Goal: Task Accomplishment & Management: Complete application form

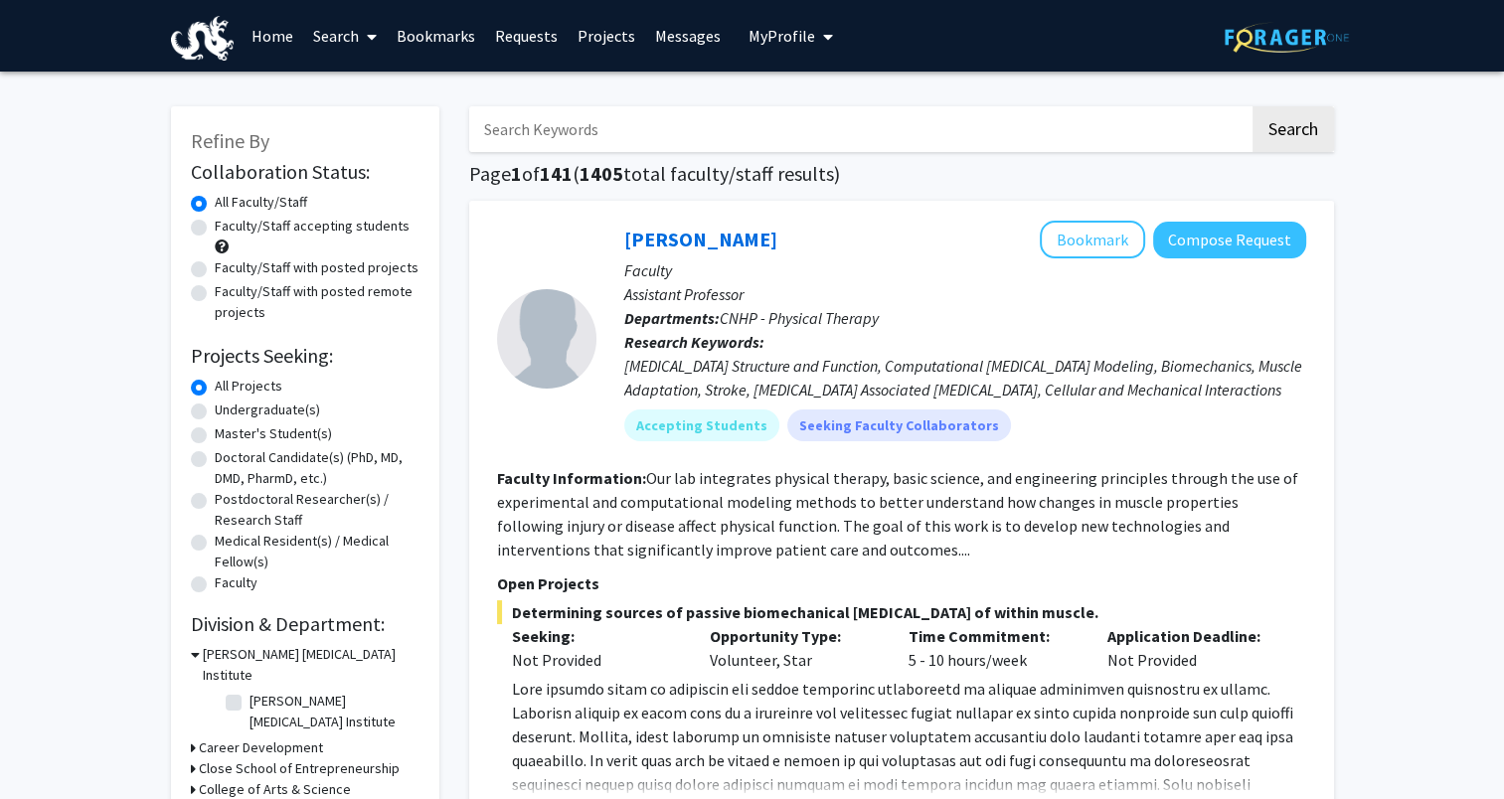
click at [548, 131] on input "Search Keywords" at bounding box center [859, 129] width 780 height 46
click at [1253, 106] on button "Search" at bounding box center [1294, 129] width 82 height 46
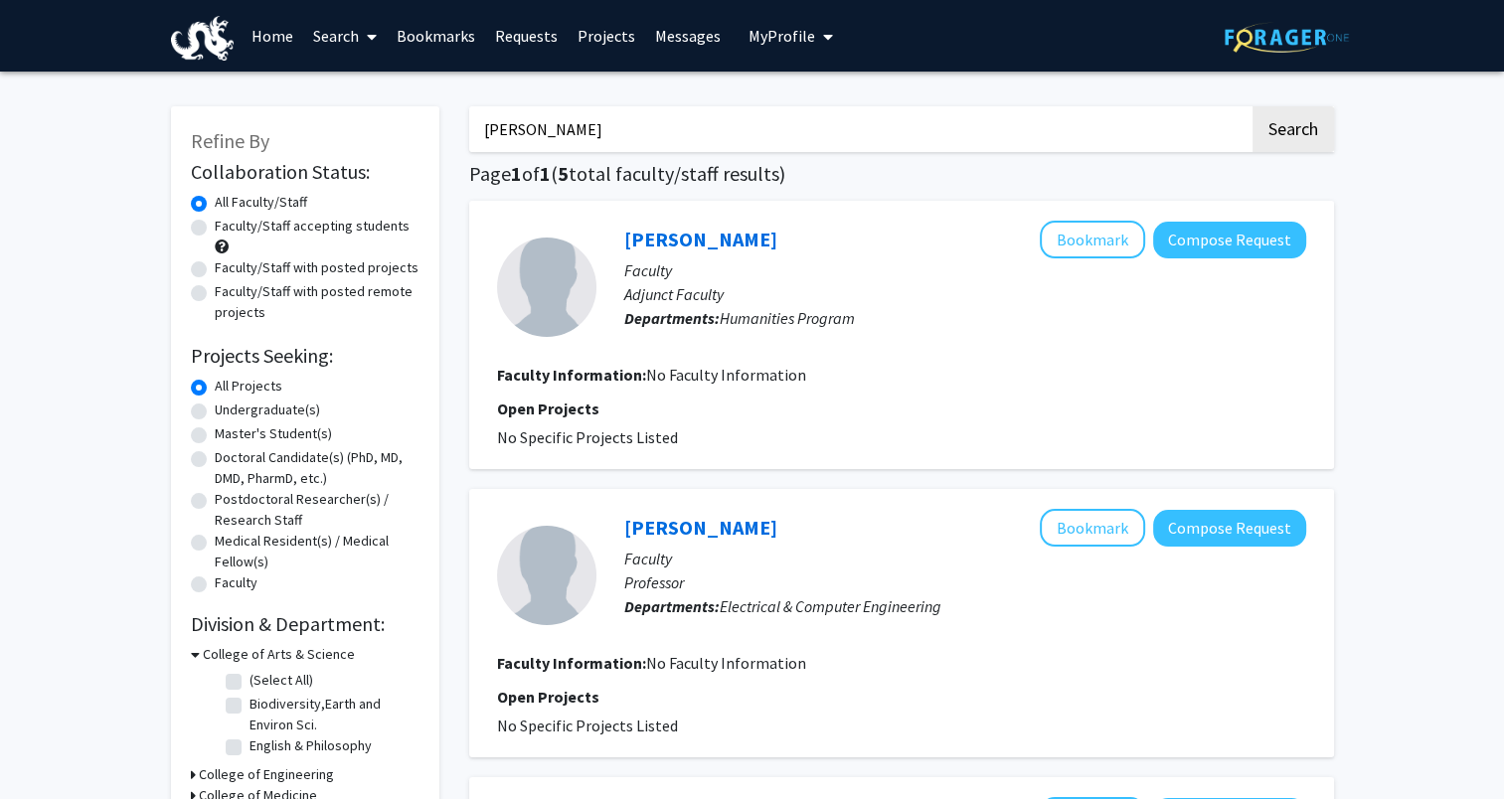
drag, startPoint x: 648, startPoint y: 127, endPoint x: 389, endPoint y: 151, distance: 260.6
click at [1253, 106] on button "Search" at bounding box center [1294, 129] width 82 height 46
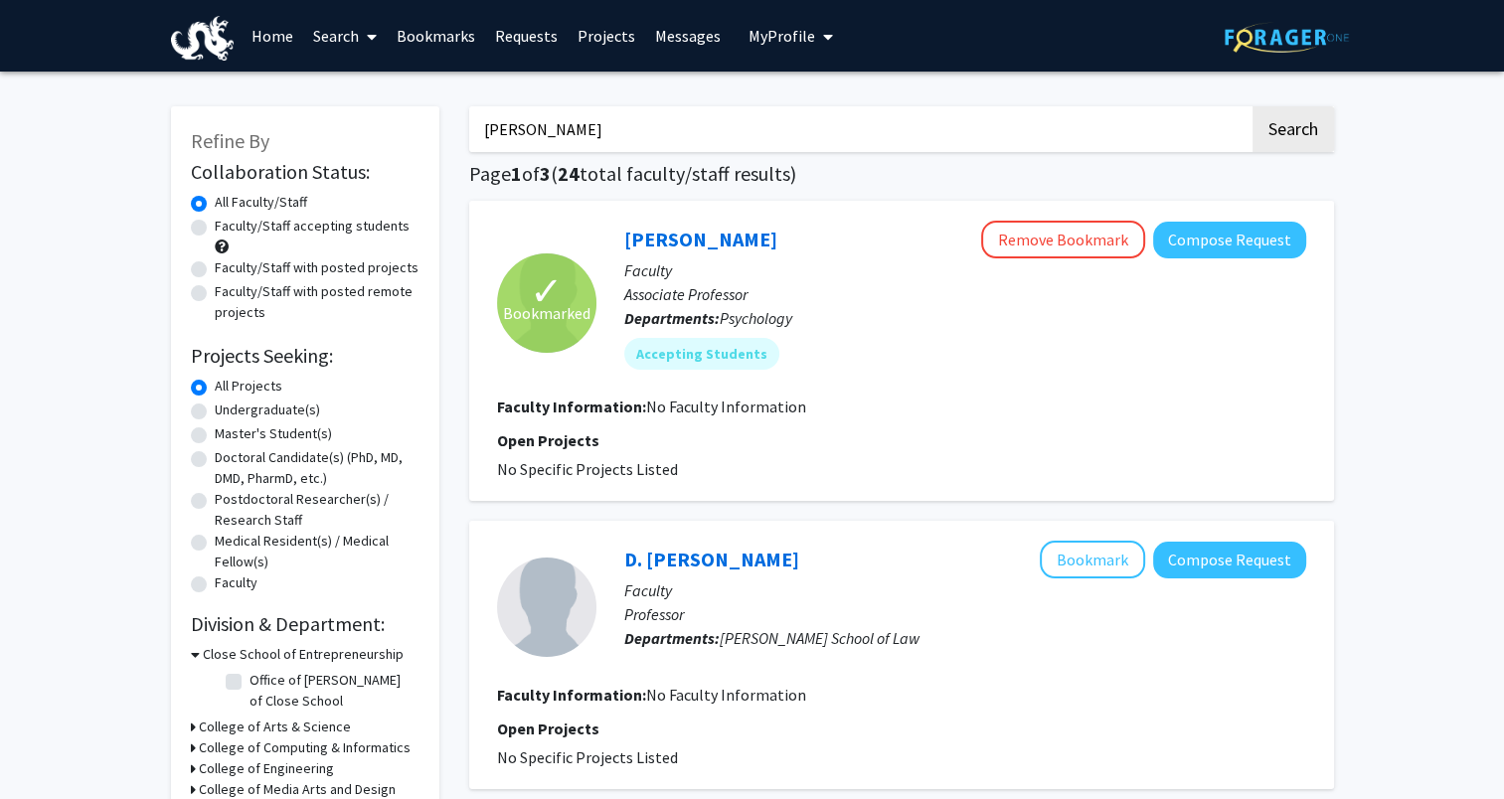
drag, startPoint x: 376, startPoint y: 136, endPoint x: 318, endPoint y: 138, distance: 57.7
click at [1253, 106] on button "Search" at bounding box center [1294, 129] width 82 height 46
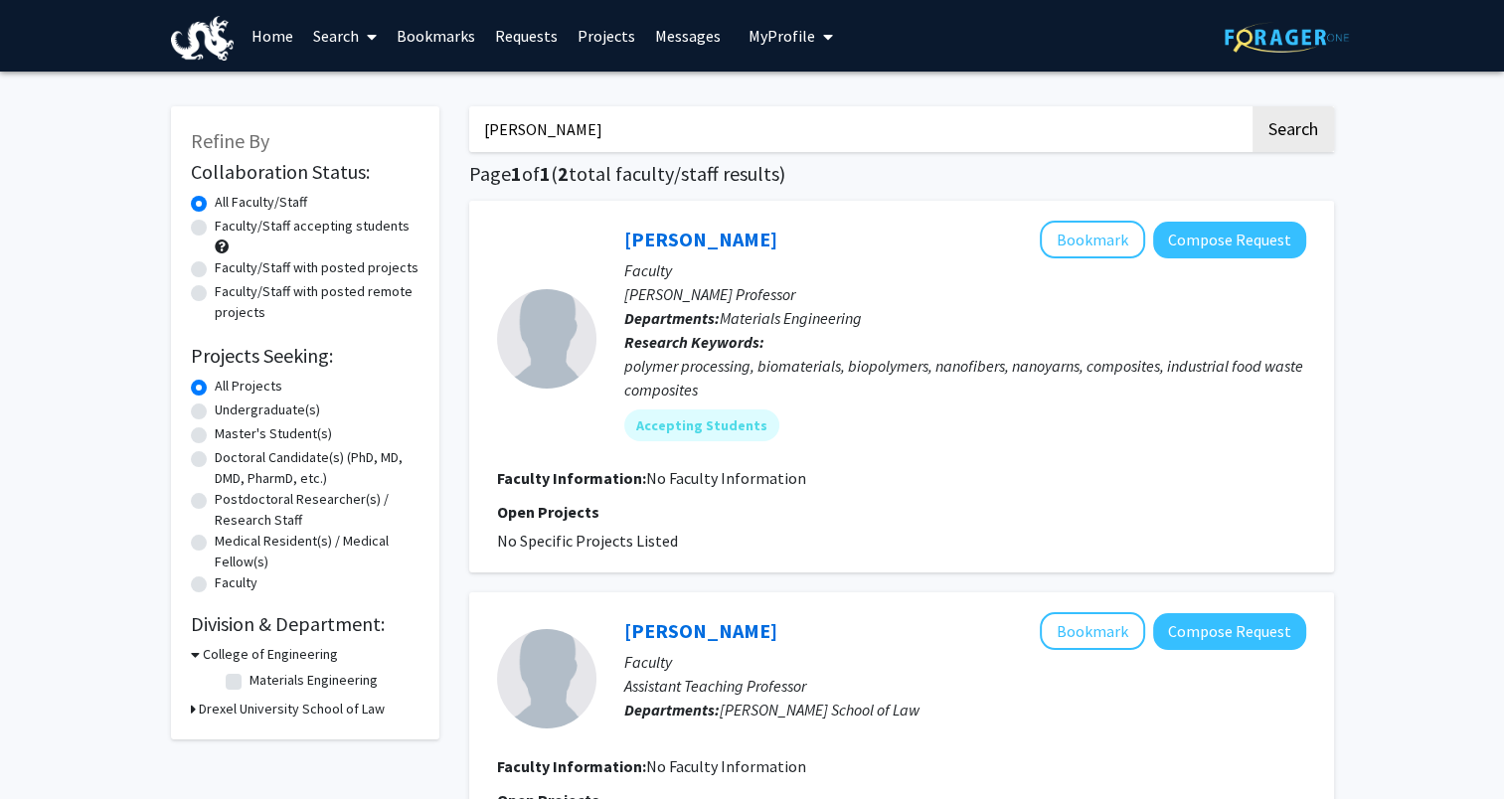
drag, startPoint x: 745, startPoint y: 114, endPoint x: 286, endPoint y: 158, distance: 460.4
click at [290, 155] on div "Refine By Collaboration Status: Collaboration Status All Faculty/Staff Collabor…" at bounding box center [752, 531] width 1193 height 890
click at [1253, 106] on button "Search" at bounding box center [1294, 129] width 82 height 46
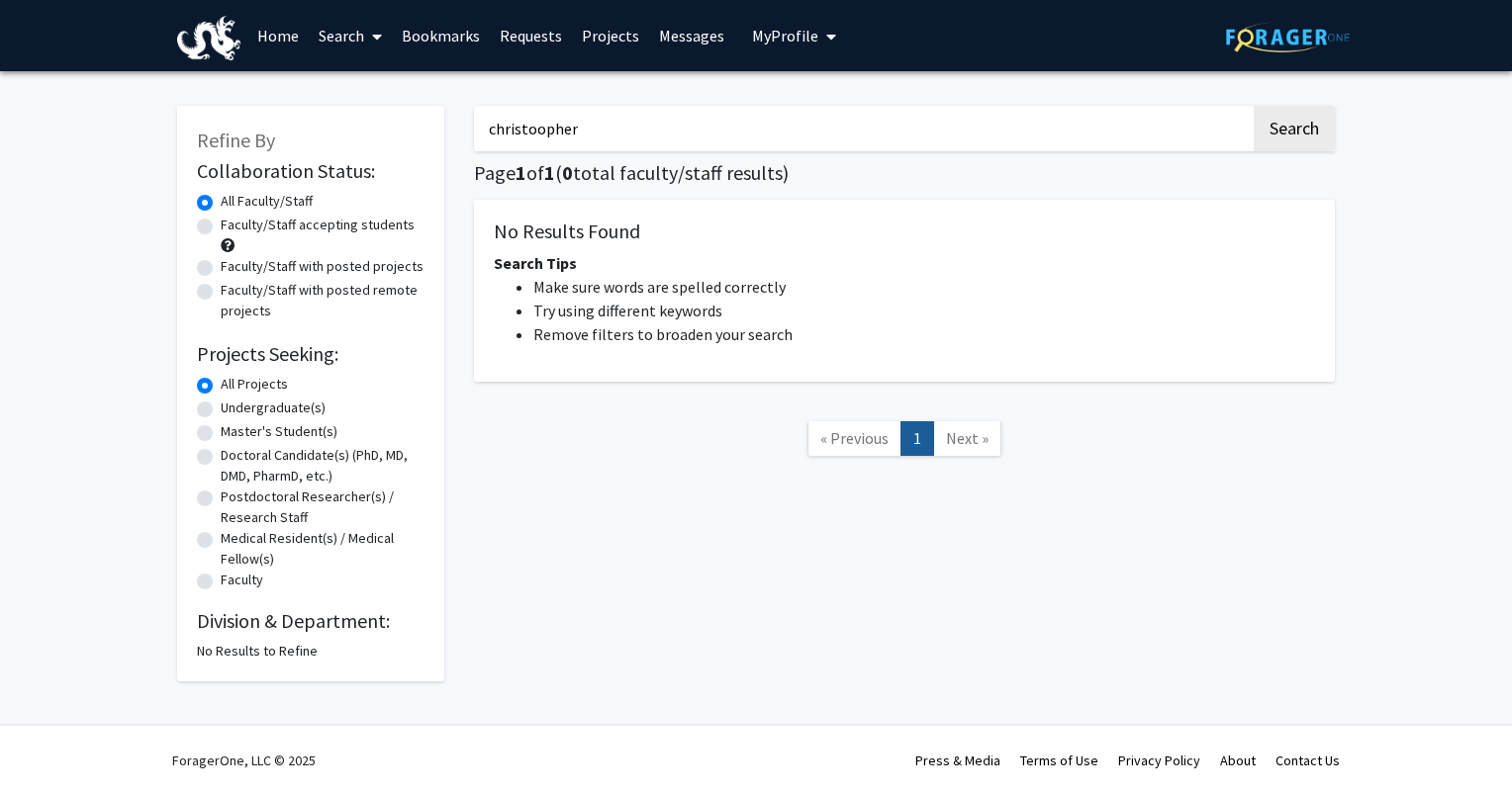
drag, startPoint x: 603, startPoint y: 122, endPoint x: 523, endPoint y: 125, distance: 80.1
click at [523, 125] on input "christoopher" at bounding box center [862, 128] width 776 height 46
click at [1254, 105] on button "Search" at bounding box center [1295, 128] width 82 height 46
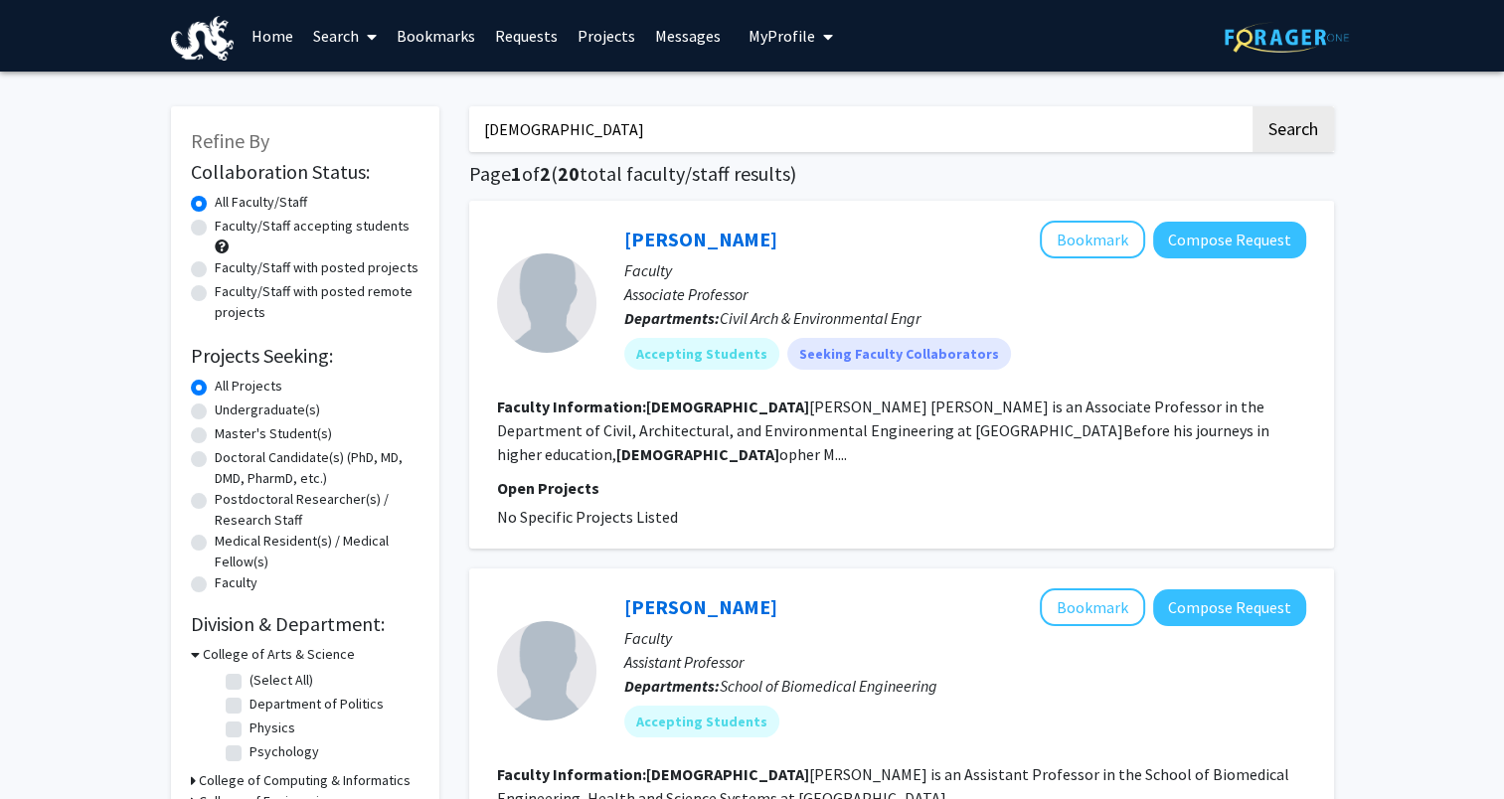
drag, startPoint x: 511, startPoint y: 128, endPoint x: 460, endPoint y: 133, distance: 50.9
type input "genevieve"
click at [1253, 106] on button "Search" at bounding box center [1294, 129] width 82 height 46
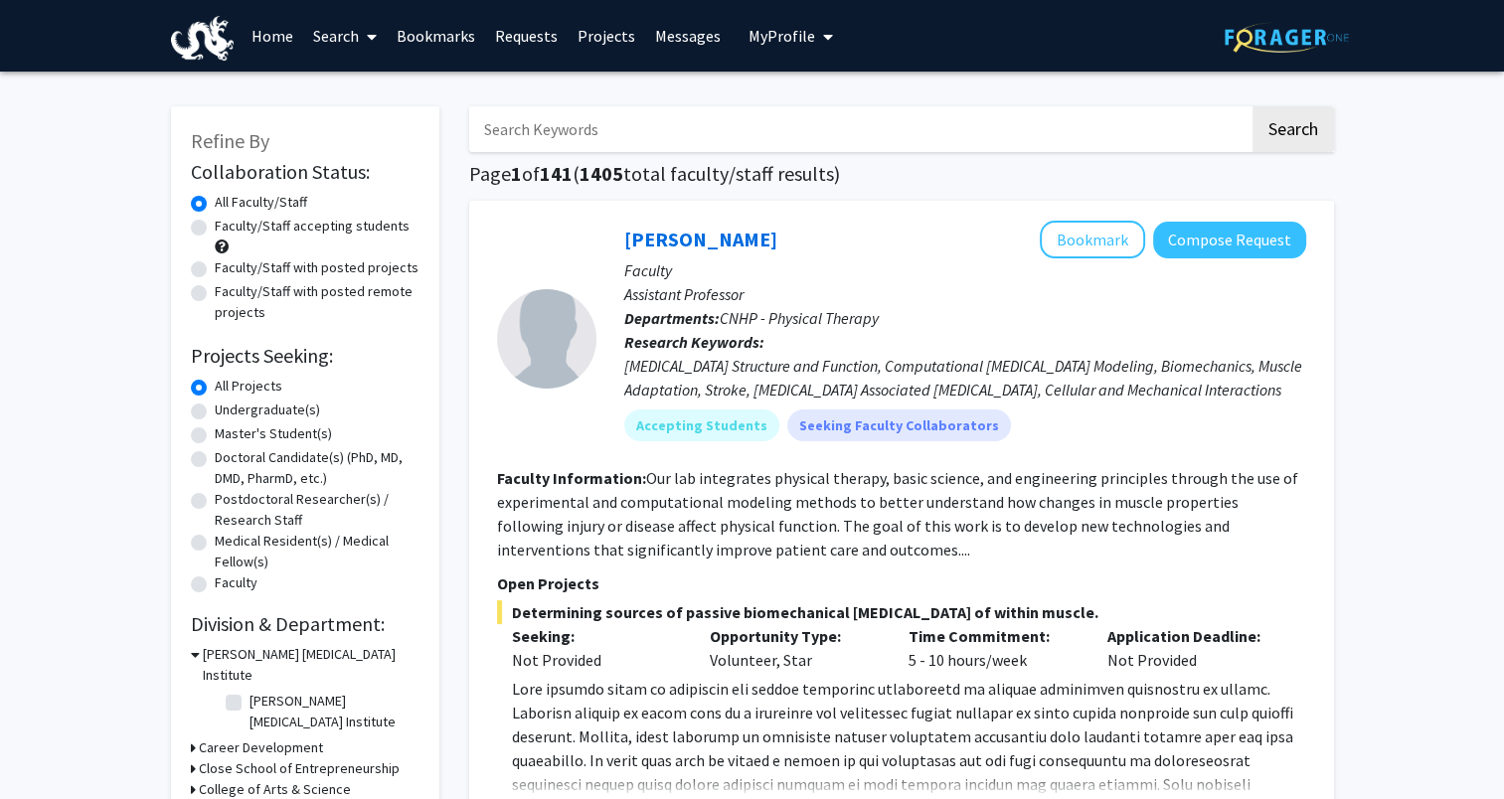
click at [215, 408] on label "Undergraduate(s)" at bounding box center [267, 410] width 105 height 21
click at [215, 408] on input "Undergraduate(s)" at bounding box center [221, 406] width 13 height 13
radio input "true"
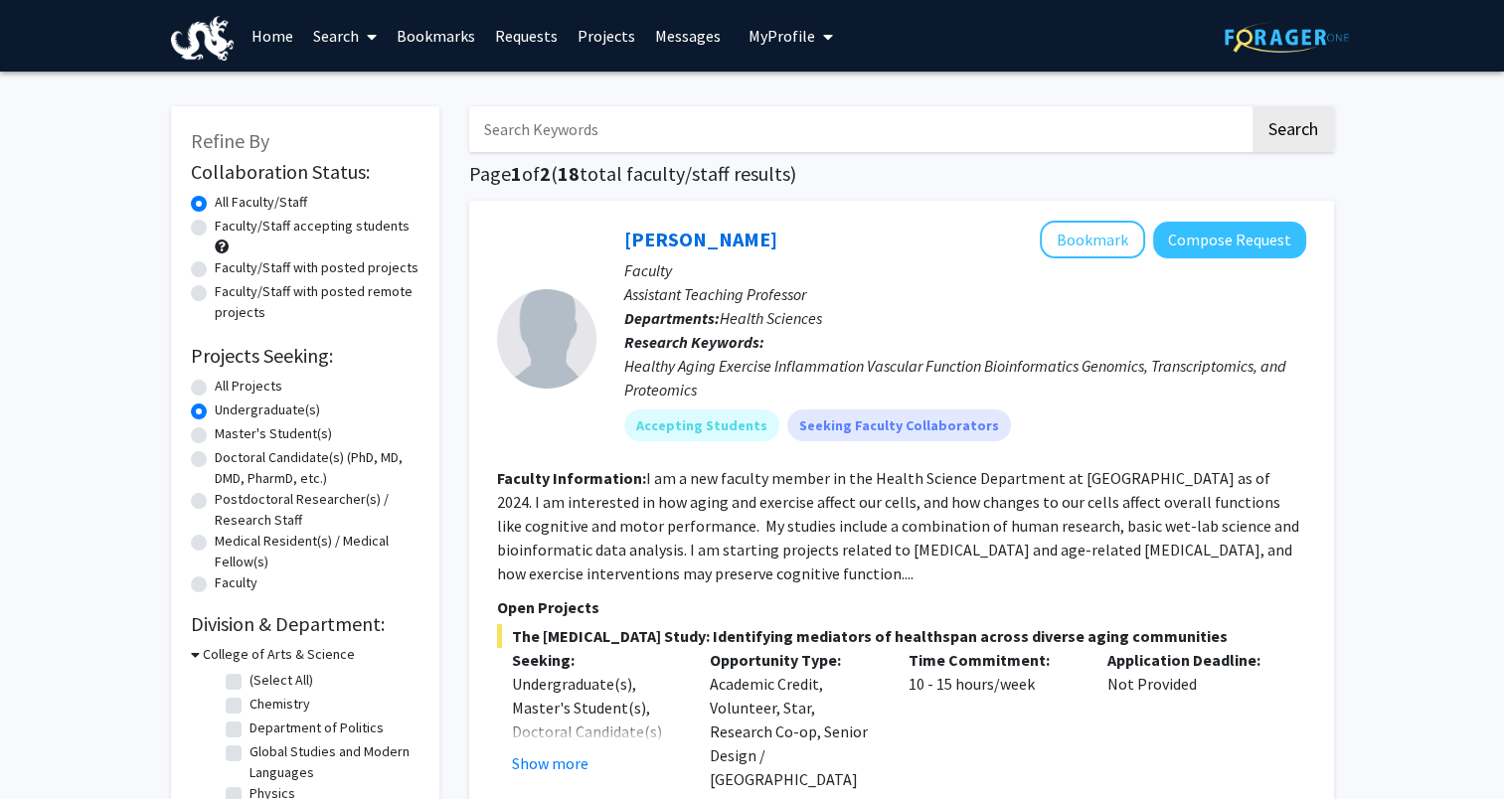
click at [418, 34] on link "Bookmarks" at bounding box center [436, 36] width 98 height 70
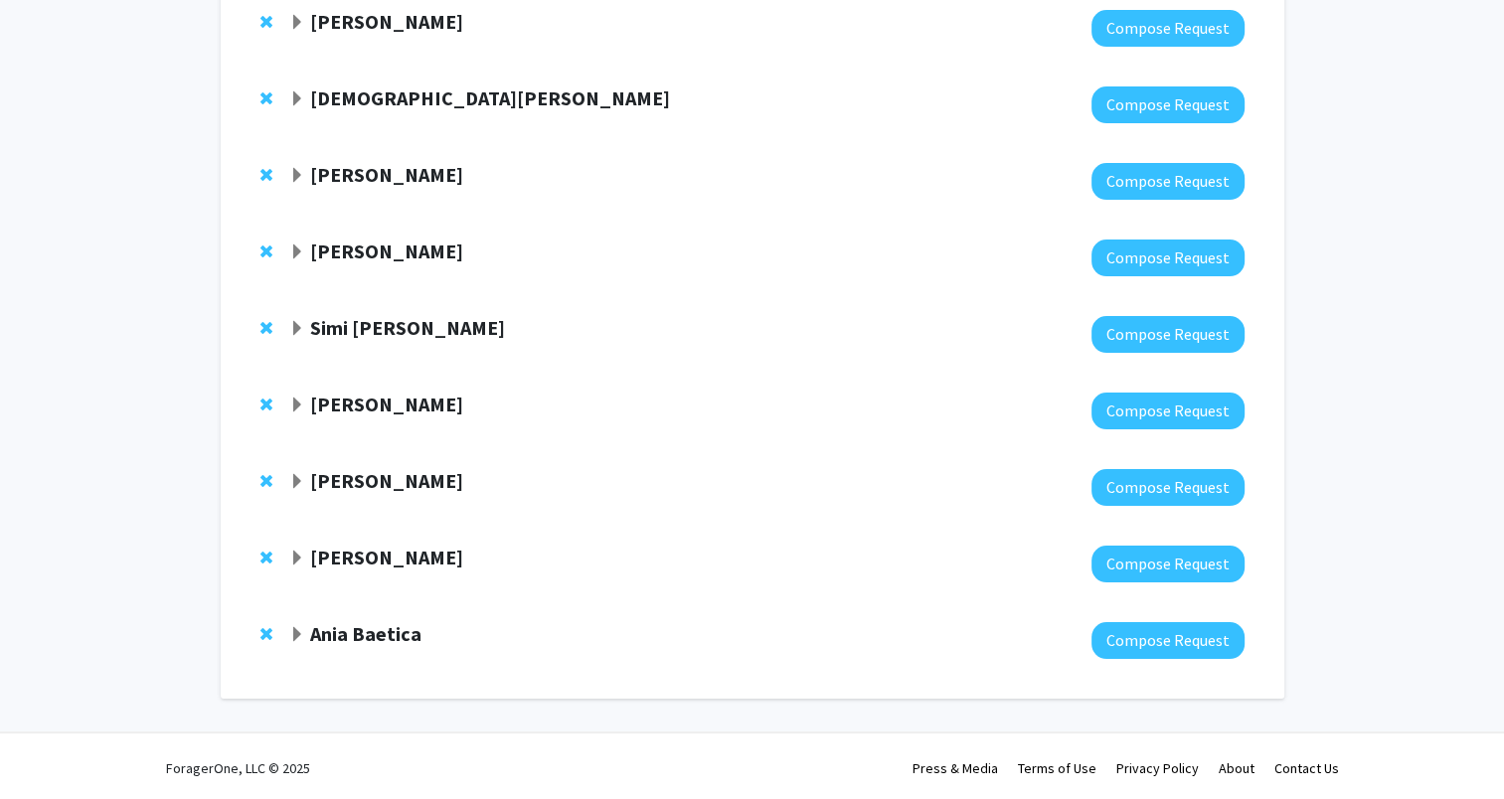
scroll to position [233, 0]
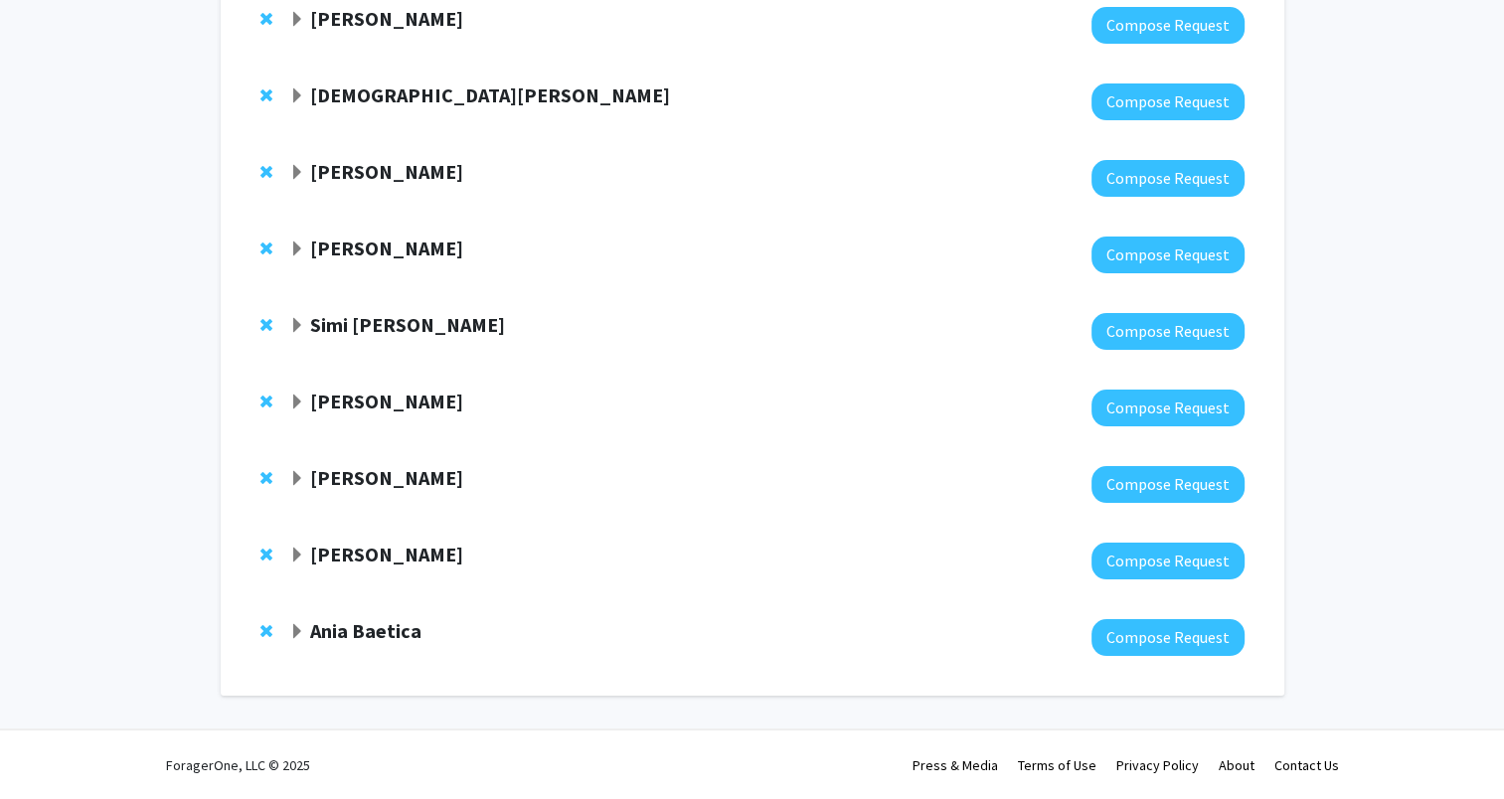
click at [300, 324] on span "Expand Simi Hoque Bookmark" at bounding box center [297, 326] width 16 height 16
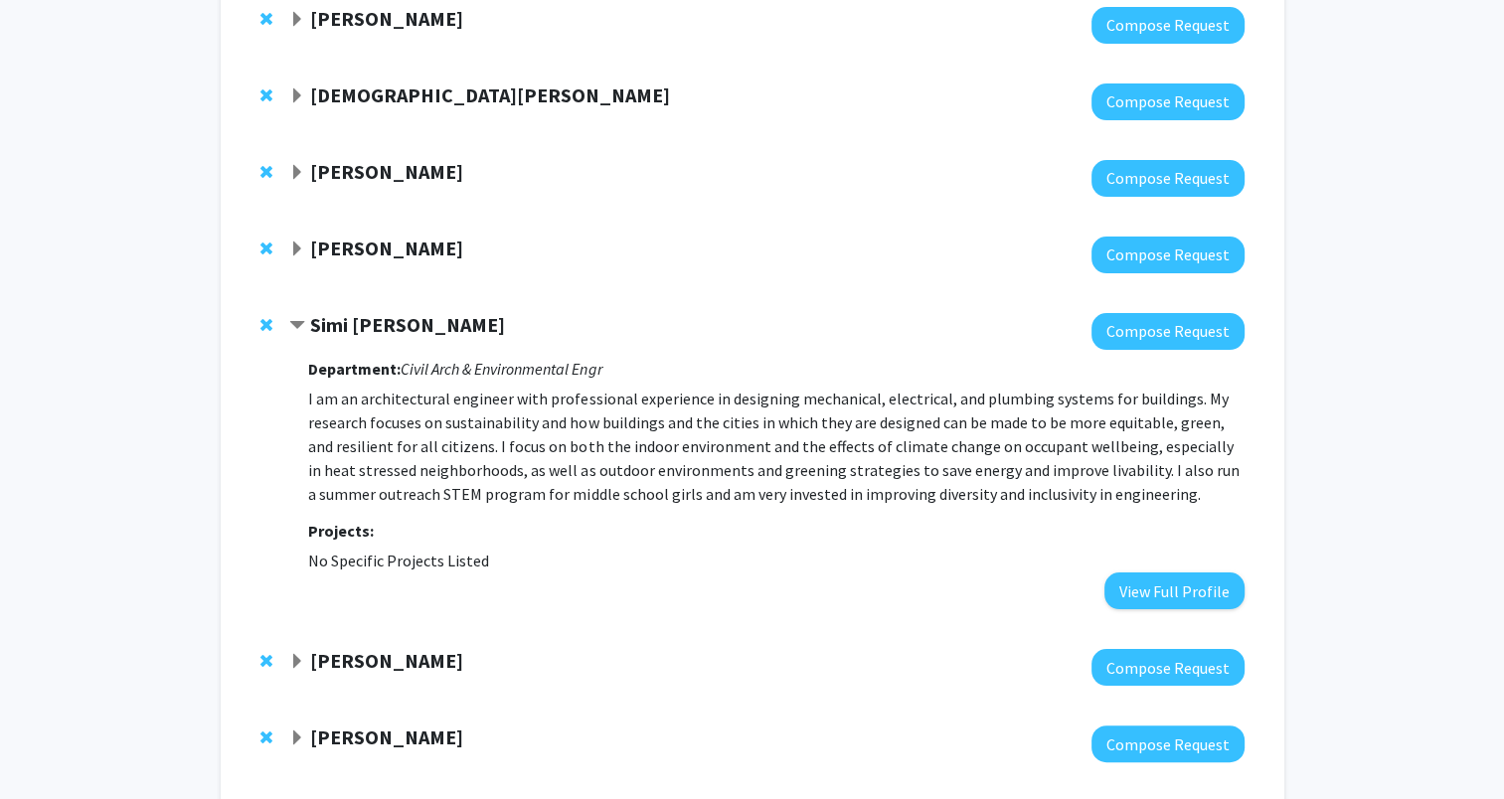
click at [298, 326] on span "Contract Simi Hoque Bookmark" at bounding box center [297, 326] width 16 height 16
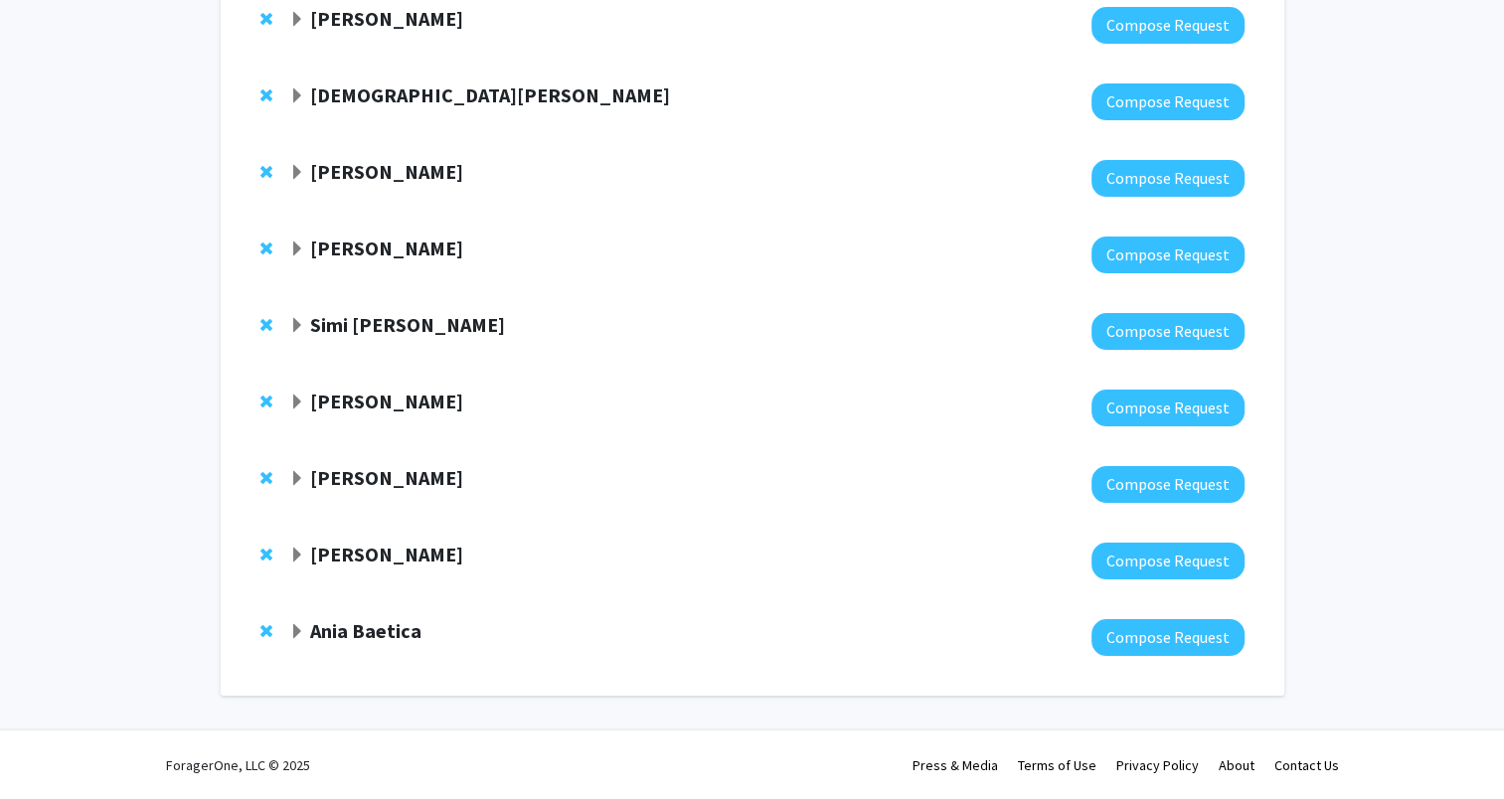
click at [289, 400] on span "Expand Margaret Finley Bookmark" at bounding box center [297, 403] width 16 height 16
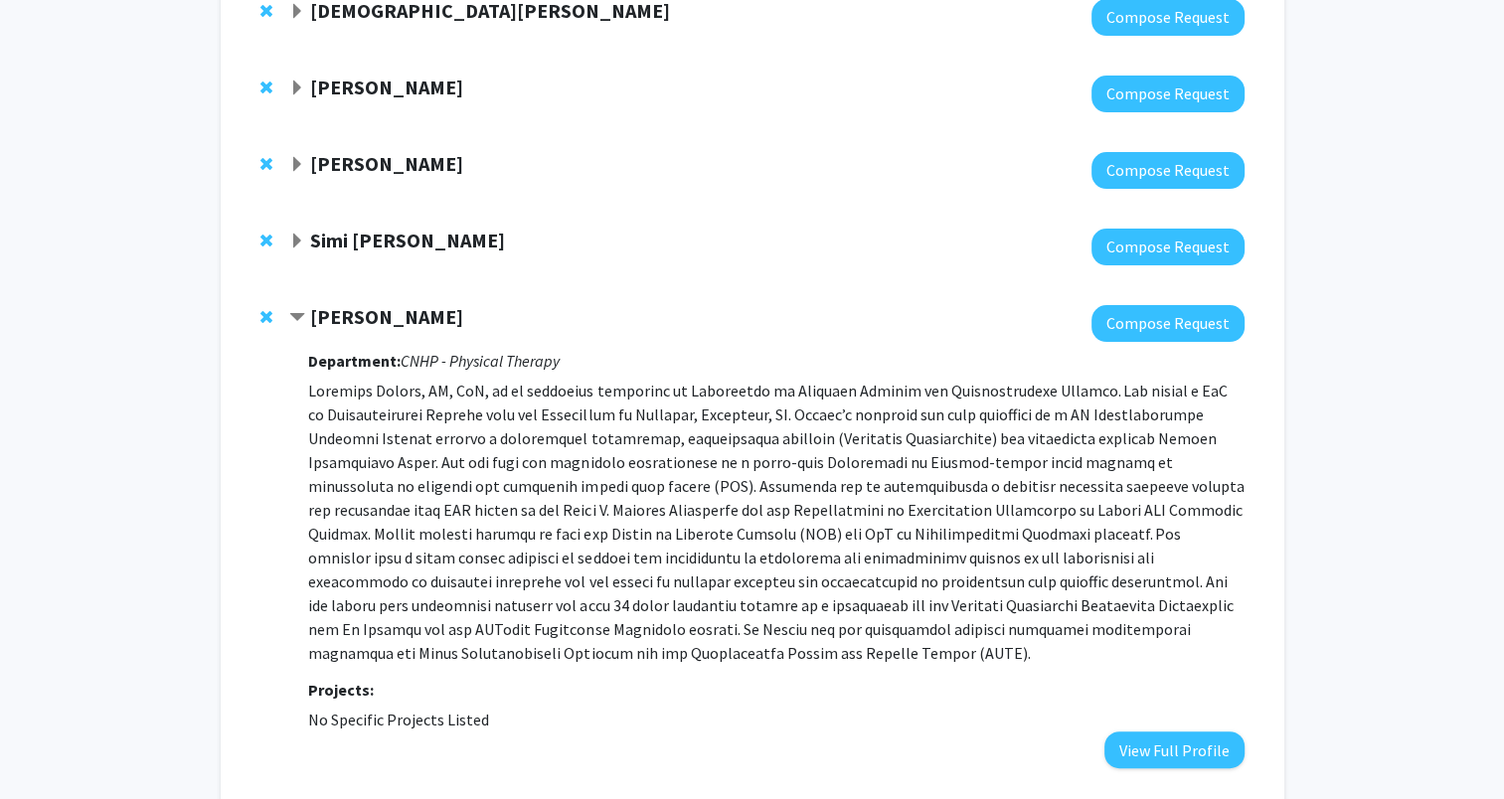
scroll to position [431, 0]
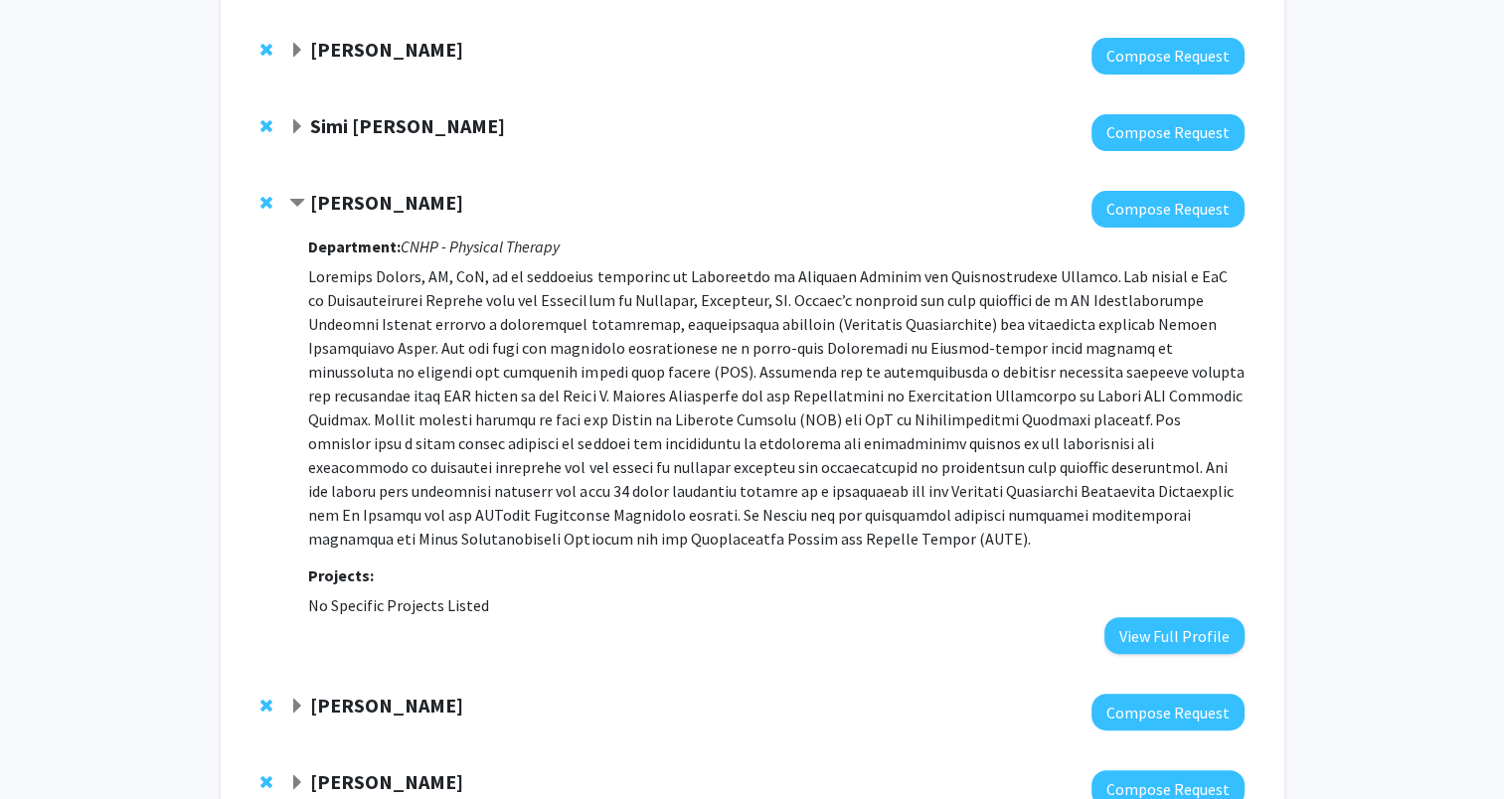
click at [294, 205] on span "Contract Margaret Finley Bookmark" at bounding box center [297, 204] width 16 height 16
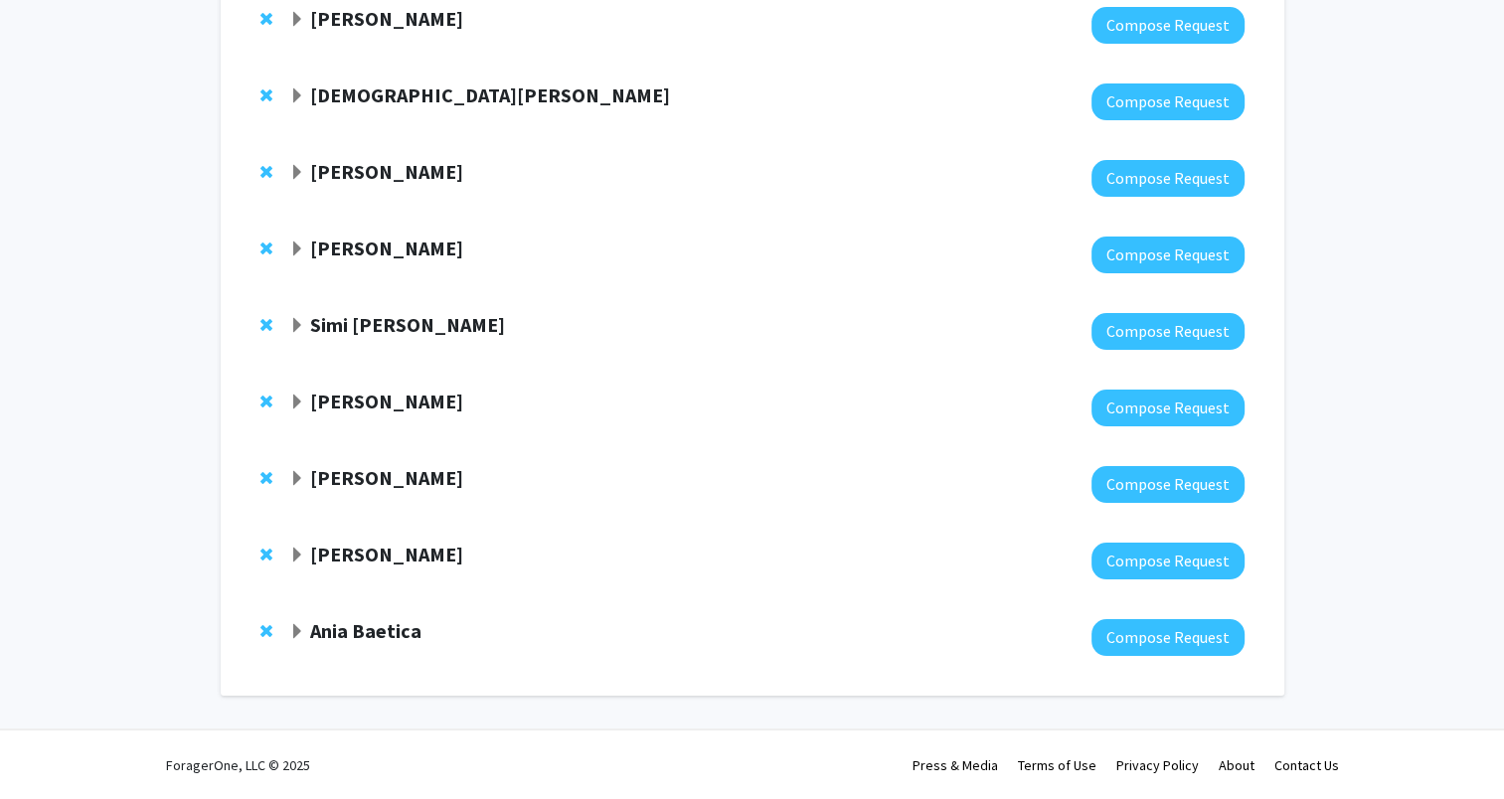
click at [291, 632] on span "Expand Ania Baetica Bookmark" at bounding box center [297, 632] width 16 height 16
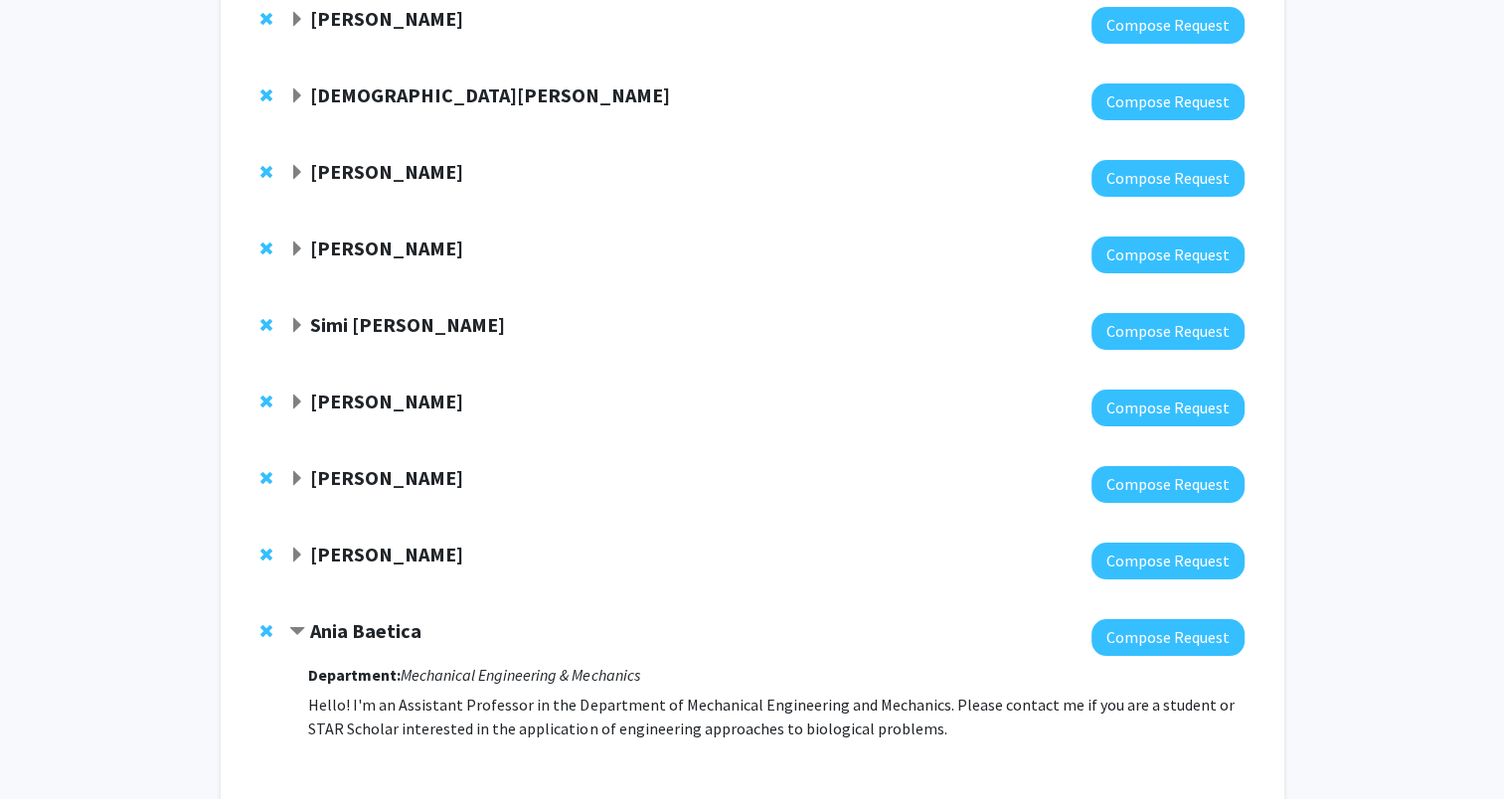
click at [297, 551] on span "Expand Hasan Ayaz Bookmark" at bounding box center [297, 556] width 16 height 16
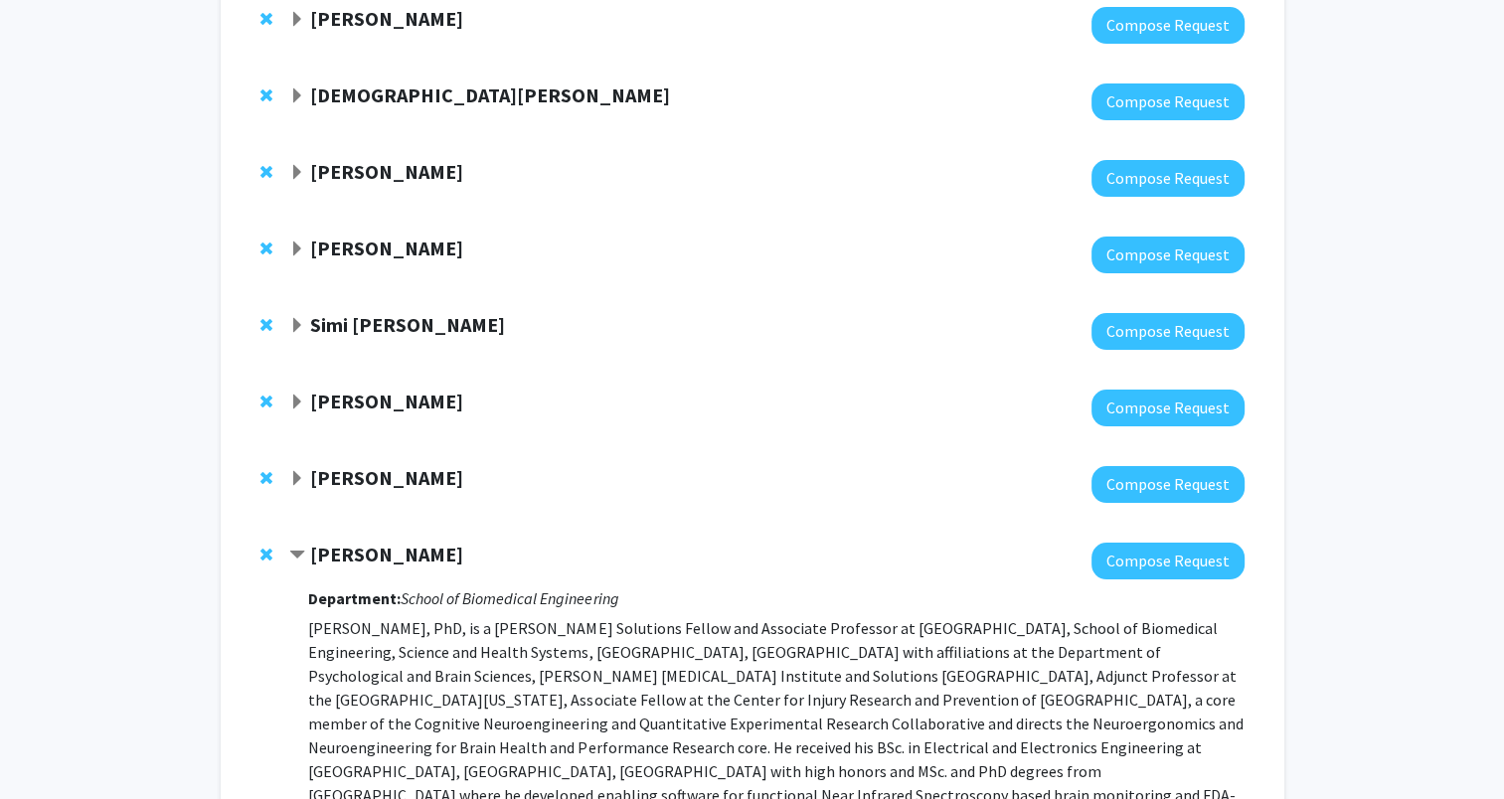
click at [299, 481] on span "Expand Lynnette Montgomery Bookmark" at bounding box center [297, 479] width 16 height 16
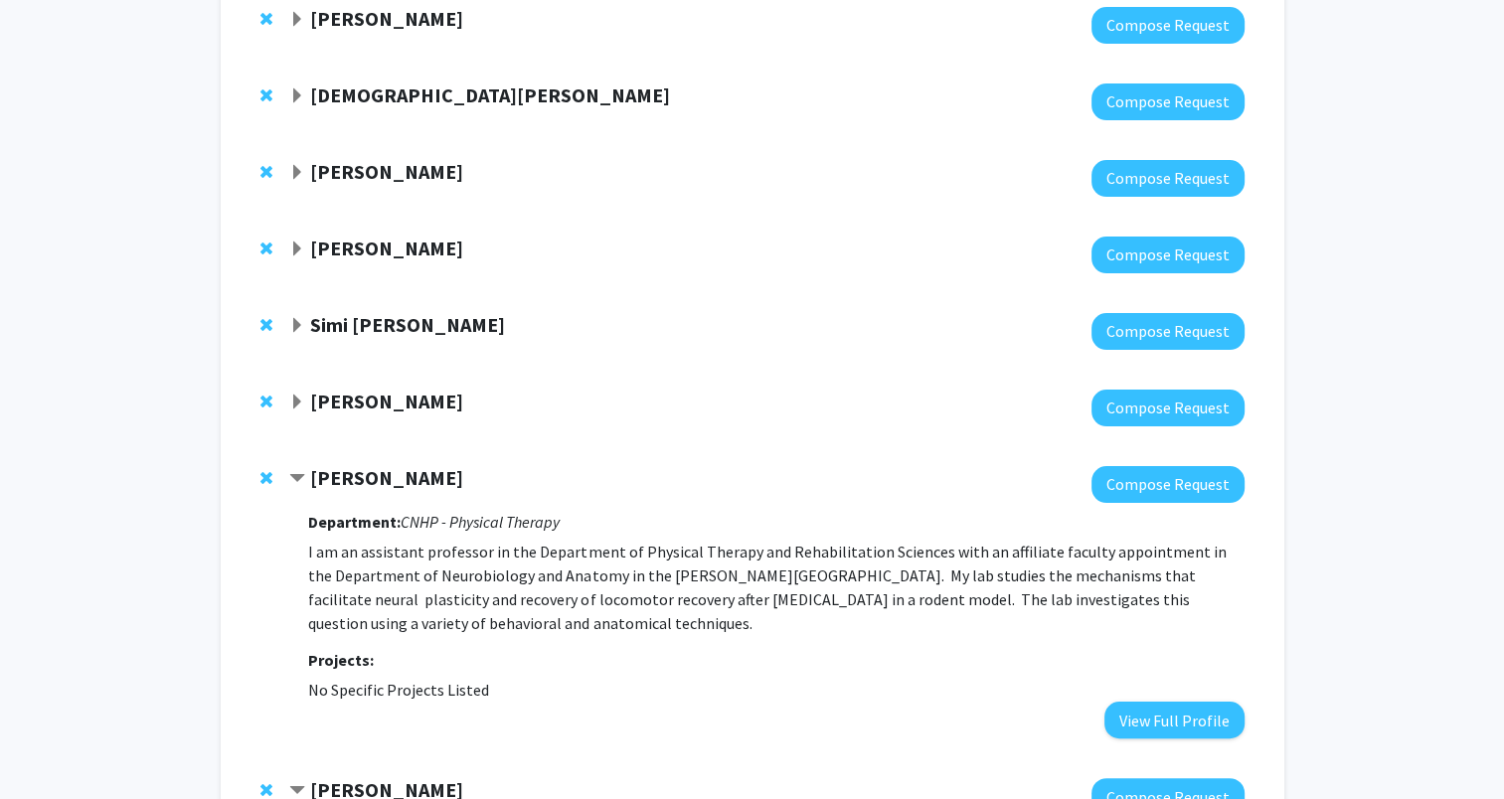
click at [300, 396] on span "Expand Margaret Finley Bookmark" at bounding box center [297, 403] width 16 height 16
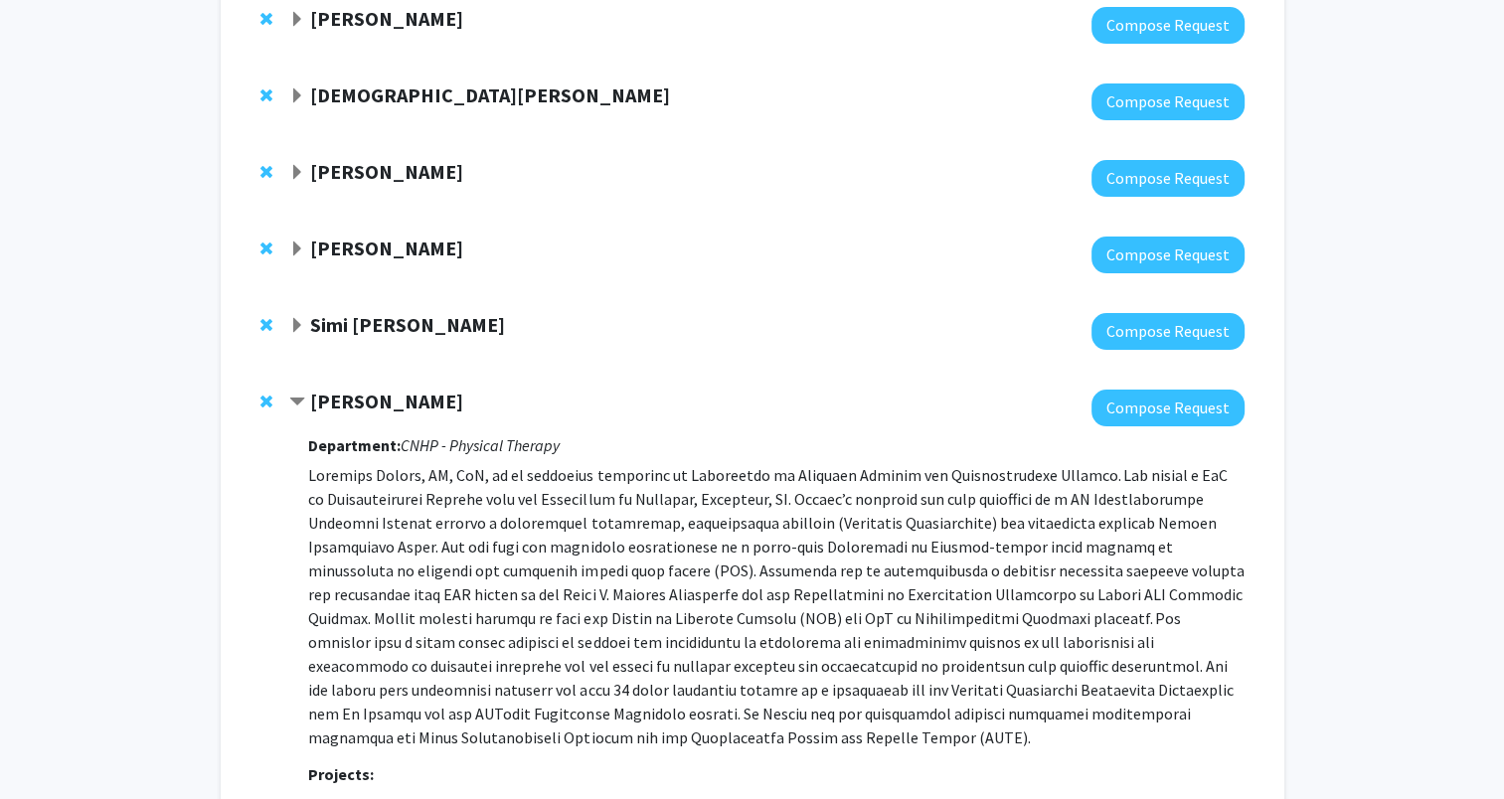
click at [294, 333] on span "Expand Simi Hoque Bookmark" at bounding box center [297, 326] width 16 height 16
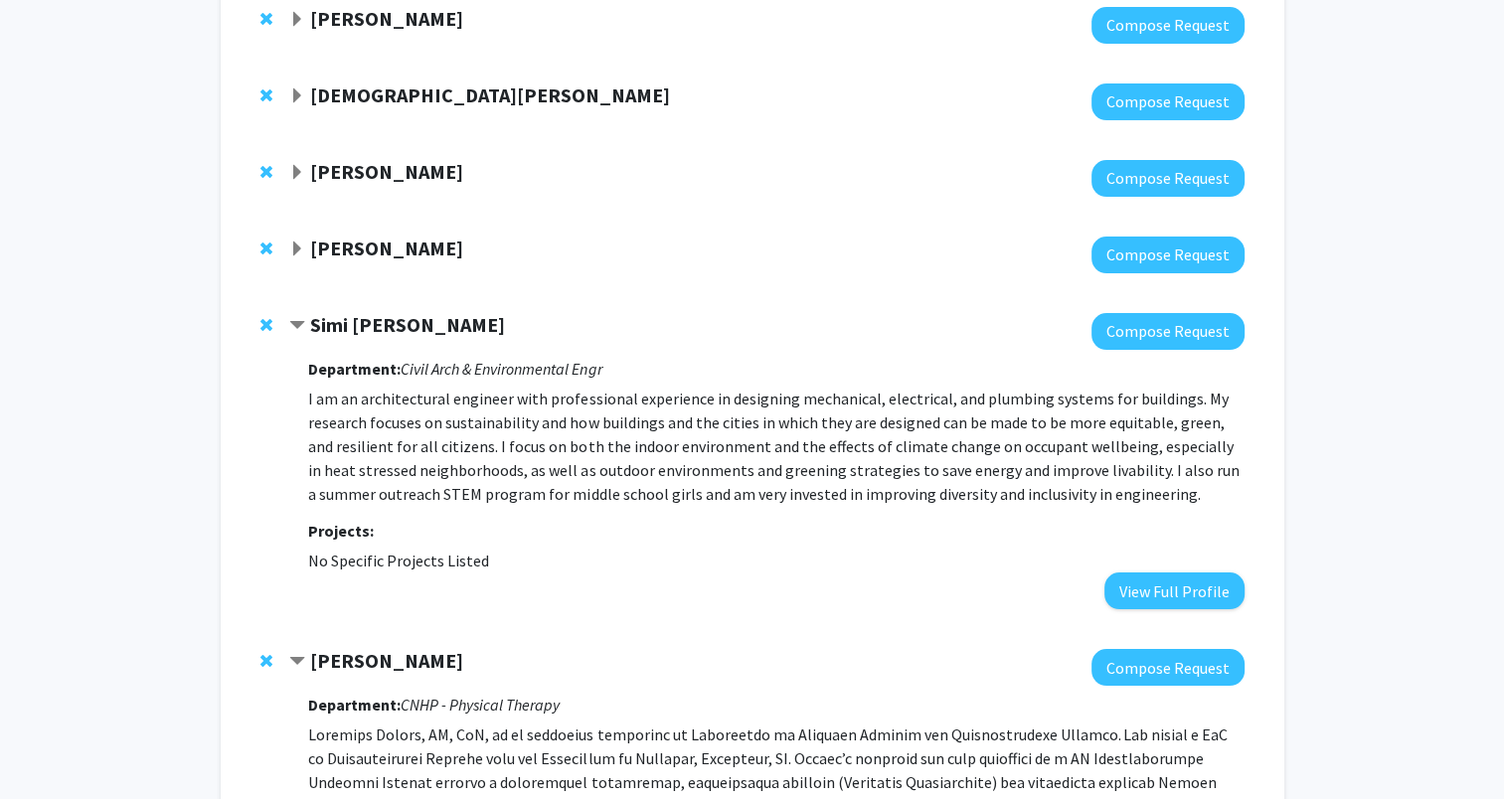
click at [297, 251] on span "Expand Yue Zheng Bookmark" at bounding box center [297, 250] width 16 height 16
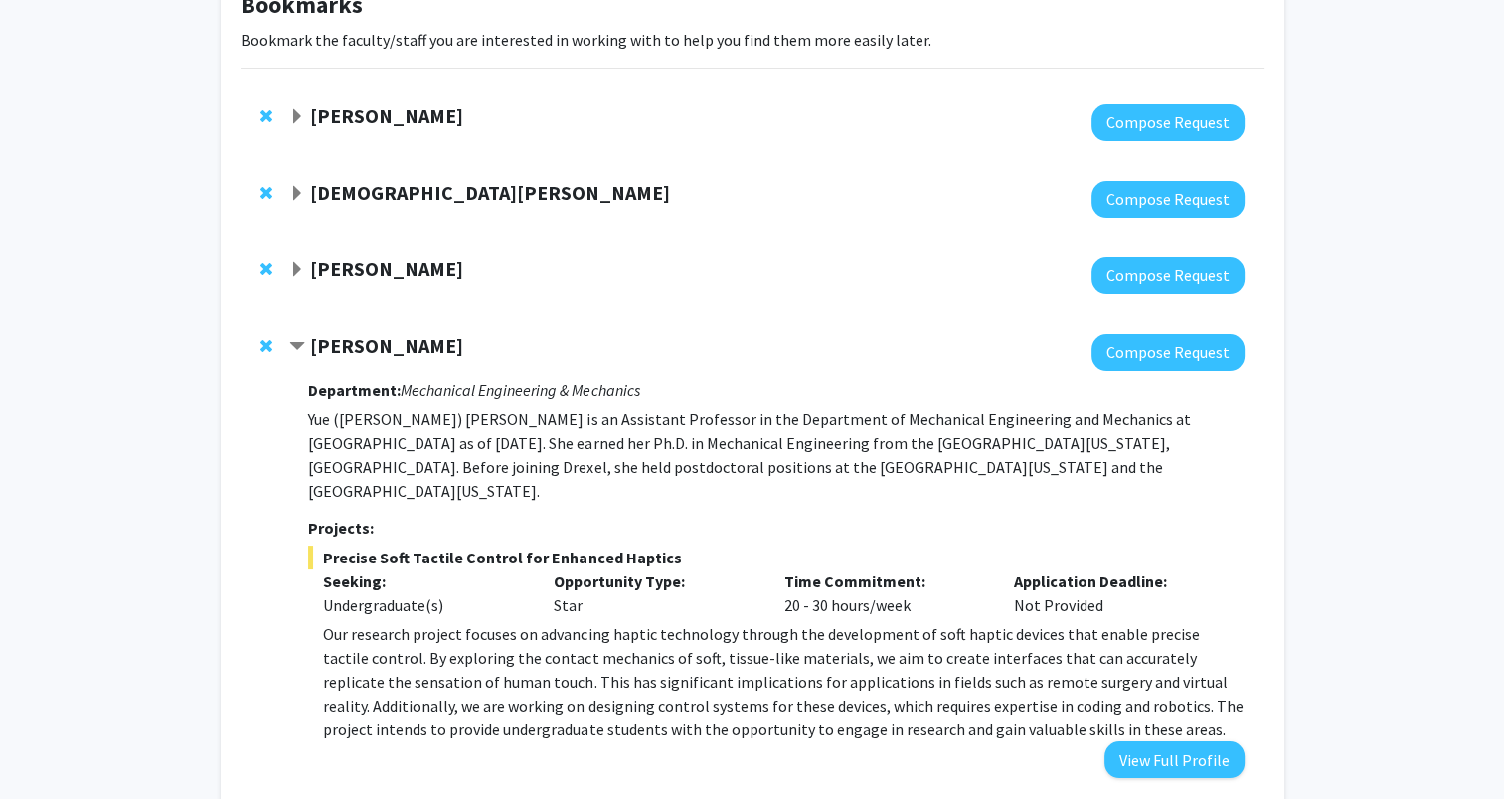
scroll to position [34, 0]
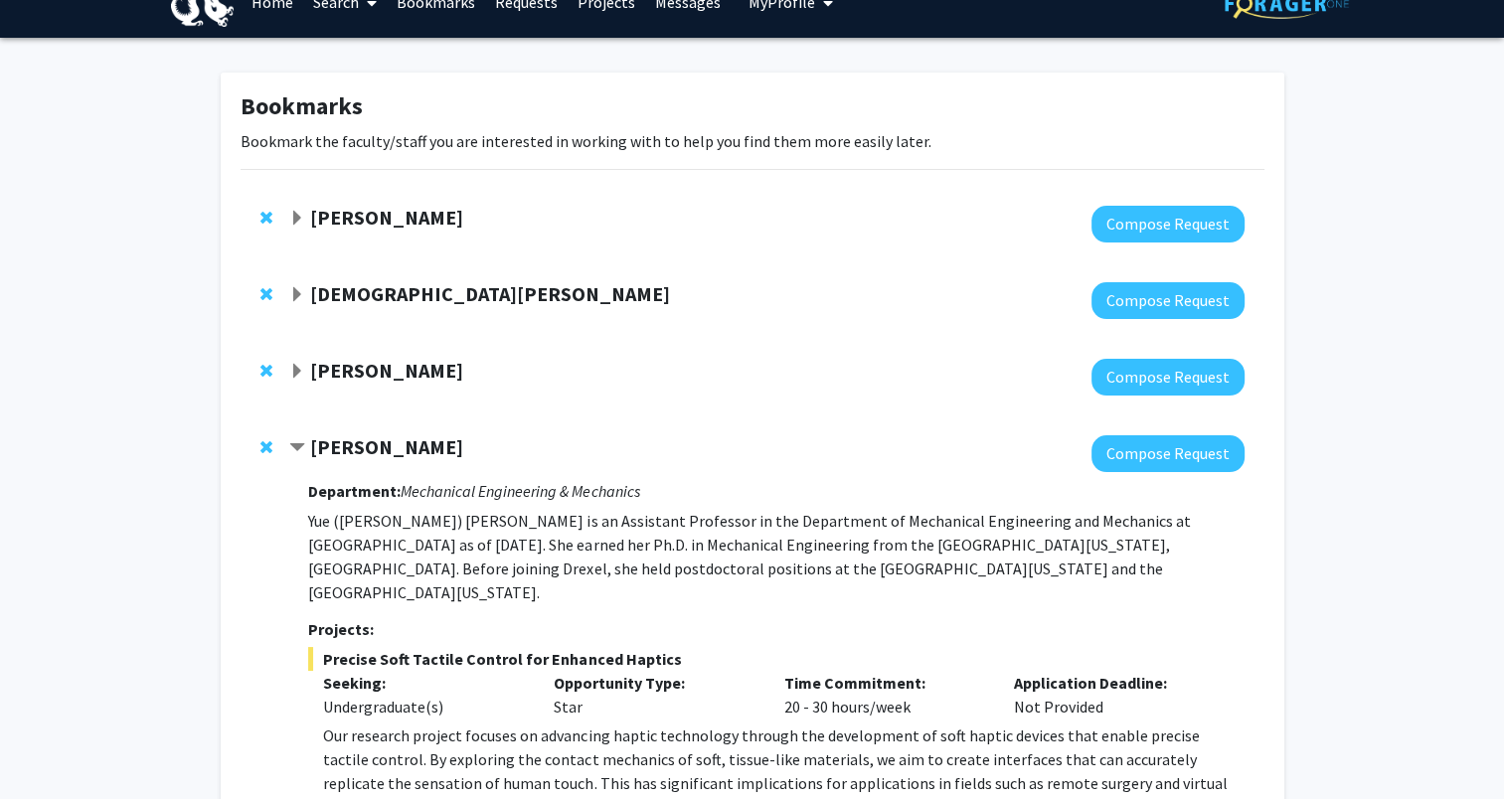
click at [299, 372] on span "Expand John Medaglia Bookmark" at bounding box center [297, 372] width 16 height 16
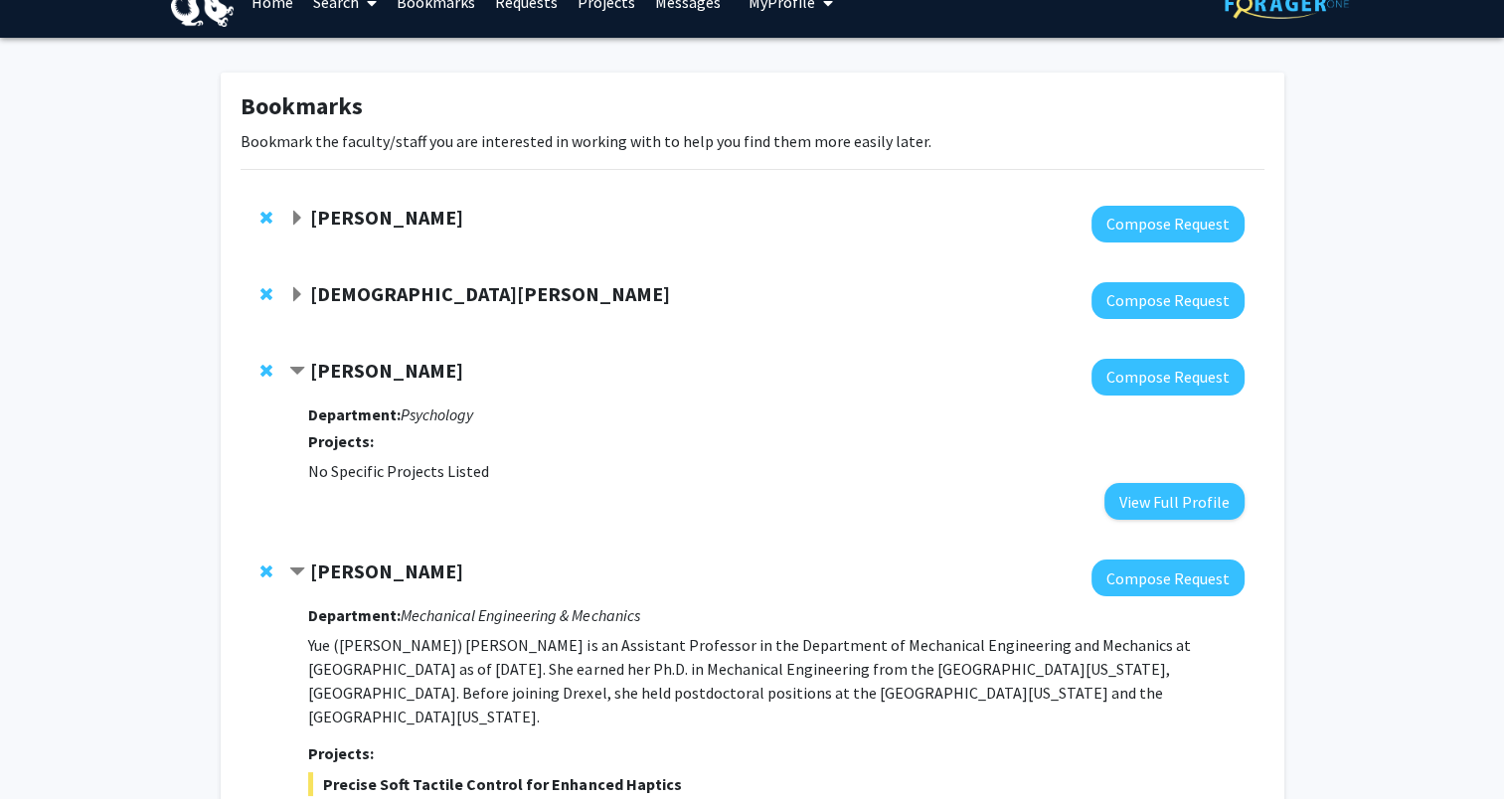
drag, startPoint x: 294, startPoint y: 296, endPoint x: 300, endPoint y: 234, distance: 62.9
click at [294, 297] on span "Expand Evangelia Chrysikou Bookmark" at bounding box center [297, 295] width 16 height 16
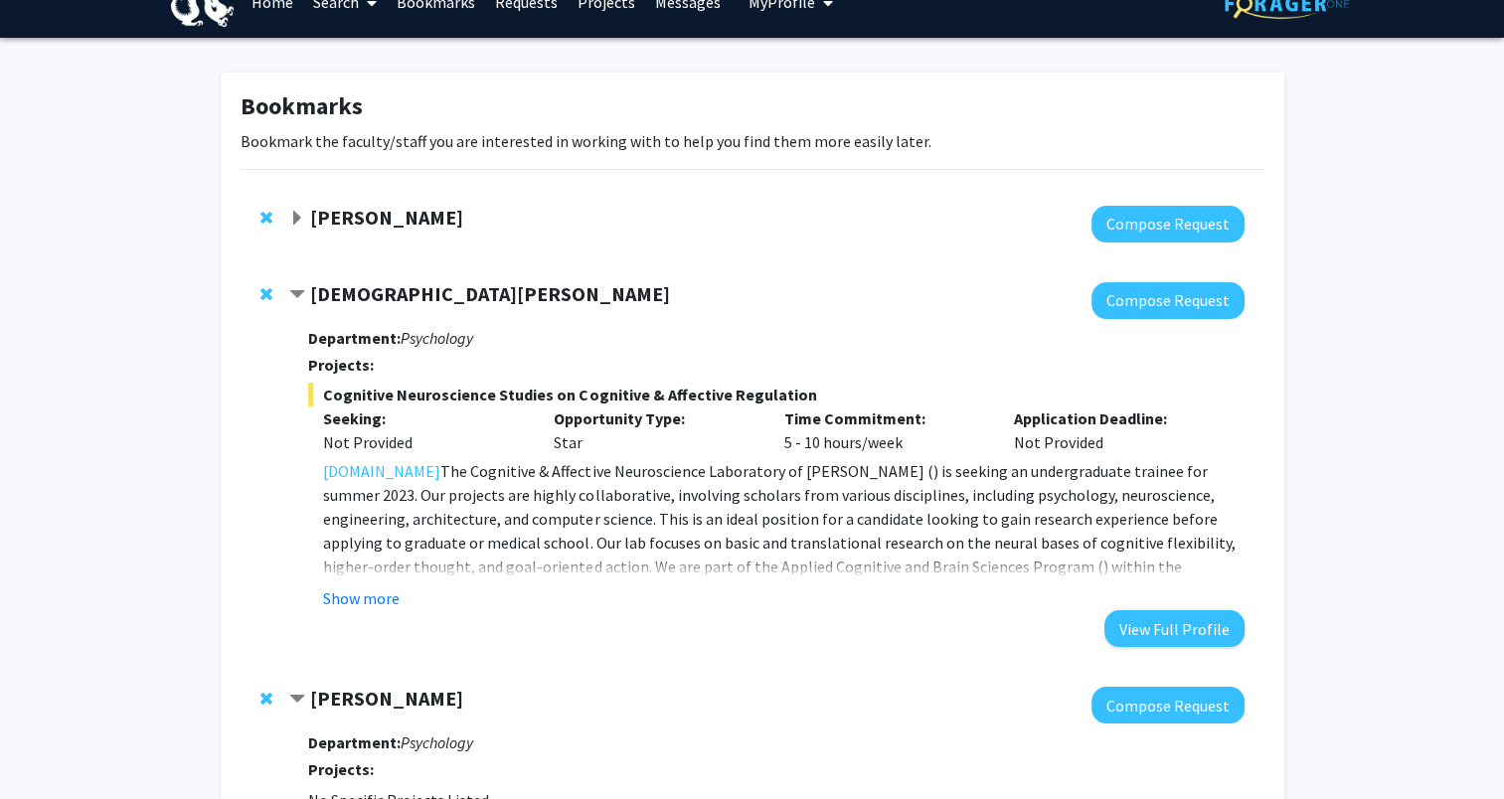
click at [297, 215] on span "Expand Michael Bruneau Bookmark" at bounding box center [297, 219] width 16 height 16
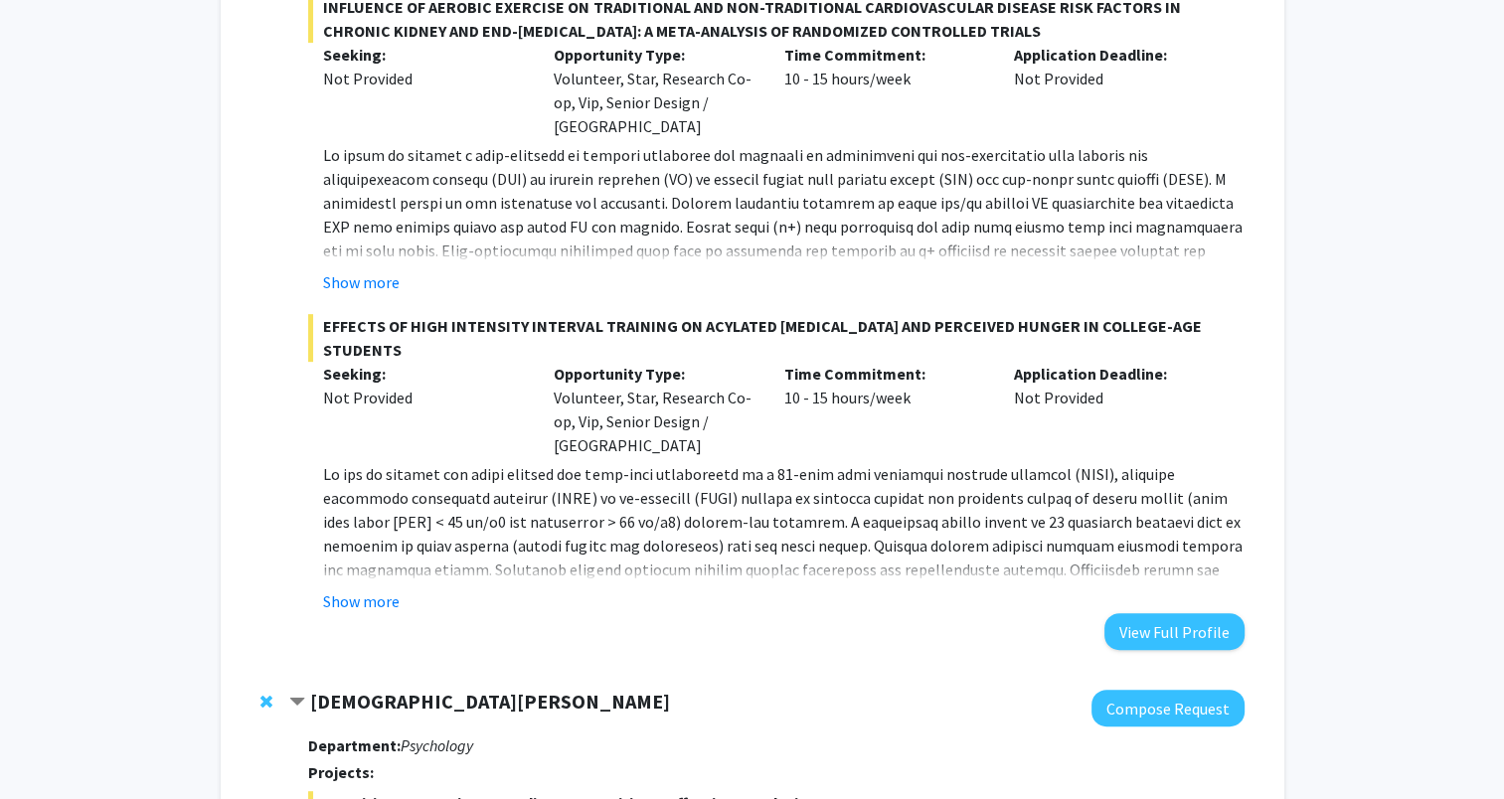
scroll to position [829, 0]
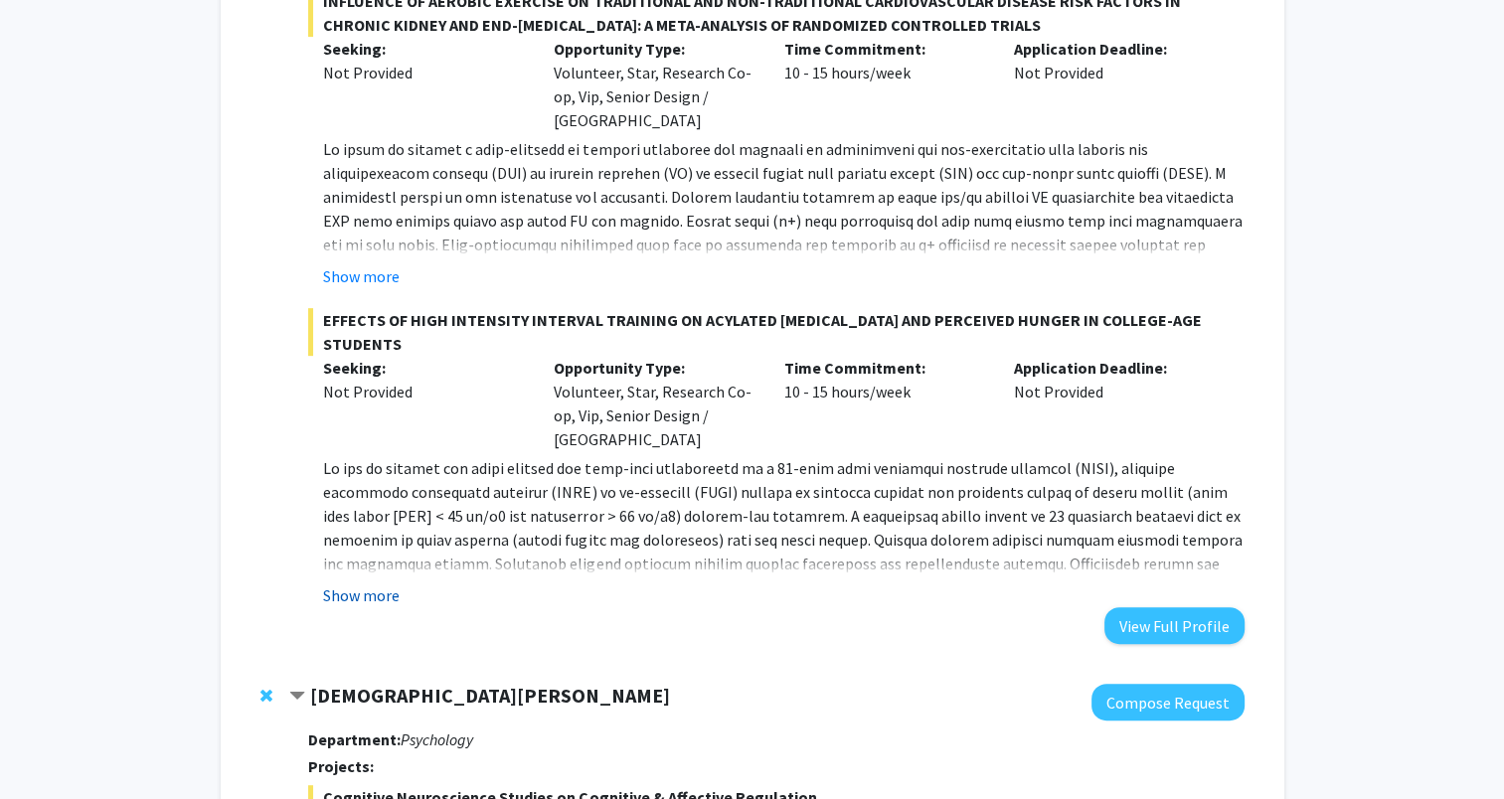
click at [362, 584] on button "Show more" at bounding box center [361, 596] width 77 height 24
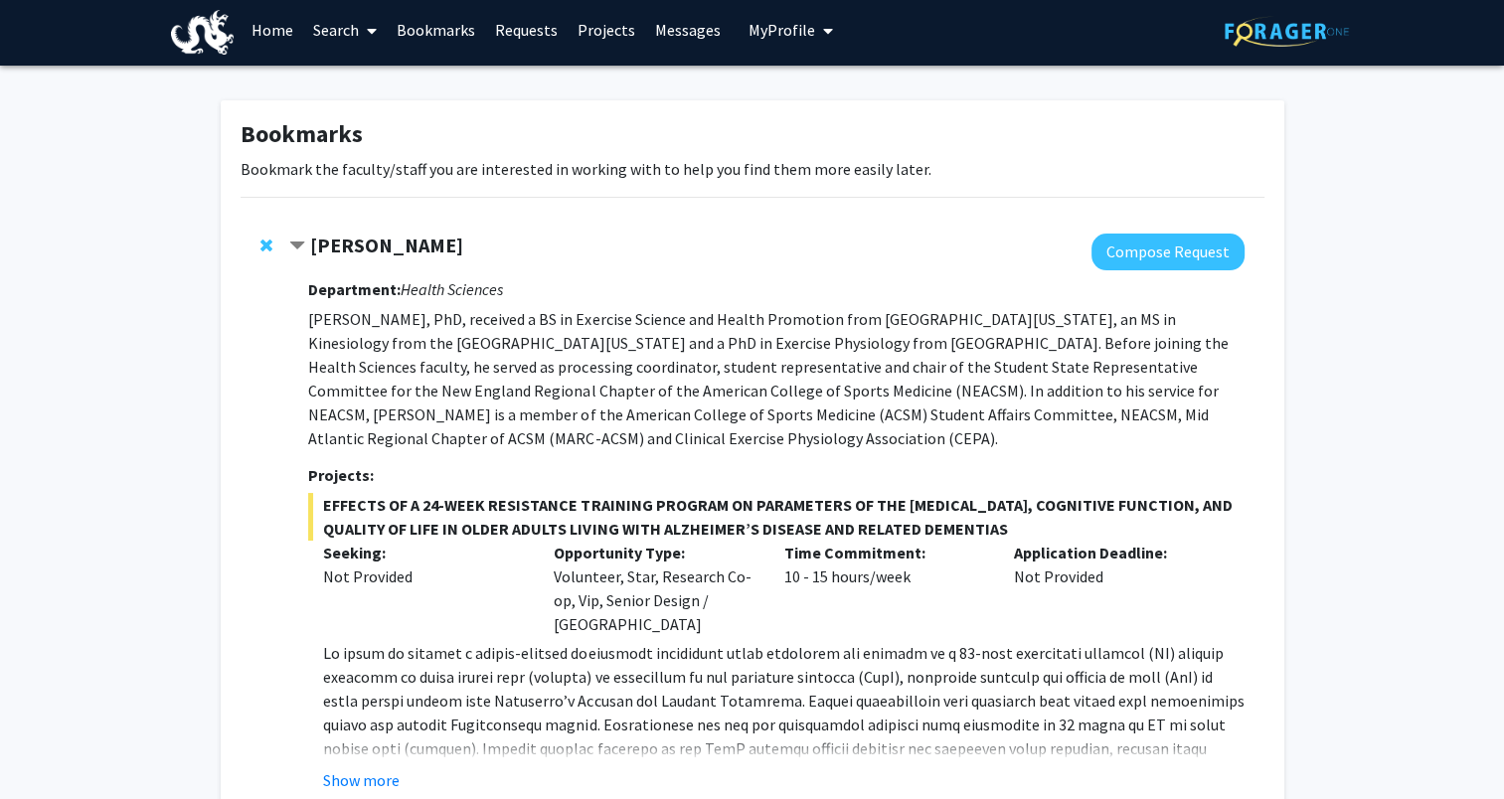
scroll to position [0, 0]
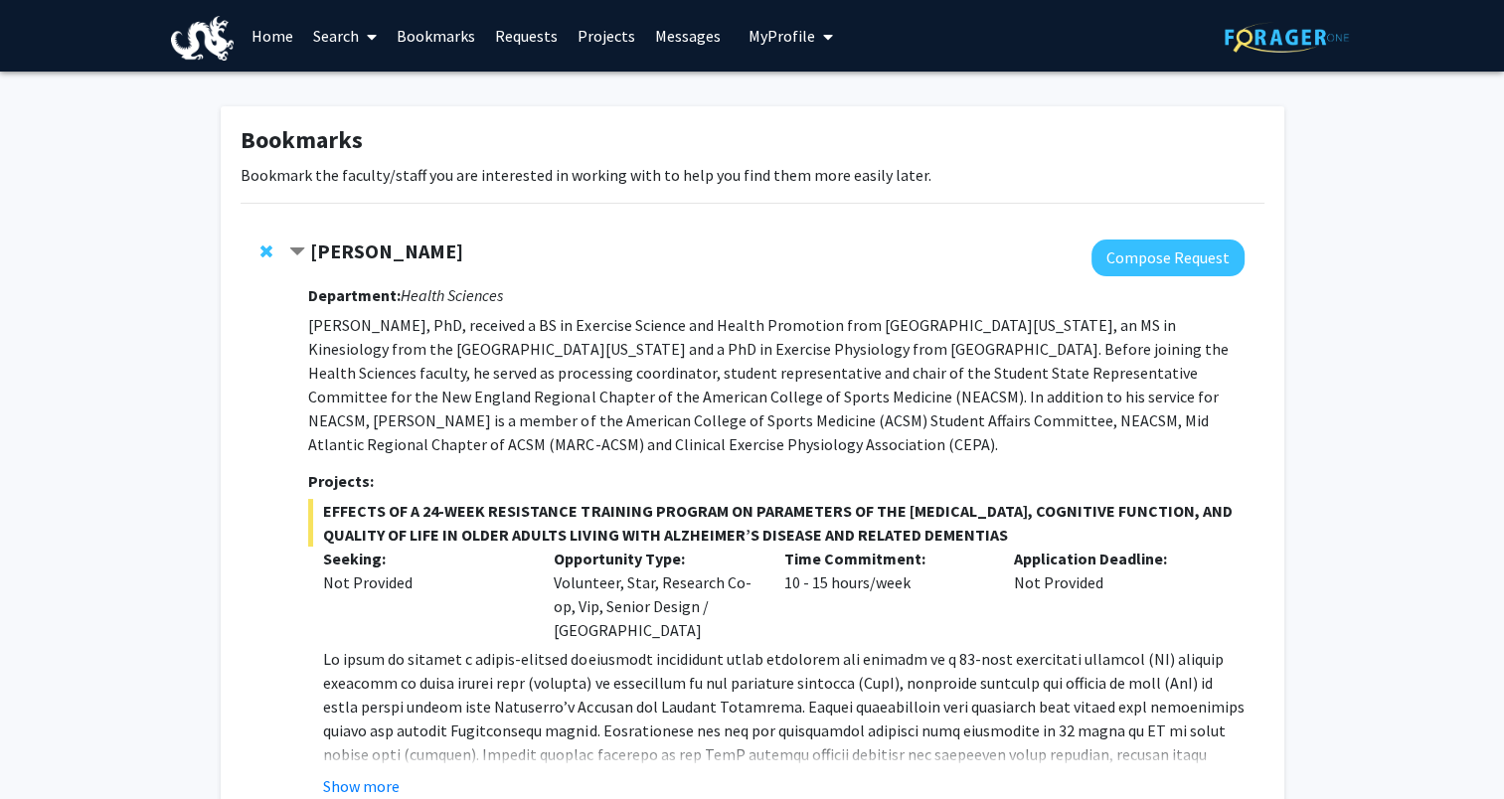
click at [299, 251] on span "Contract Michael Bruneau Bookmark" at bounding box center [297, 253] width 16 height 16
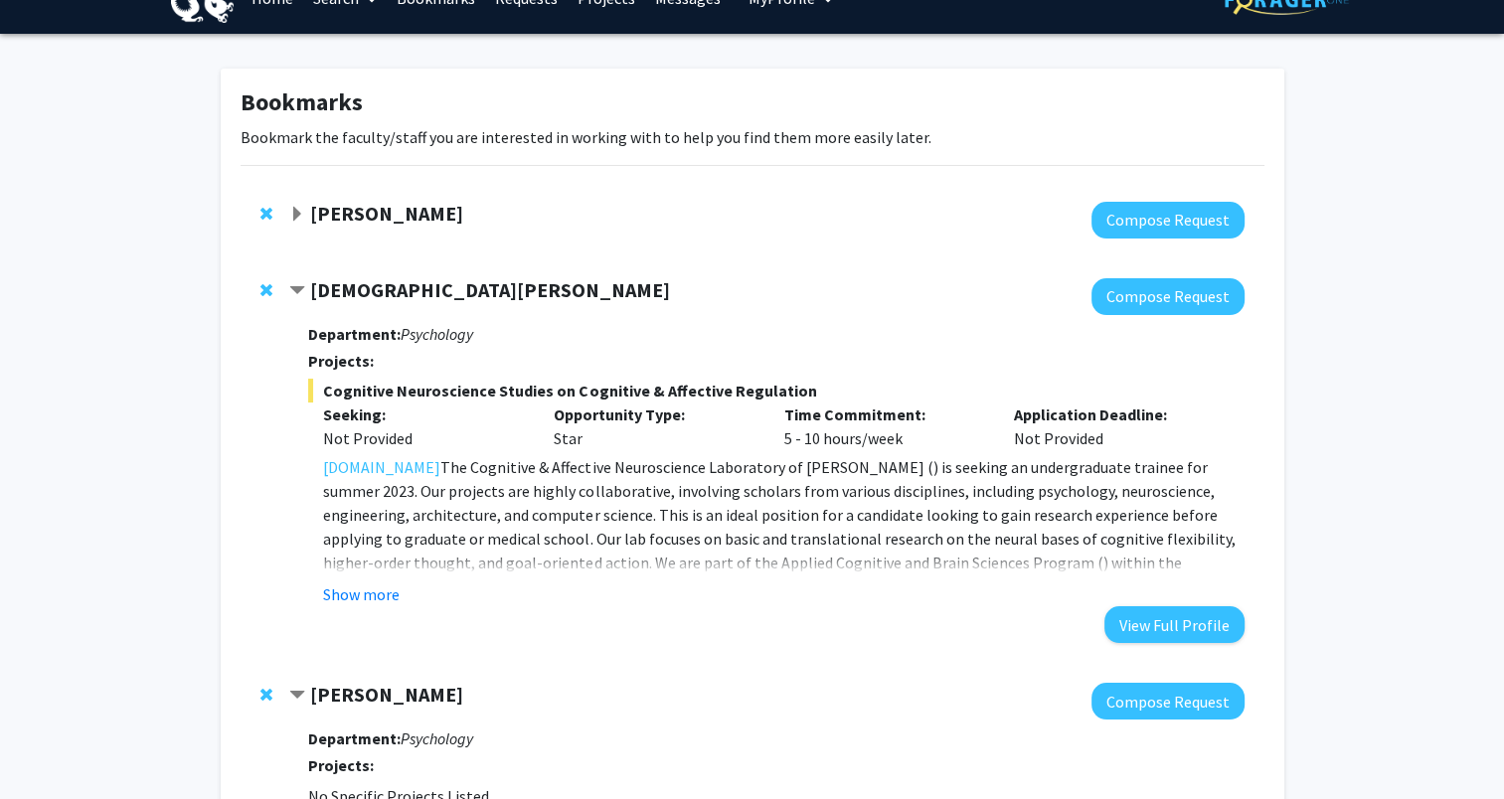
scroll to position [99, 0]
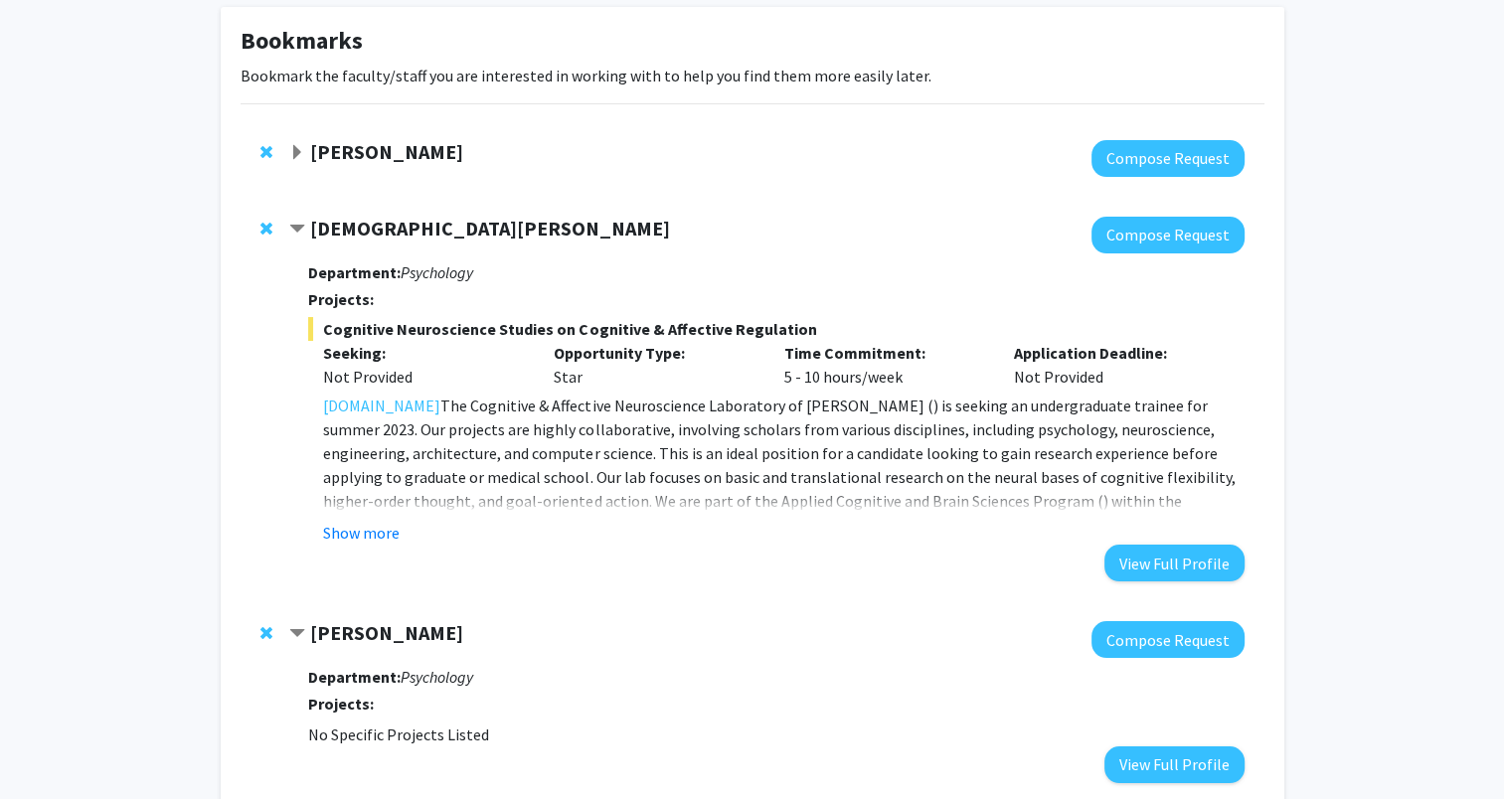
click at [298, 227] on span "Contract Evangelia Chrysikou Bookmark" at bounding box center [297, 230] width 16 height 16
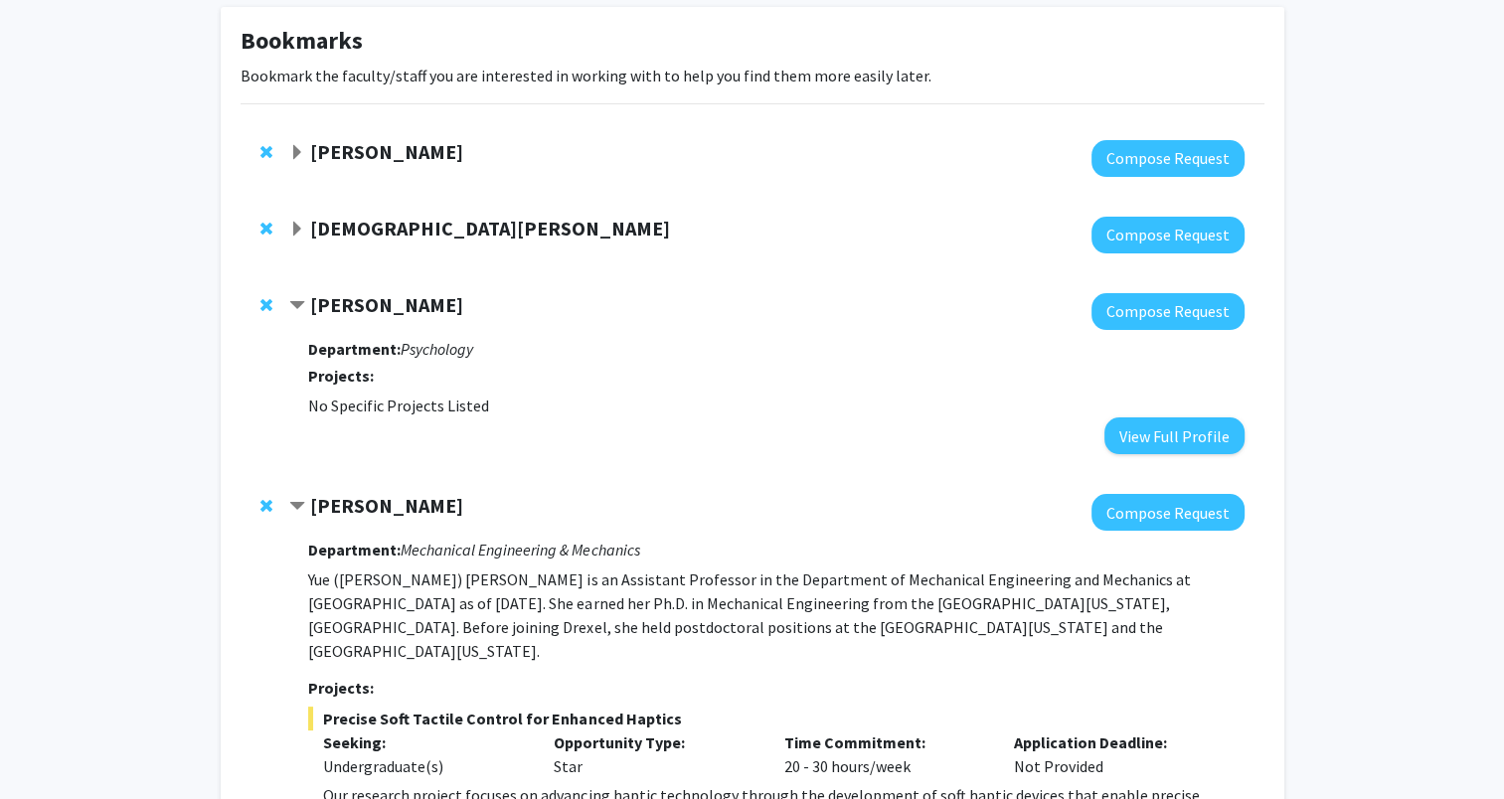
click at [296, 298] on span "Contract John Medaglia Bookmark" at bounding box center [297, 306] width 16 height 16
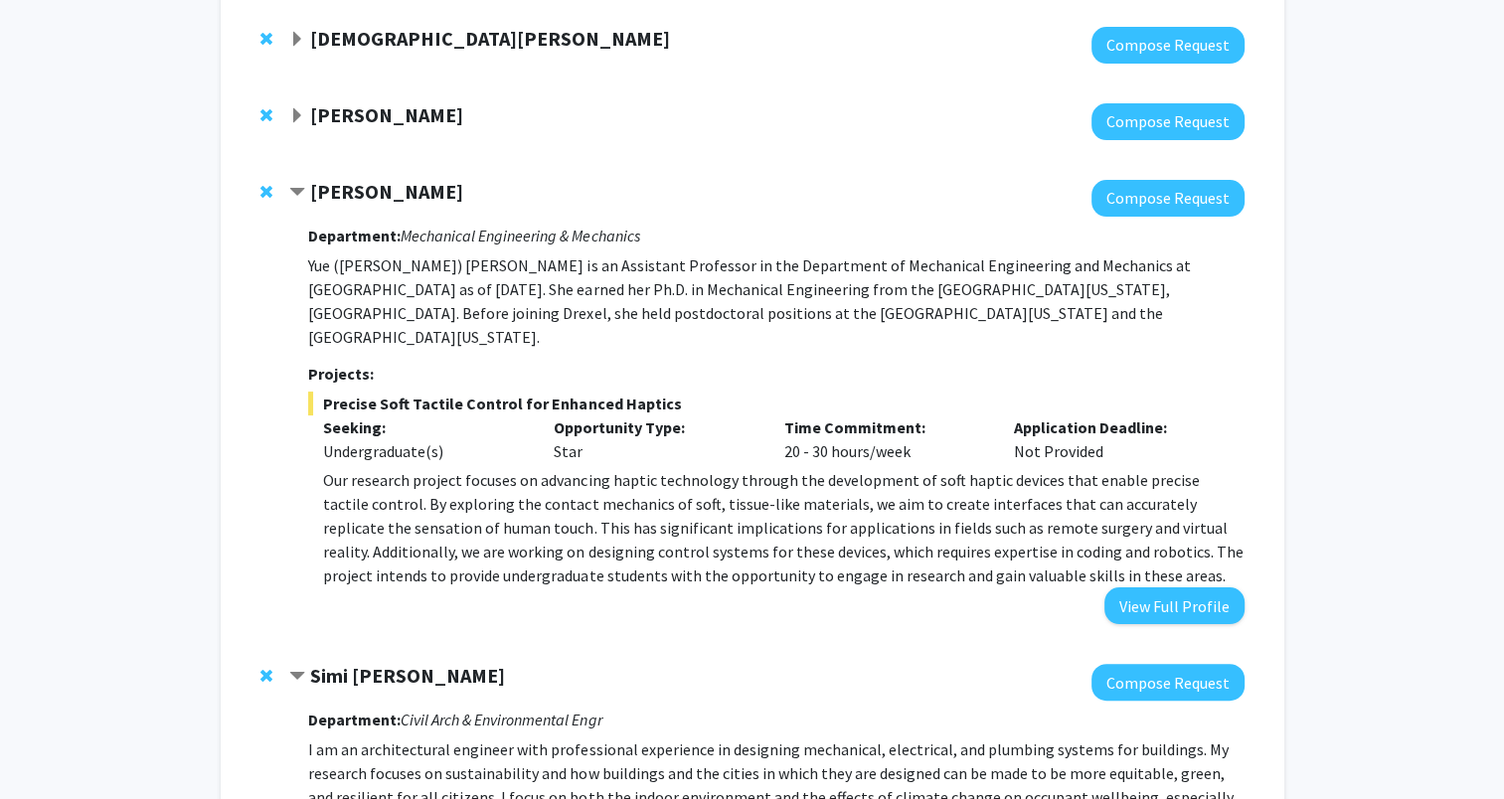
scroll to position [298, 0]
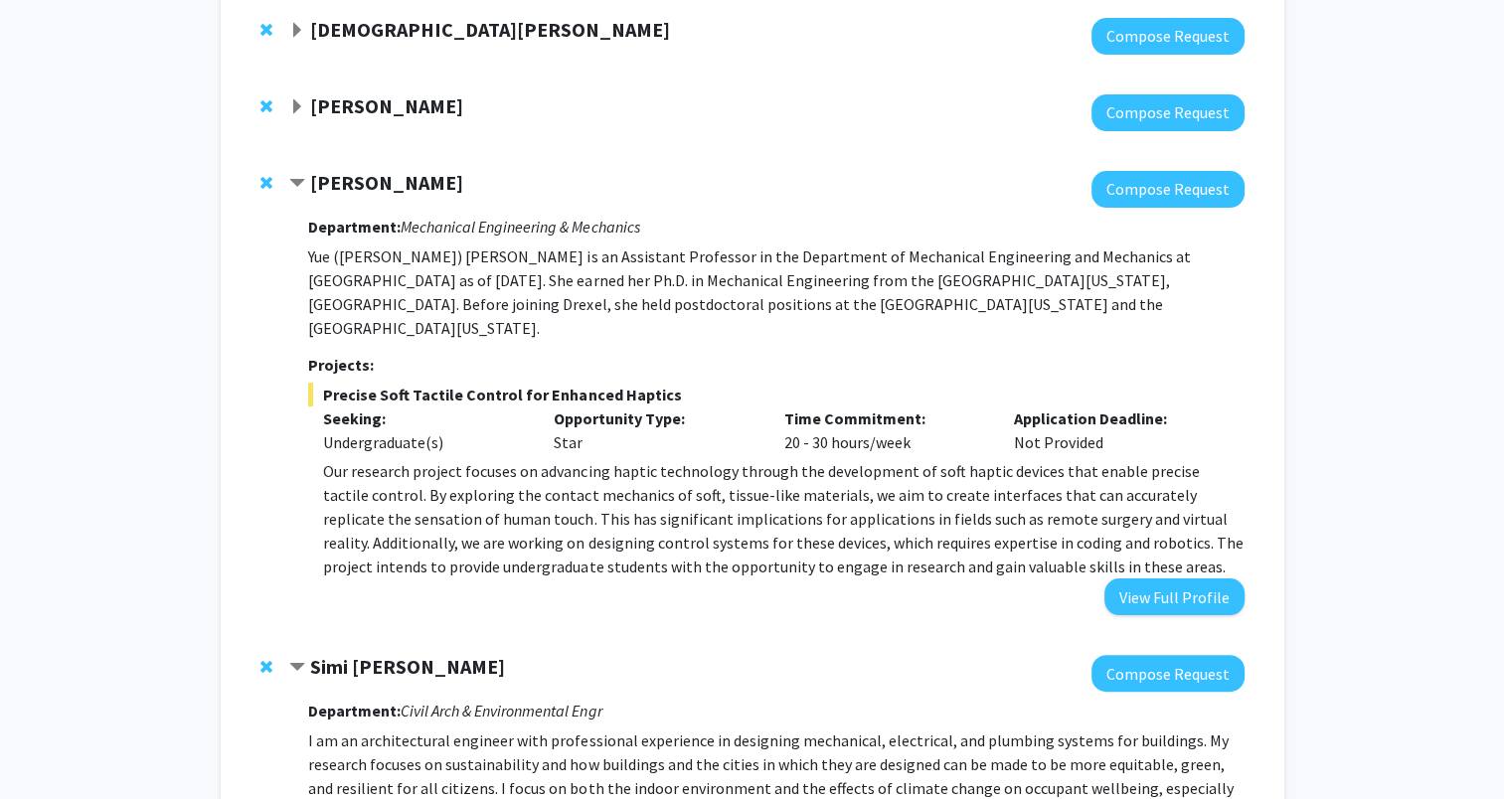
click at [299, 183] on span "Contract Yue Zheng Bookmark" at bounding box center [297, 184] width 16 height 16
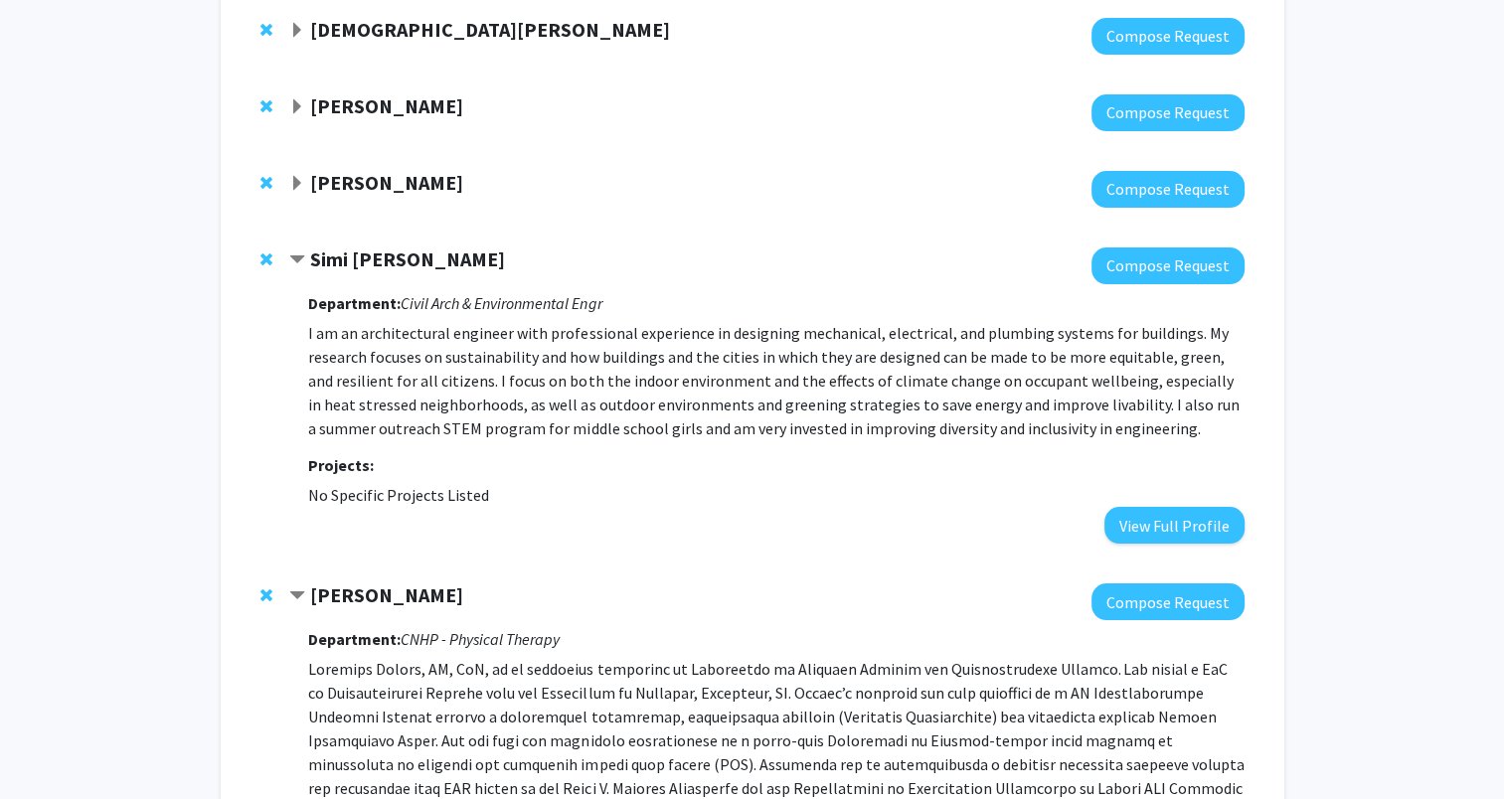
click at [294, 255] on span "Contract Simi Hoque Bookmark" at bounding box center [297, 261] width 16 height 16
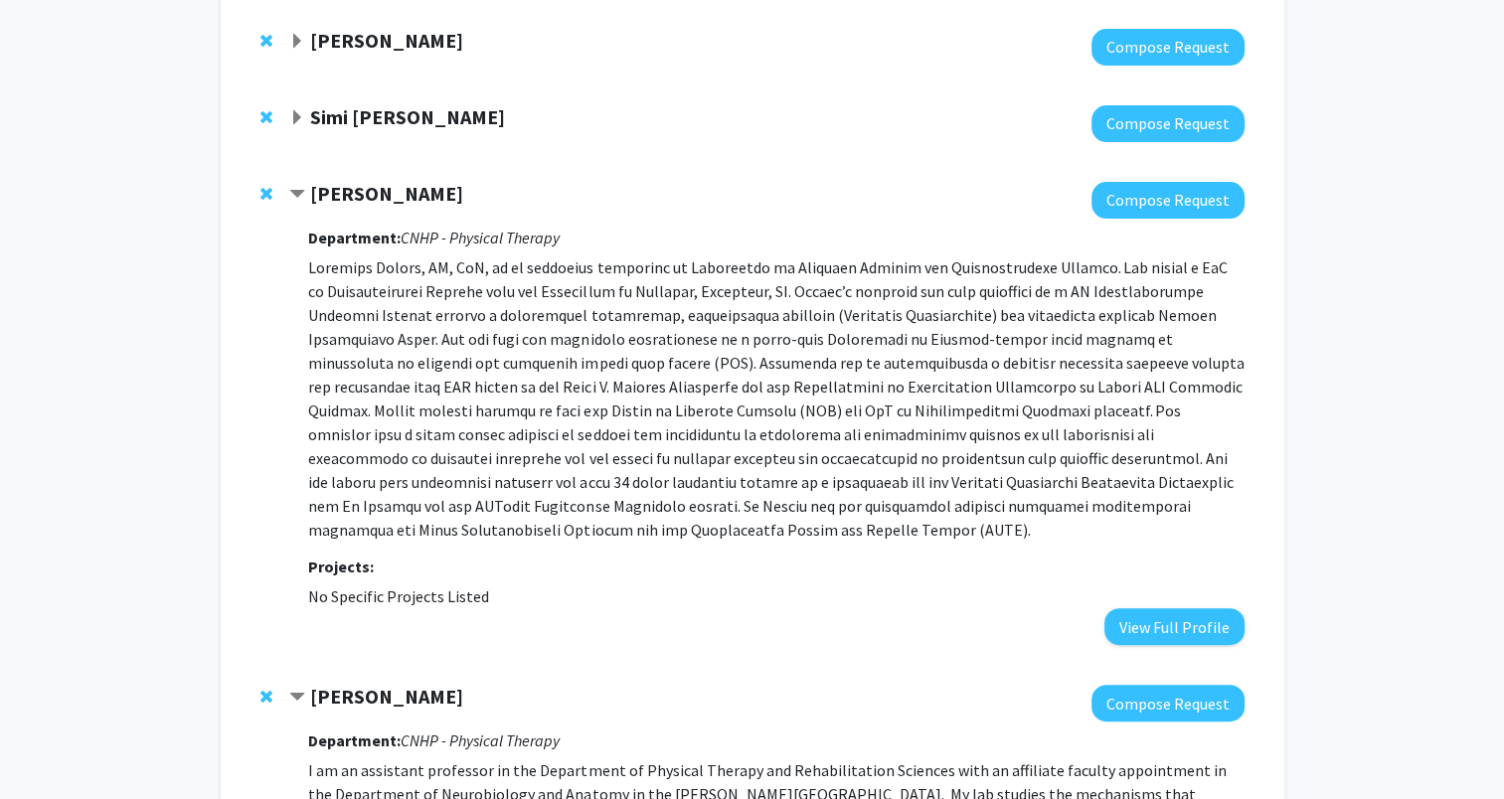
scroll to position [497, 0]
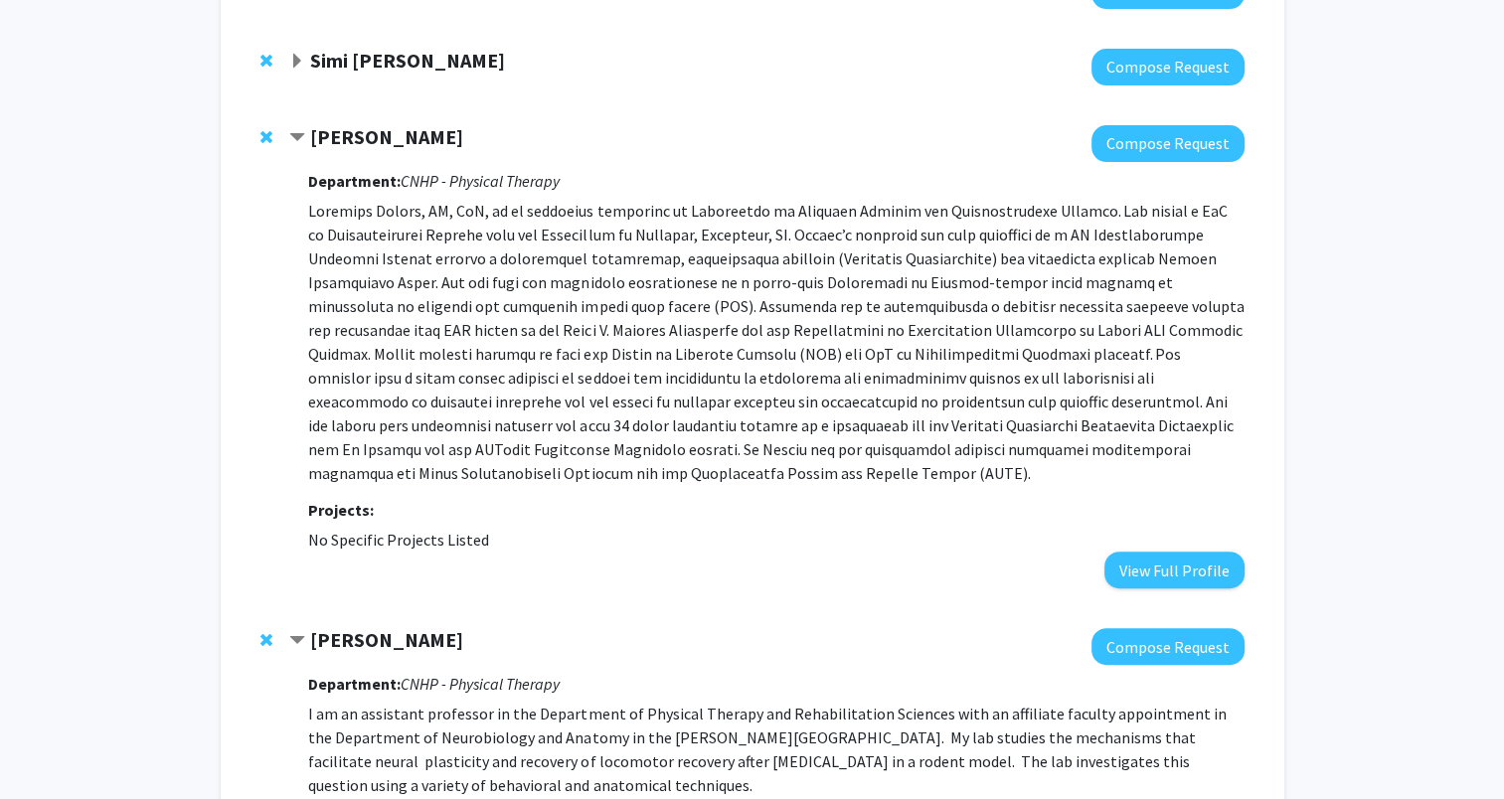
click at [297, 136] on span "Contract Margaret Finley Bookmark" at bounding box center [297, 138] width 16 height 16
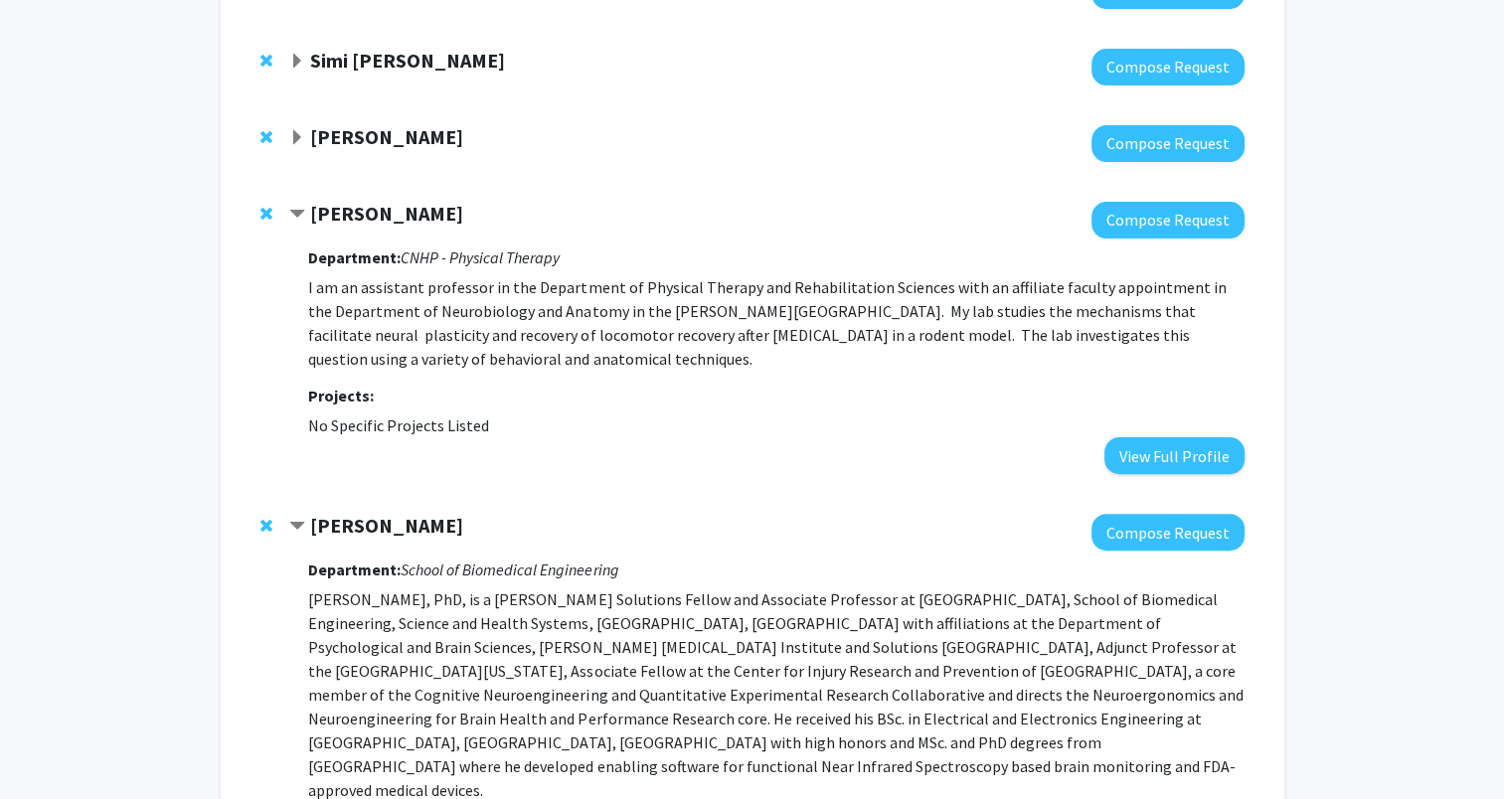
click at [291, 211] on span "Contract Lynnette Montgomery Bookmark" at bounding box center [297, 215] width 16 height 16
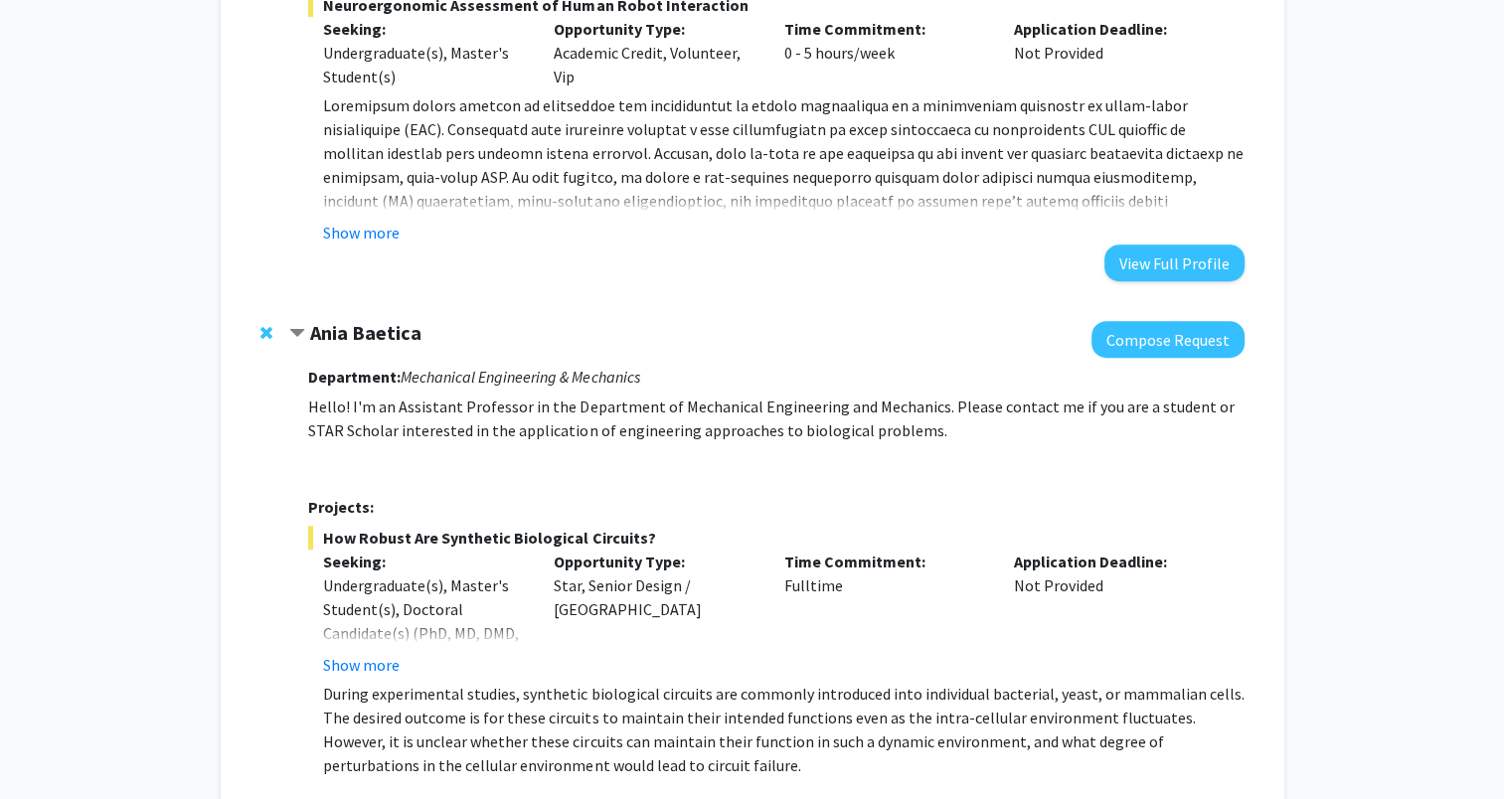
scroll to position [1339, 0]
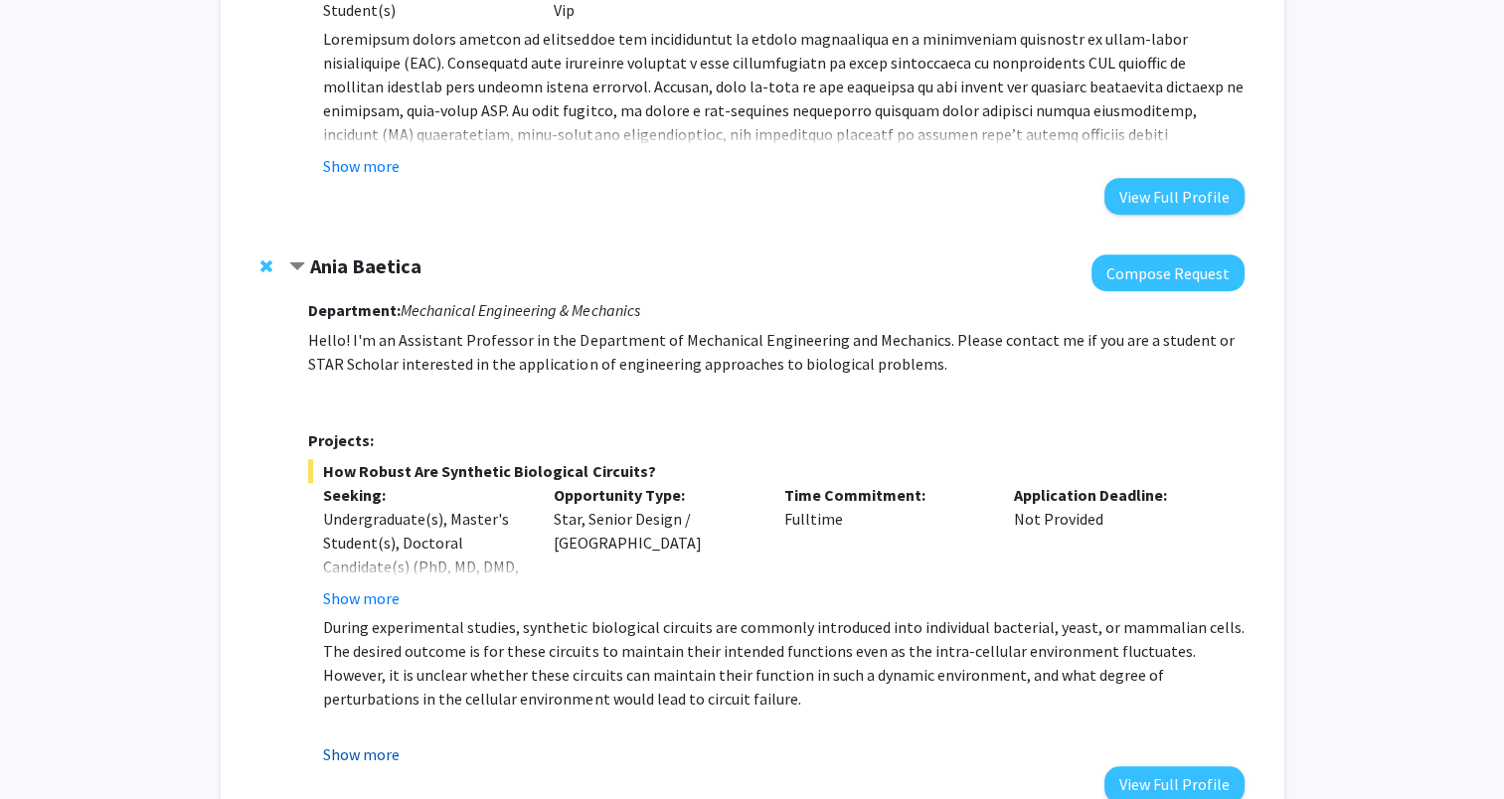
click at [369, 743] on button "Show more" at bounding box center [361, 755] width 77 height 24
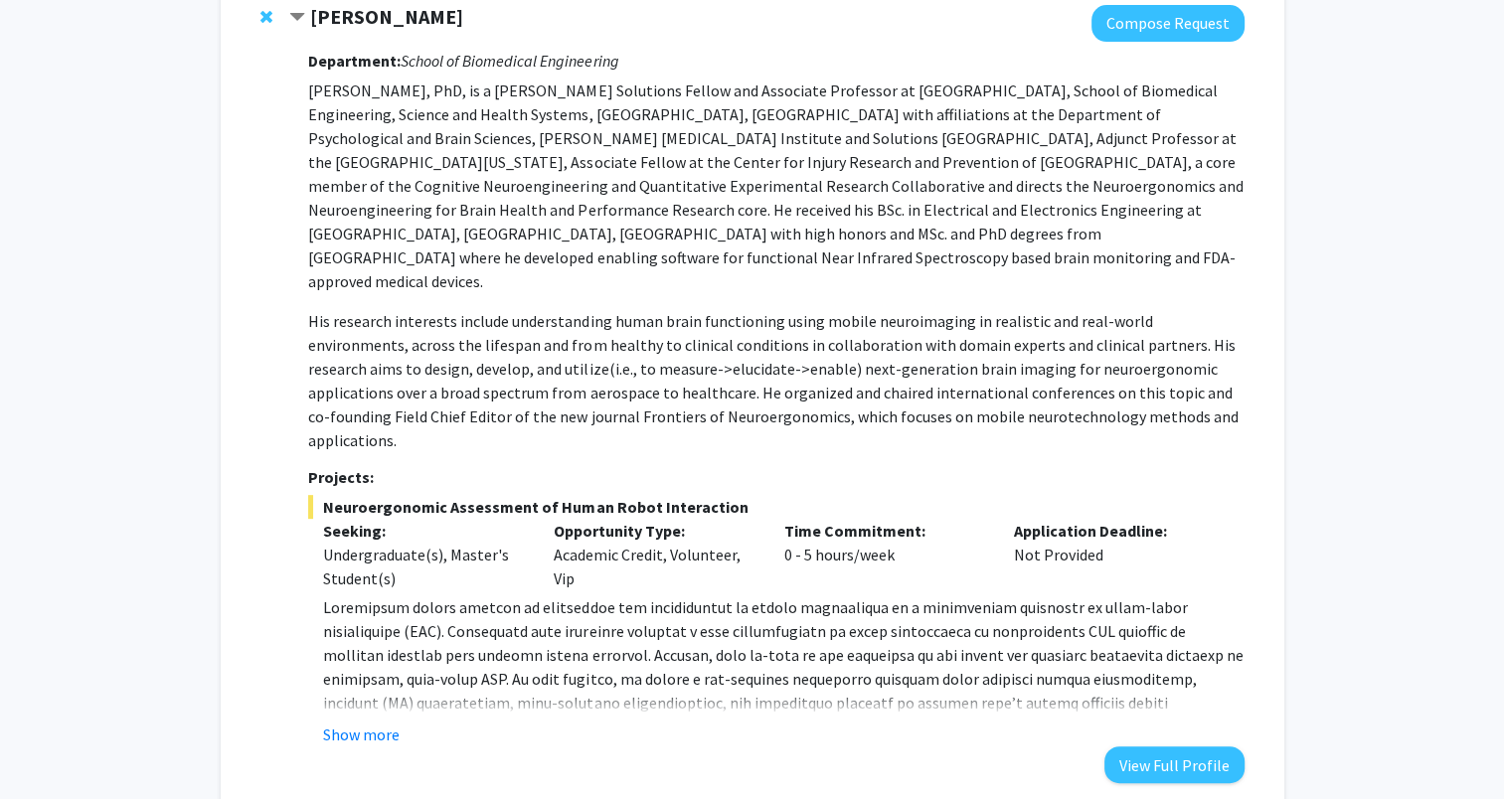
scroll to position [769, 0]
click at [351, 701] on div "Department: School of Biomedical Engineering His research interests include und…" at bounding box center [776, 415] width 936 height 742
click at [384, 725] on button "Show more" at bounding box center [361, 737] width 77 height 24
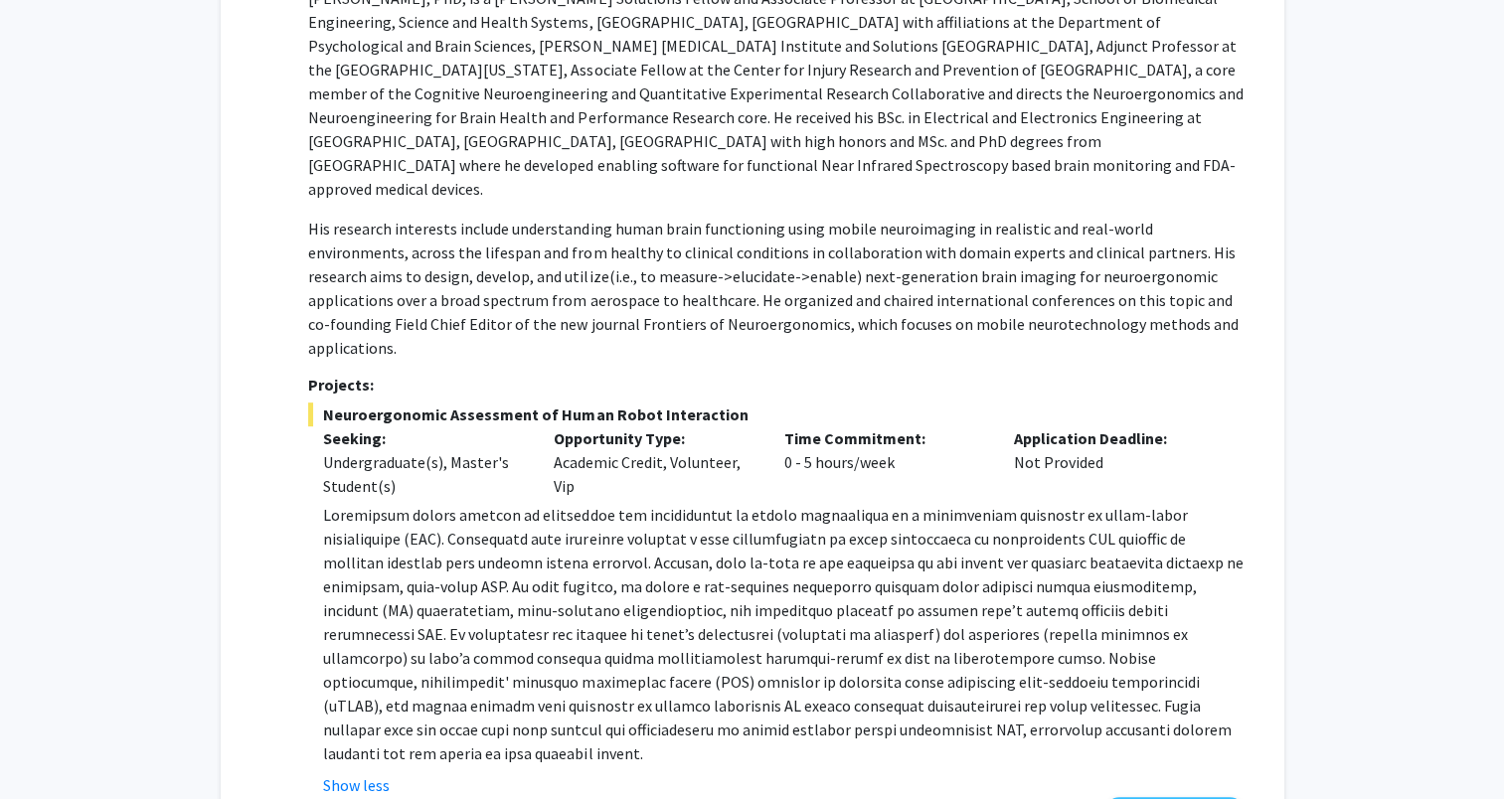
scroll to position [860, 0]
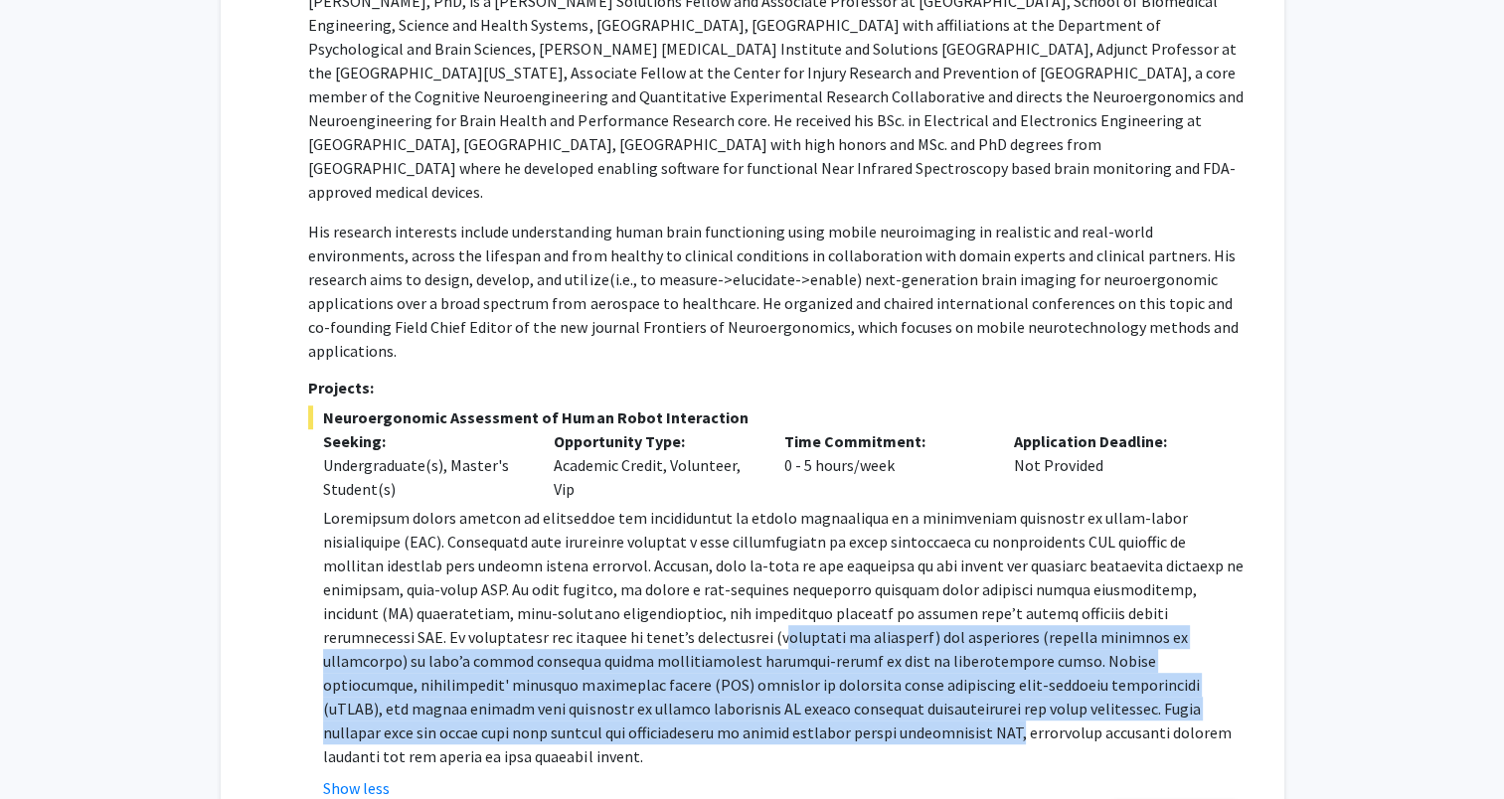
drag, startPoint x: 473, startPoint y: 695, endPoint x: 472, endPoint y: 582, distance: 113.3
click at [472, 582] on p at bounding box center [783, 637] width 921 height 262
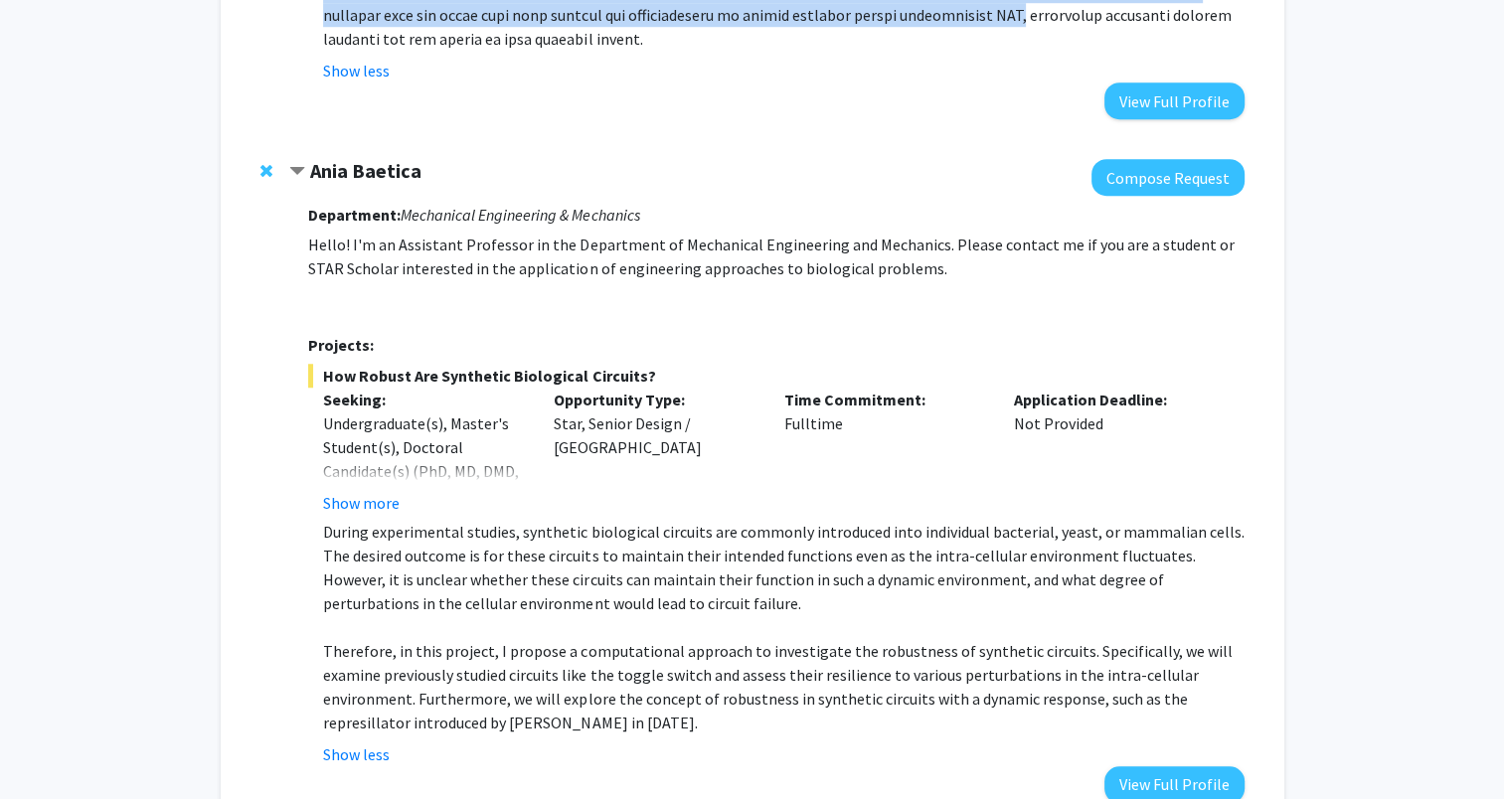
scroll to position [1653, 0]
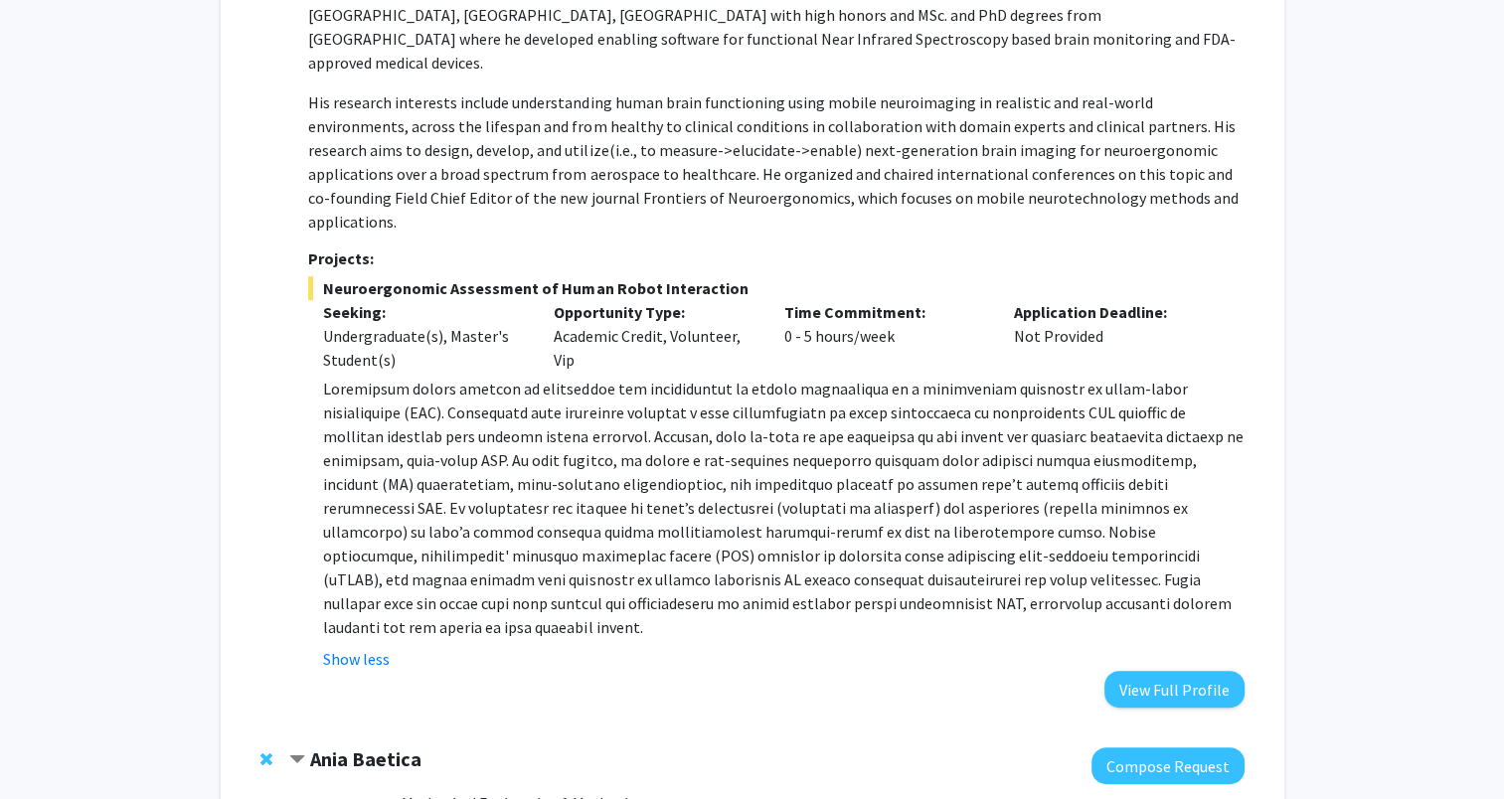
click at [616, 428] on p at bounding box center [783, 508] width 921 height 262
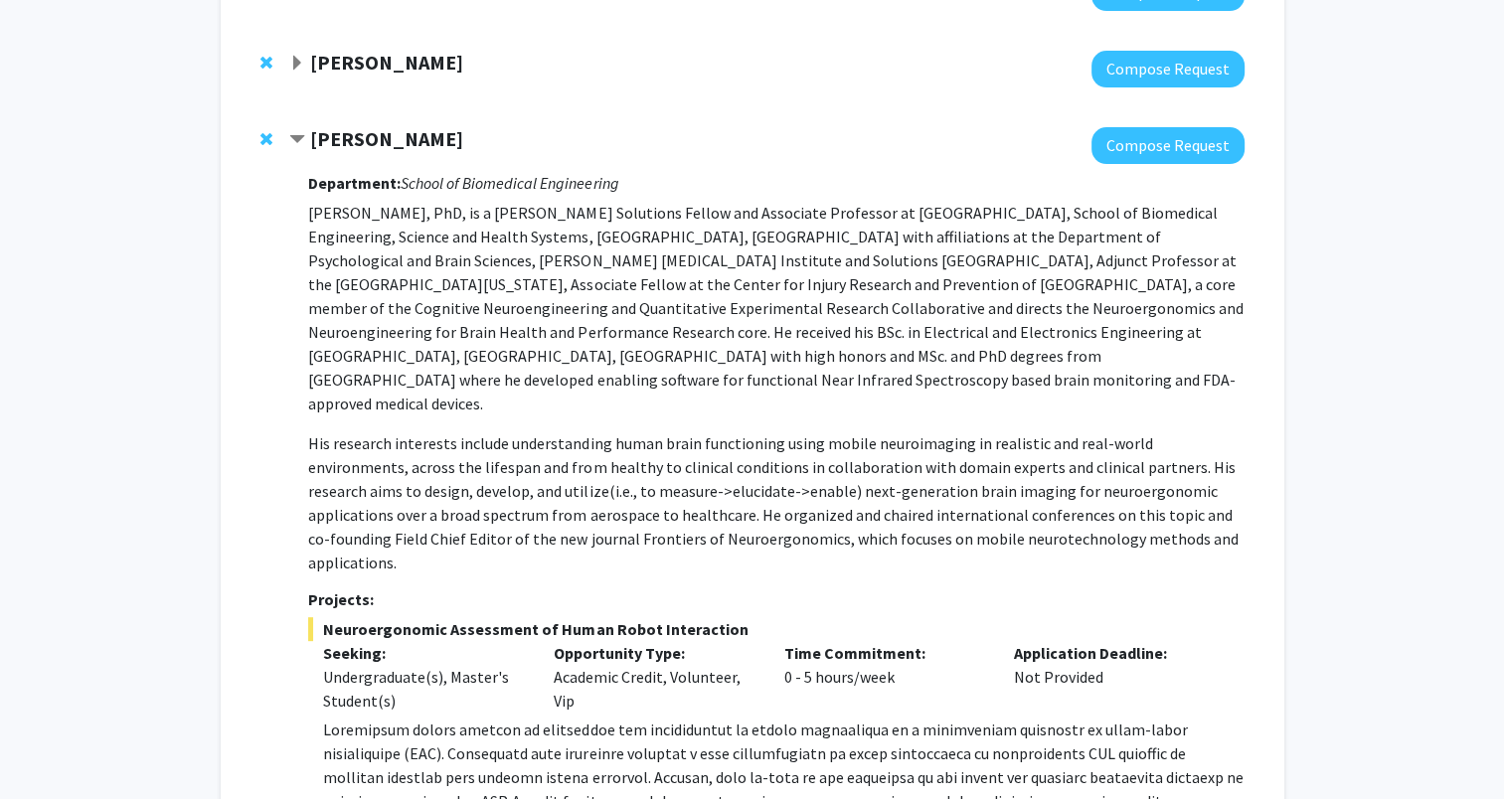
scroll to position [659, 0]
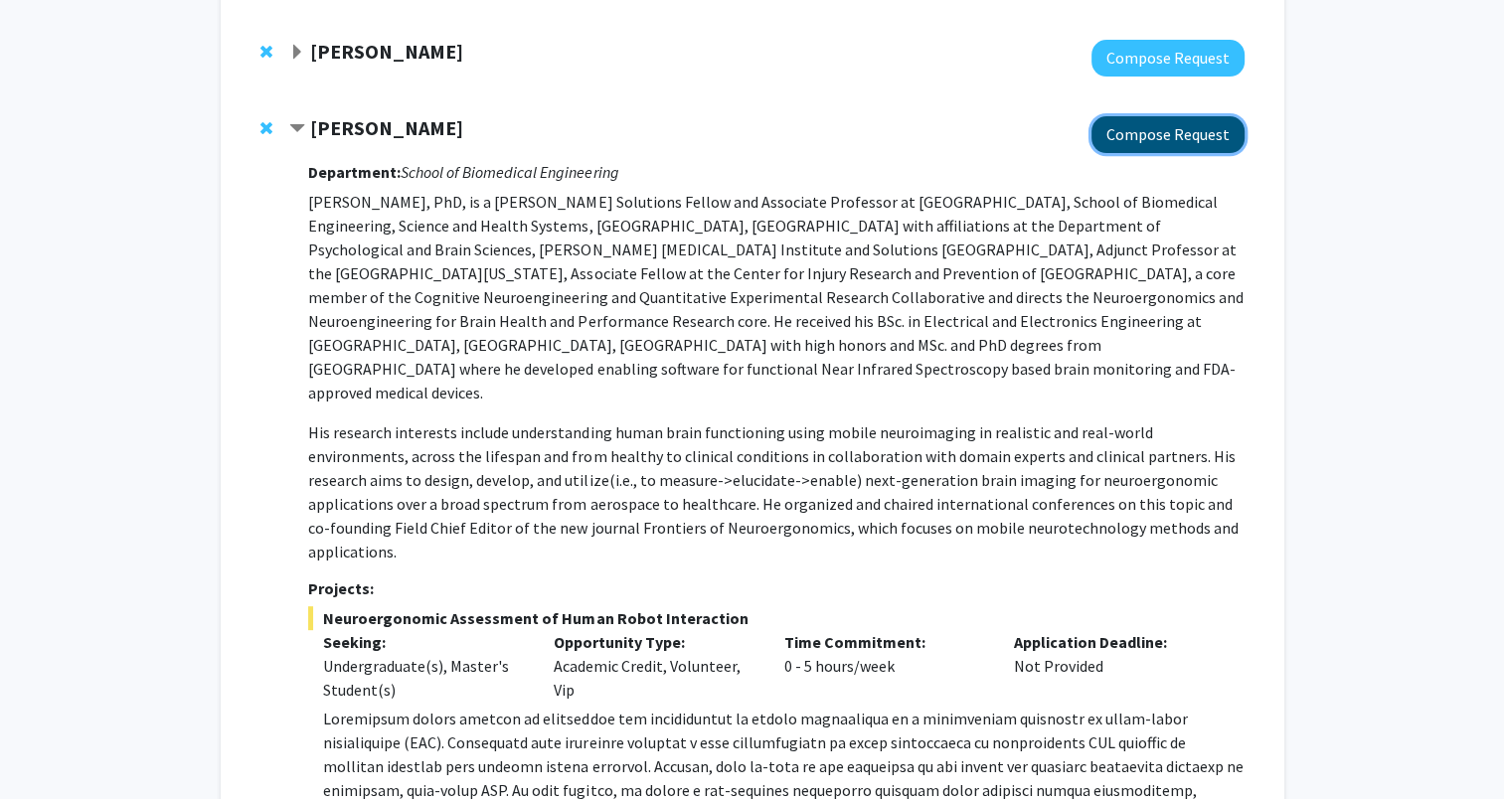
click at [1189, 146] on button "Compose Request" at bounding box center [1168, 134] width 153 height 37
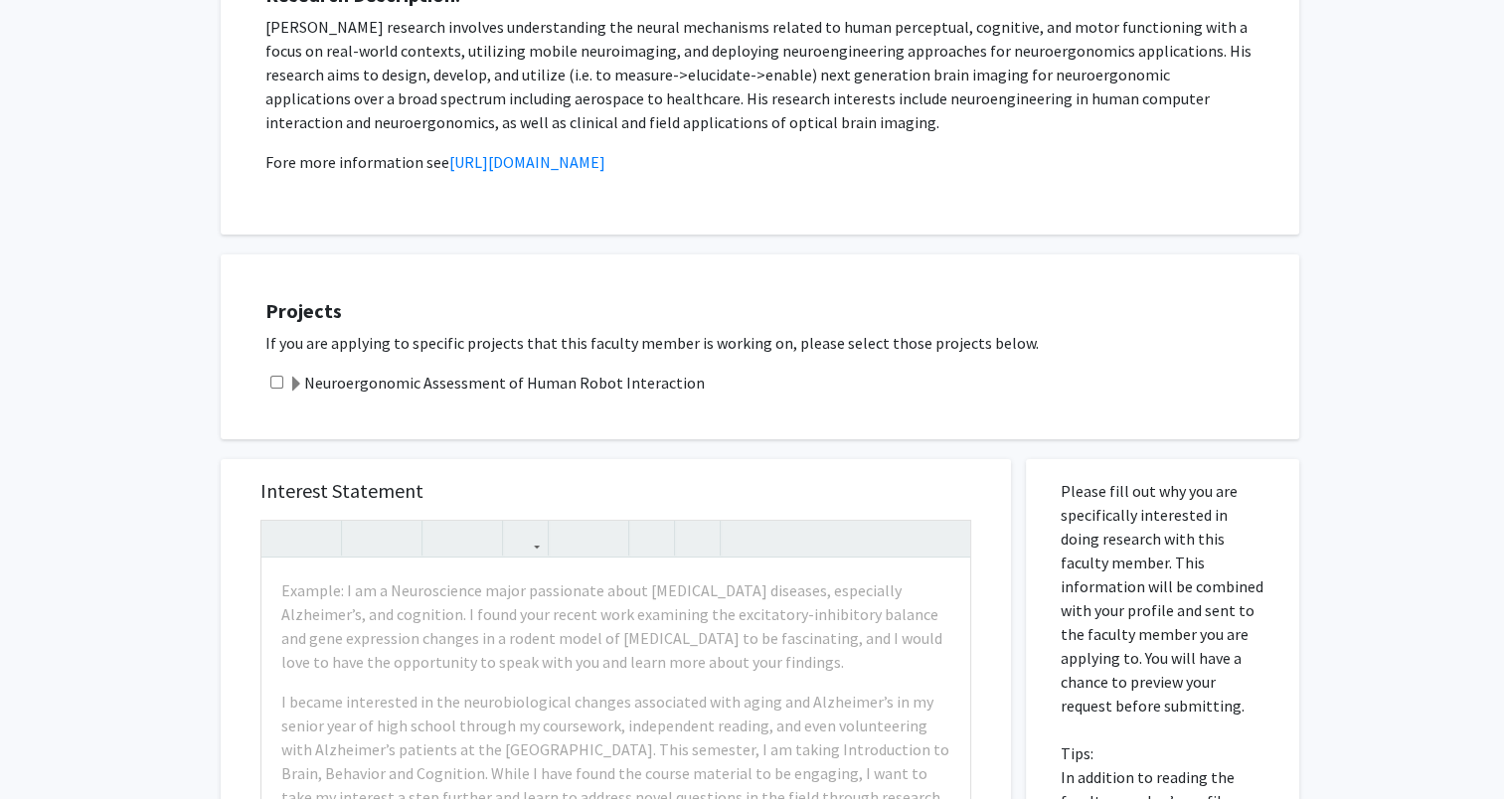
scroll to position [398, 0]
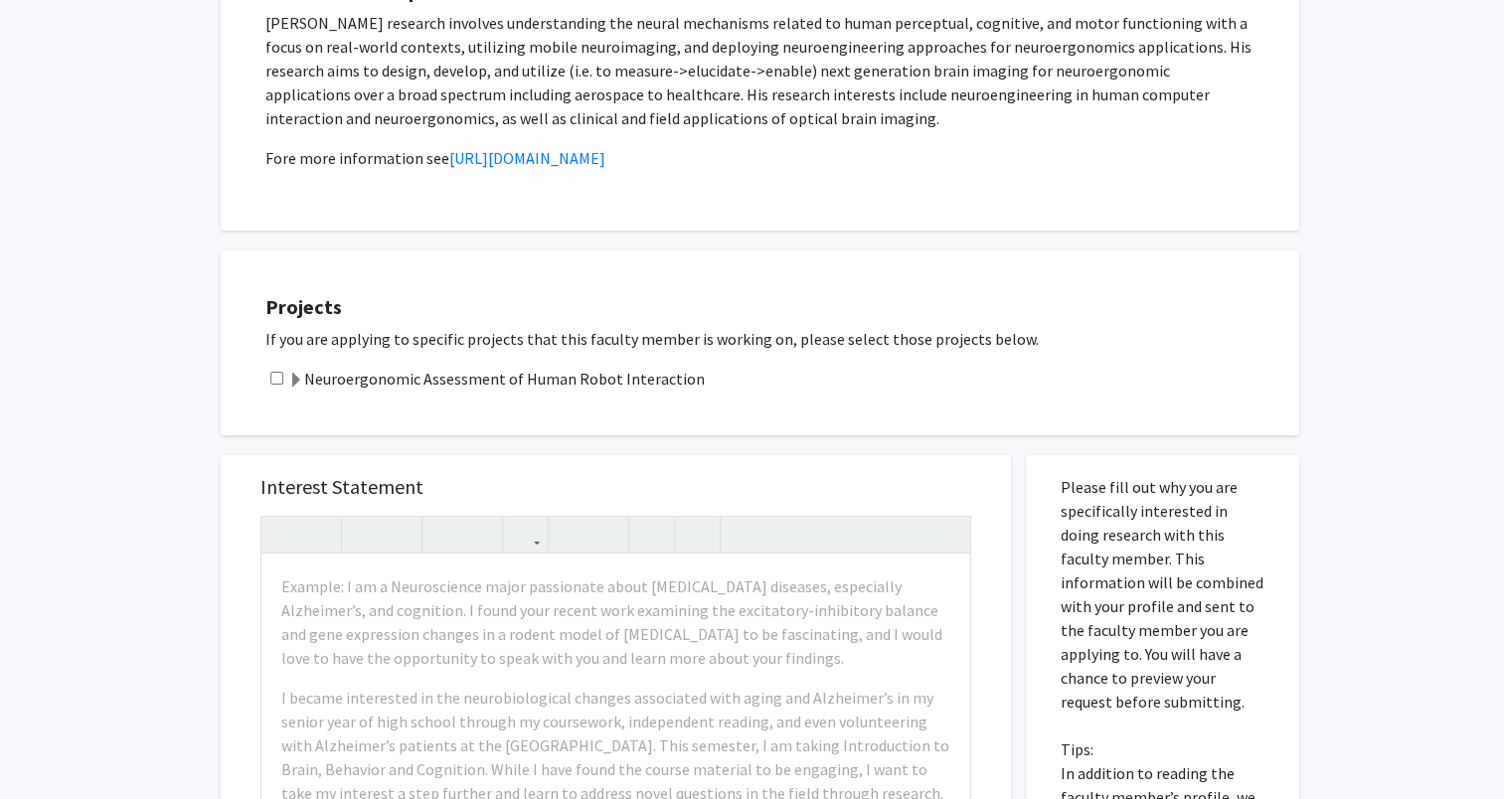
click at [274, 379] on input "checkbox" at bounding box center [276, 378] width 13 height 13
checkbox input "true"
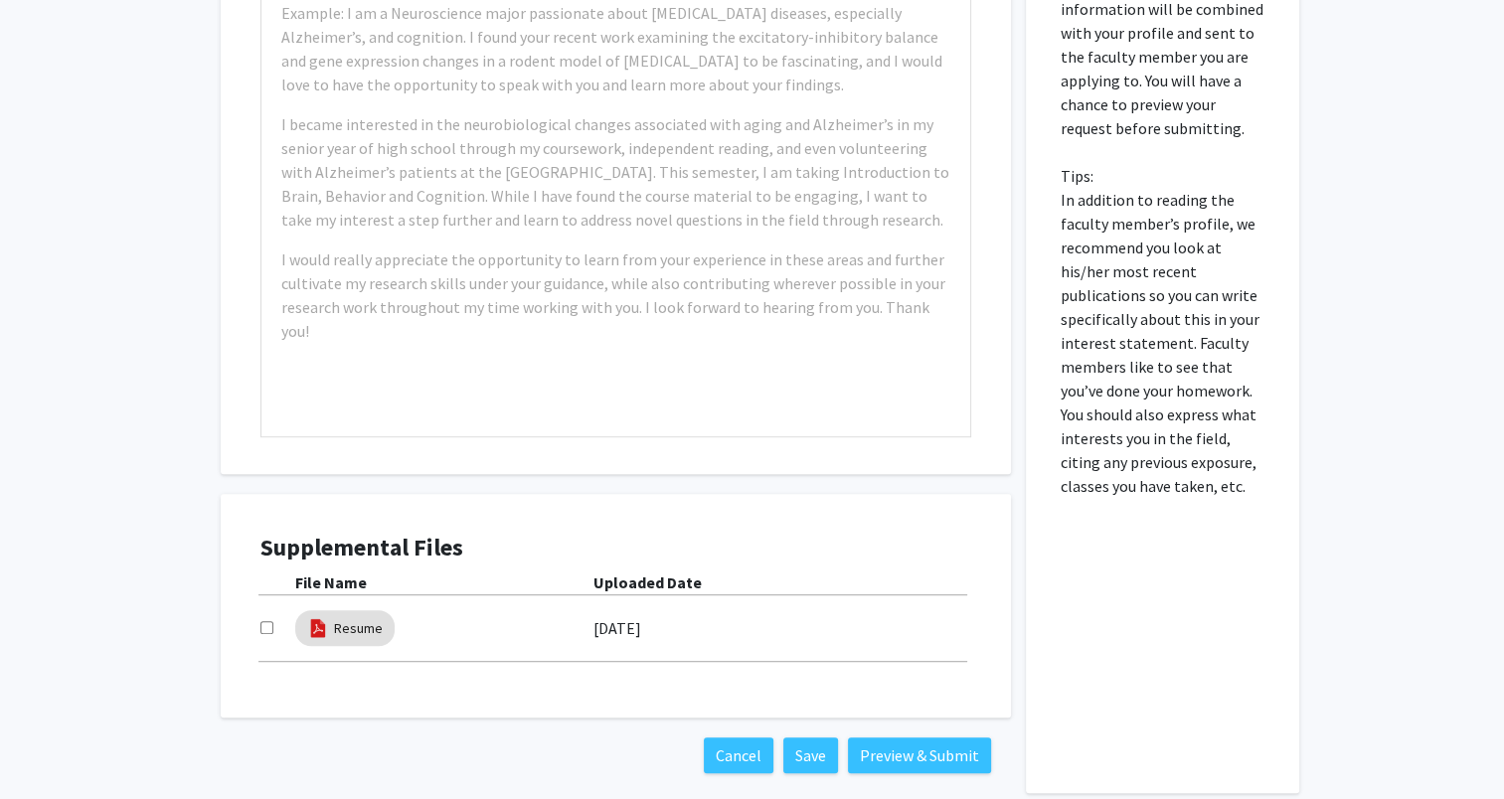
scroll to position [970, 0]
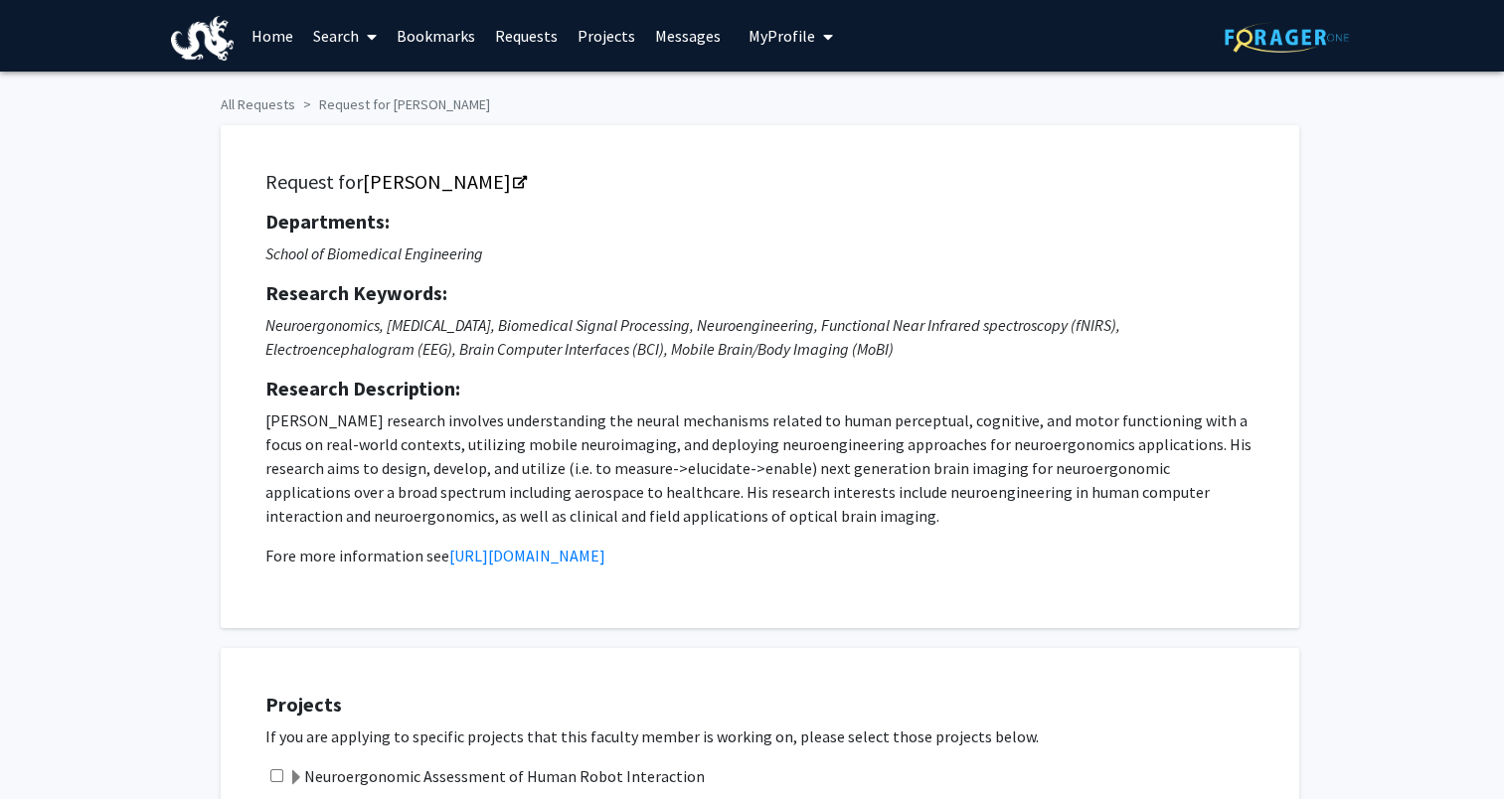
click at [503, 35] on link "Requests" at bounding box center [526, 36] width 83 height 70
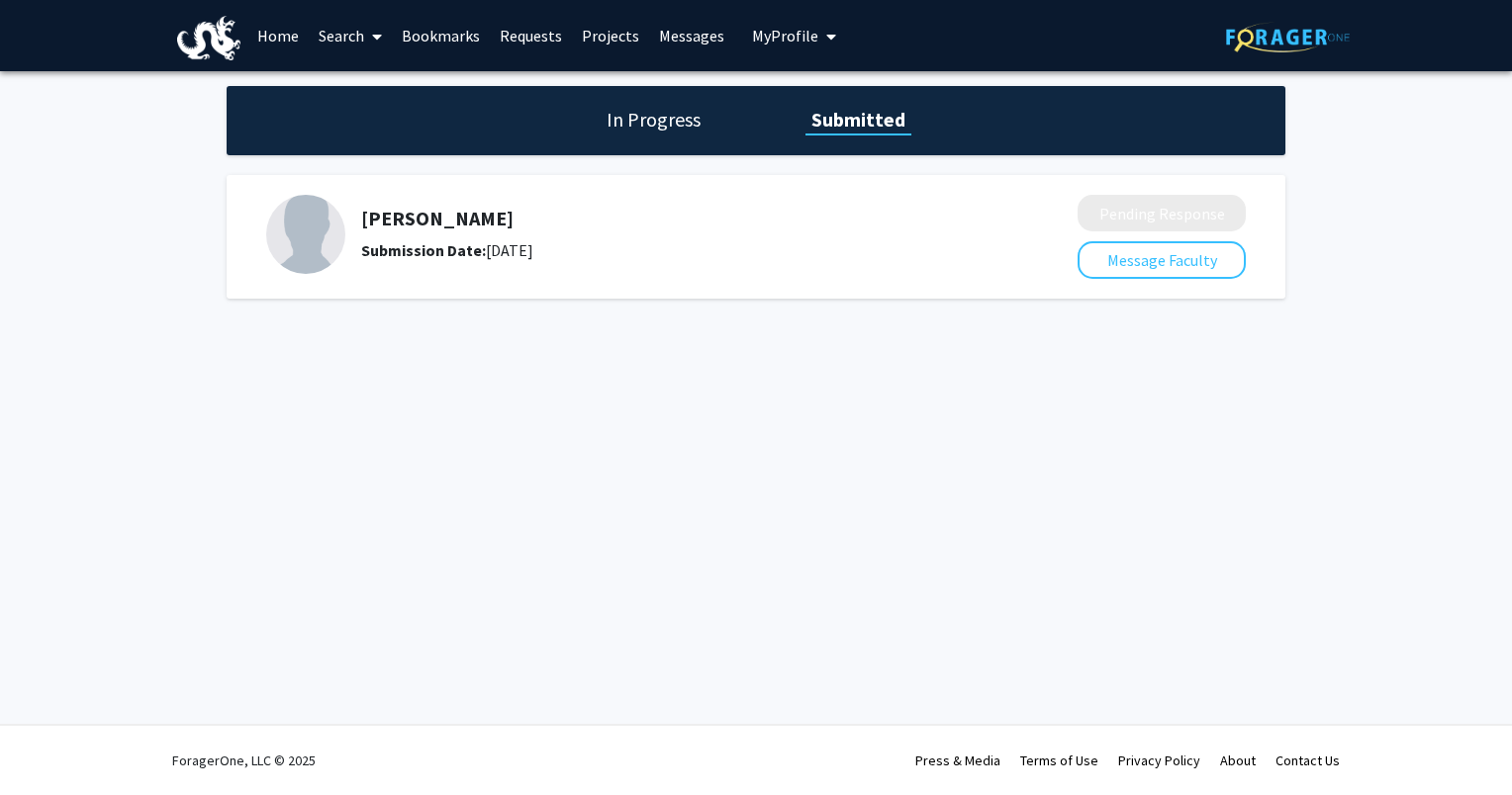
click at [985, 230] on div "Yue Zheng Submission Date: August 03, 2025" at bounding box center [657, 235] width 783 height 80
click at [408, 237] on div "Yue Zheng Submission Date: August 03, 2025" at bounding box center [667, 235] width 611 height 56
click at [435, 259] on div "Submission Date: August 03, 2025" at bounding box center [667, 251] width 611 height 24
drag, startPoint x: 426, startPoint y: 209, endPoint x: 781, endPoint y: 134, distance: 362.8
click at [431, 208] on h5 "[PERSON_NAME]" at bounding box center [667, 219] width 611 height 24
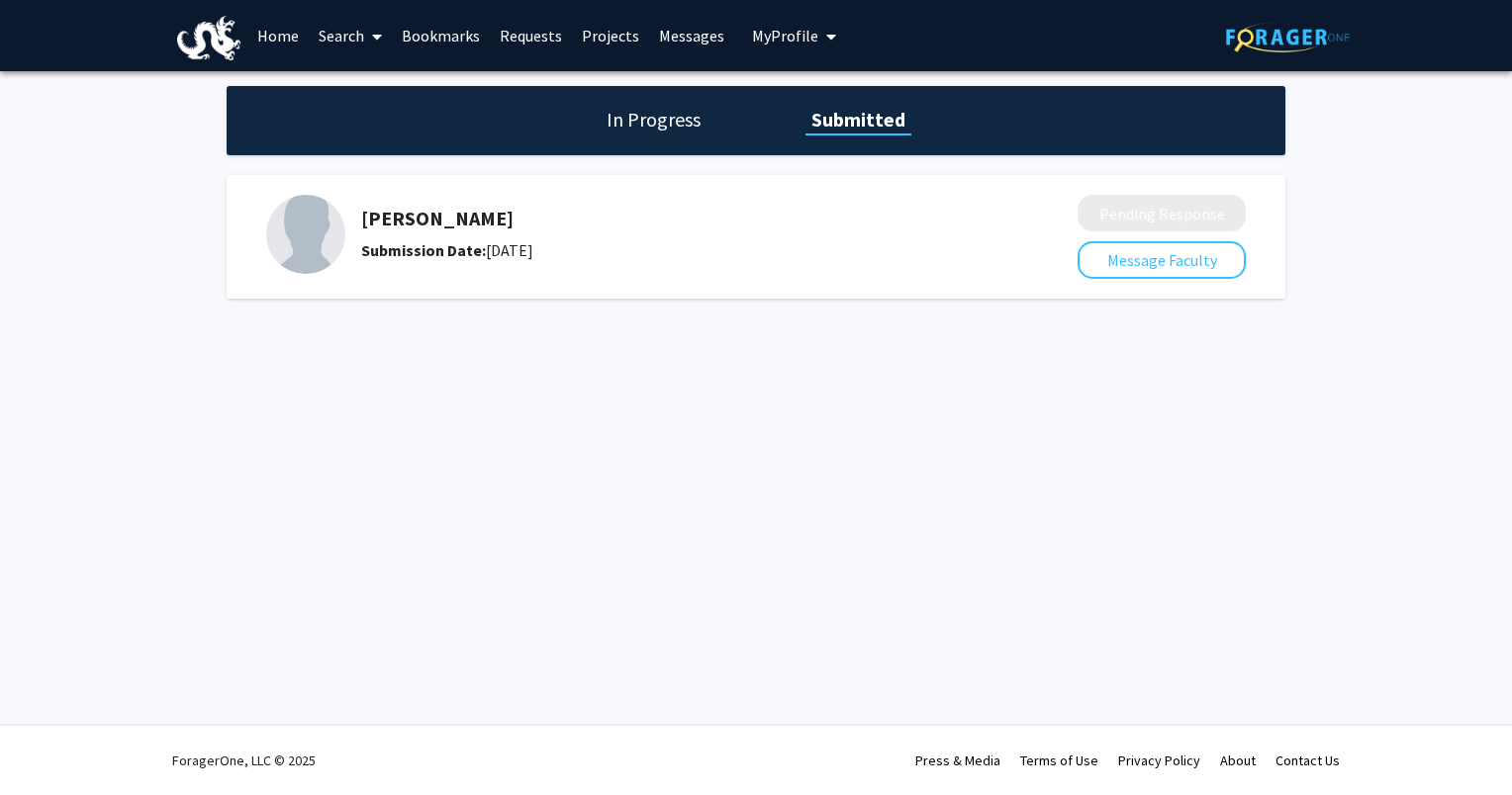
click at [644, 128] on h1 "In Progress" at bounding box center [653, 119] width 106 height 28
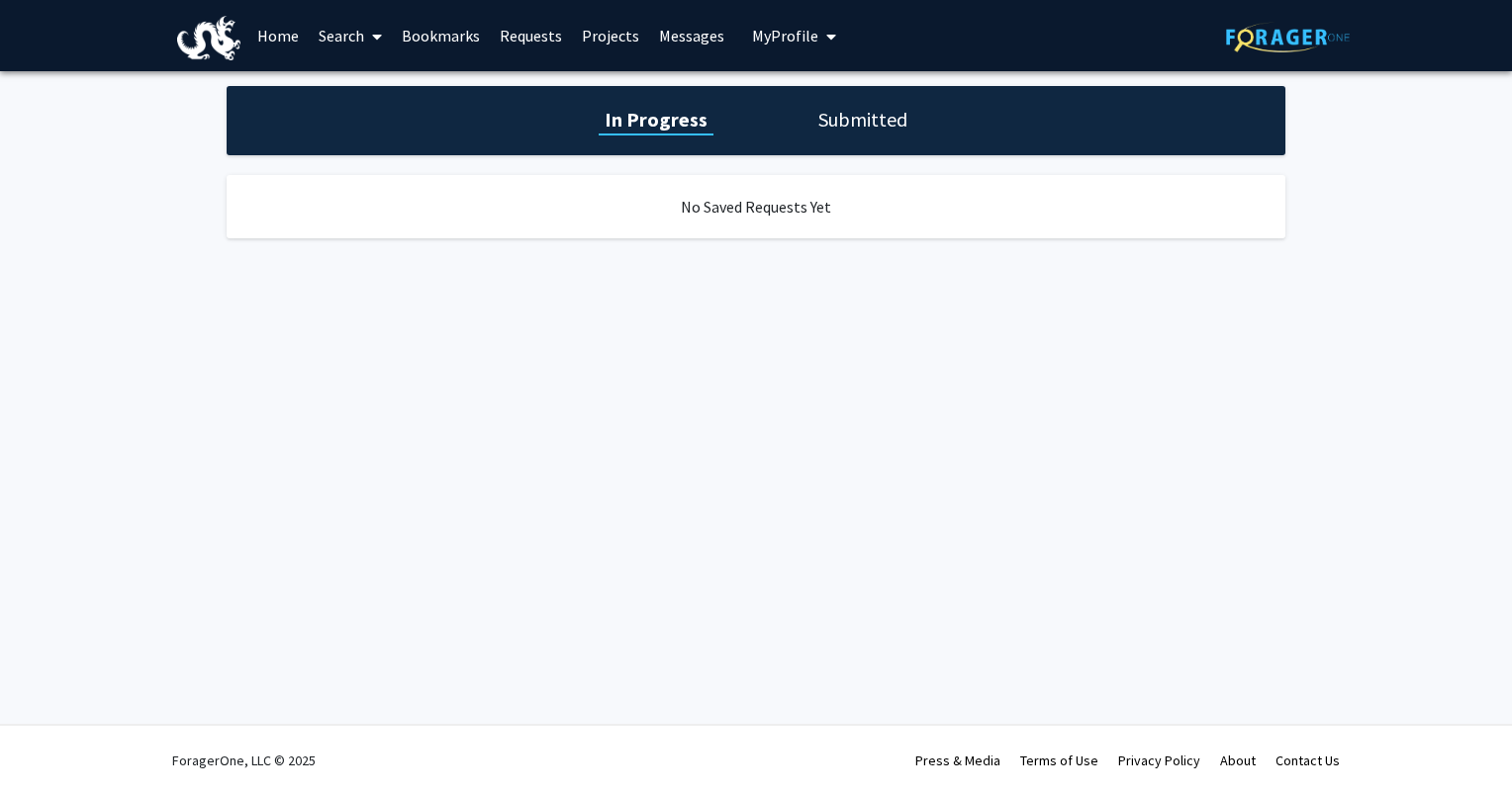
click at [845, 118] on h1 "Submitted" at bounding box center [862, 119] width 101 height 28
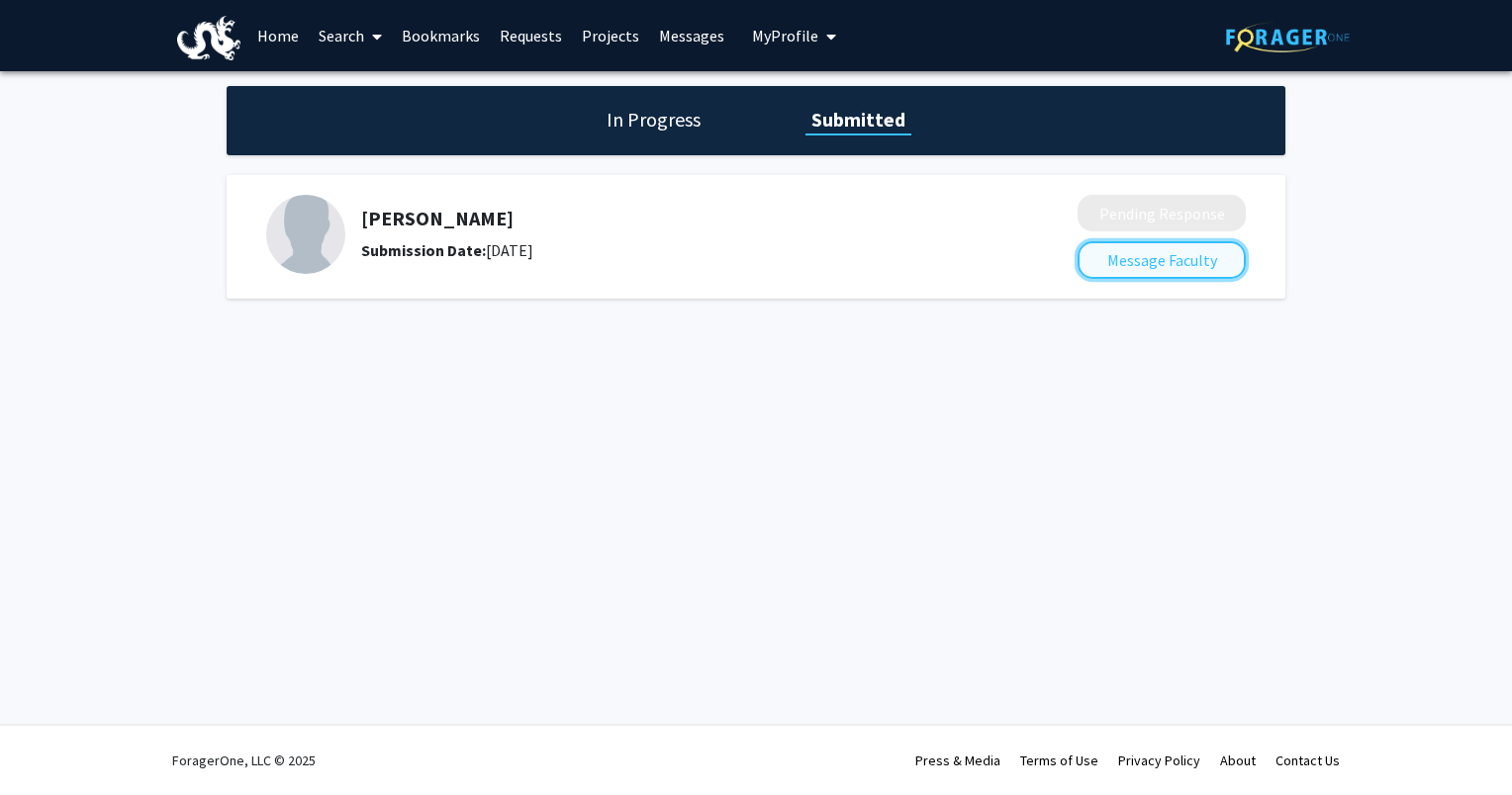
click at [1151, 258] on button "Message Faculty" at bounding box center [1162, 261] width 168 height 38
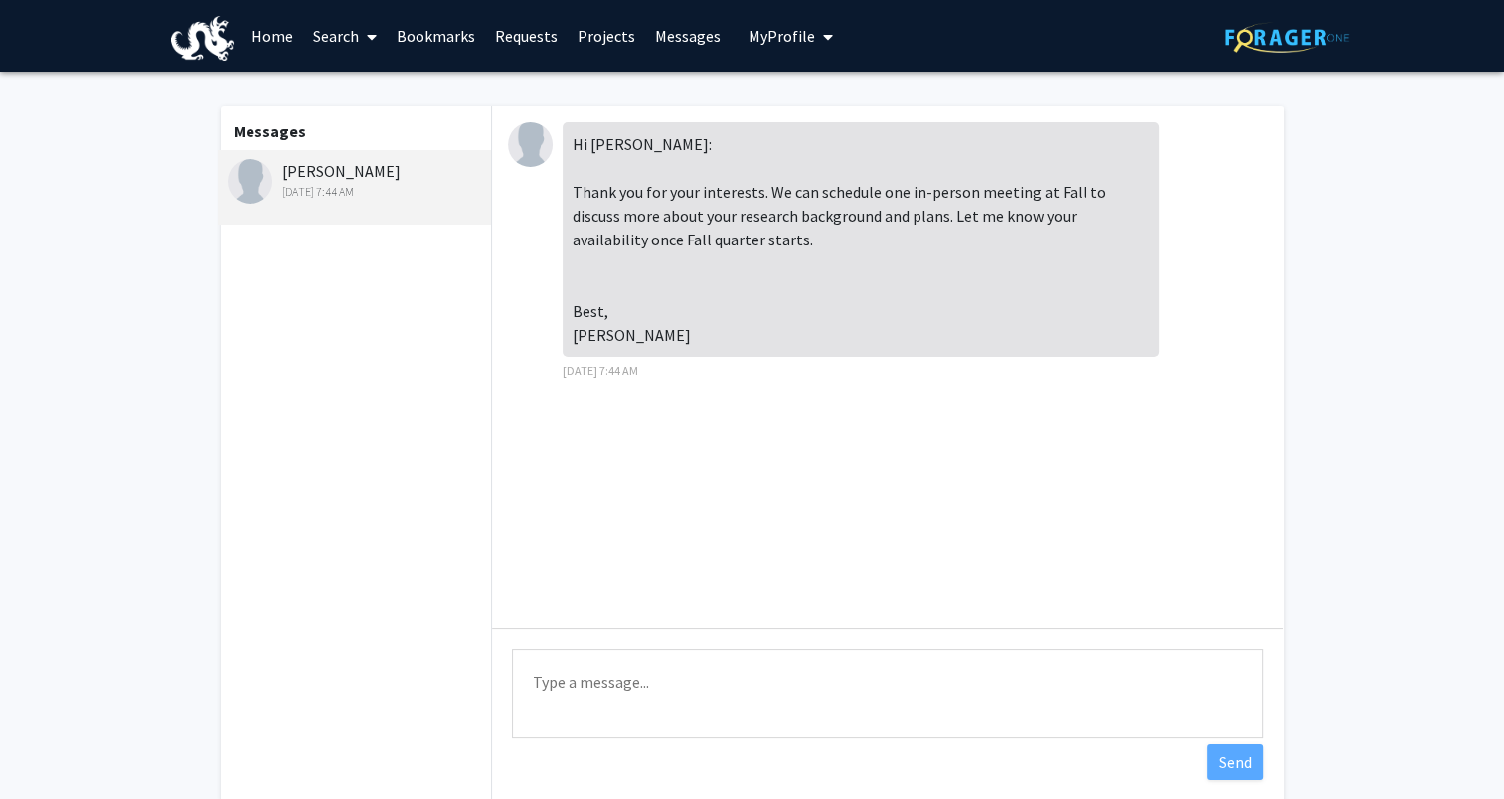
click at [780, 195] on div "Hi Lelia: Thank you for your interests. We can schedule one in-person meeting a…" at bounding box center [861, 239] width 597 height 235
click at [230, 173] on img at bounding box center [250, 181] width 45 height 45
click at [354, 192] on div "[DATE] 7:44 AM" at bounding box center [357, 192] width 259 height 18
drag, startPoint x: 267, startPoint y: 127, endPoint x: 655, endPoint y: 184, distance: 391.9
click at [269, 128] on b "Messages" at bounding box center [270, 131] width 73 height 20
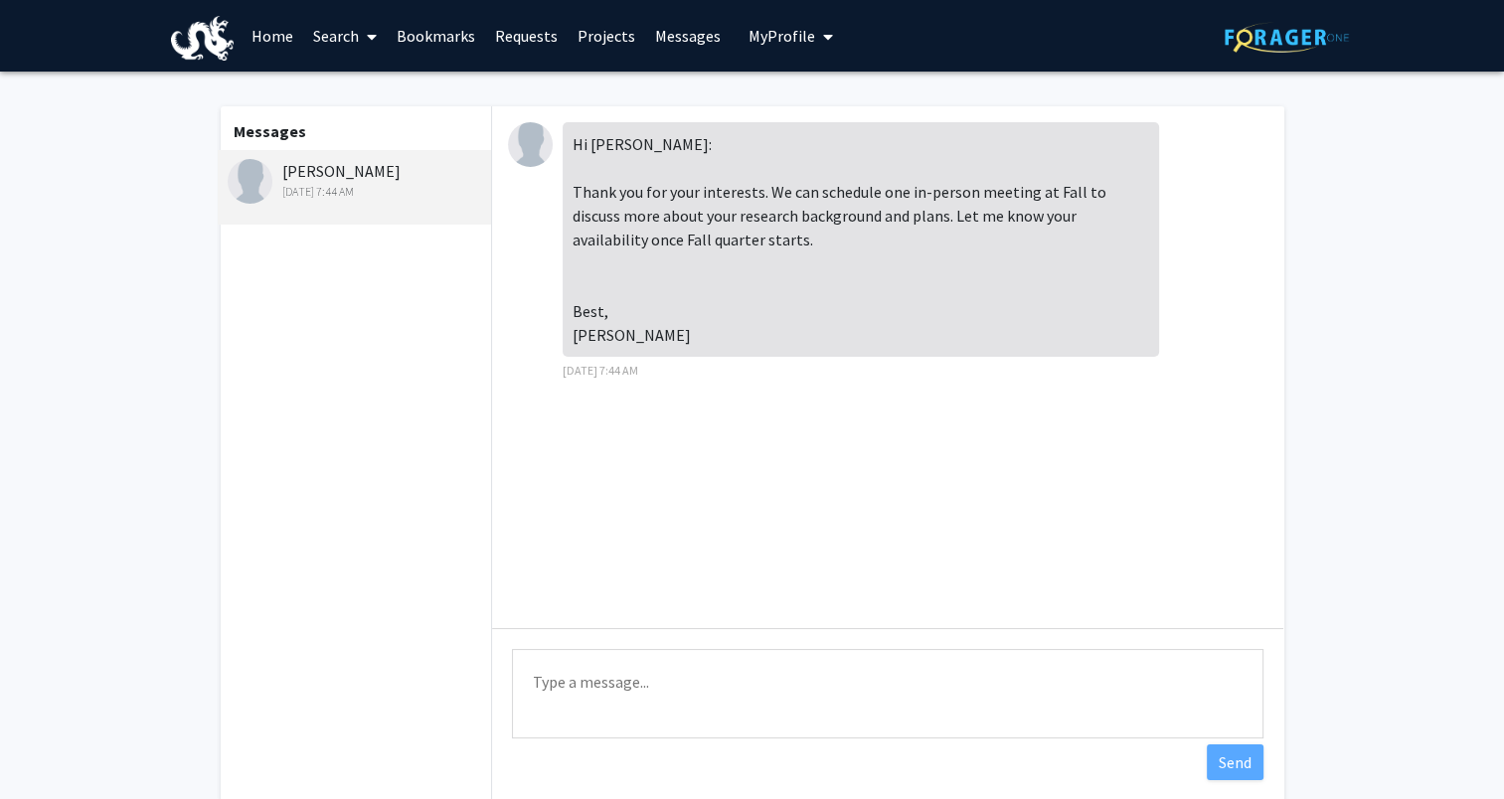
click at [873, 218] on div "Hi [PERSON_NAME]: Thank you for your interests. We can schedule one in-person m…" at bounding box center [861, 239] width 597 height 235
click at [344, 497] on div "Messages Yue Zheng Aug 14, 2025 7:44 AM" at bounding box center [355, 454] width 274 height 696
click at [595, 40] on link "Projects" at bounding box center [607, 36] width 78 height 70
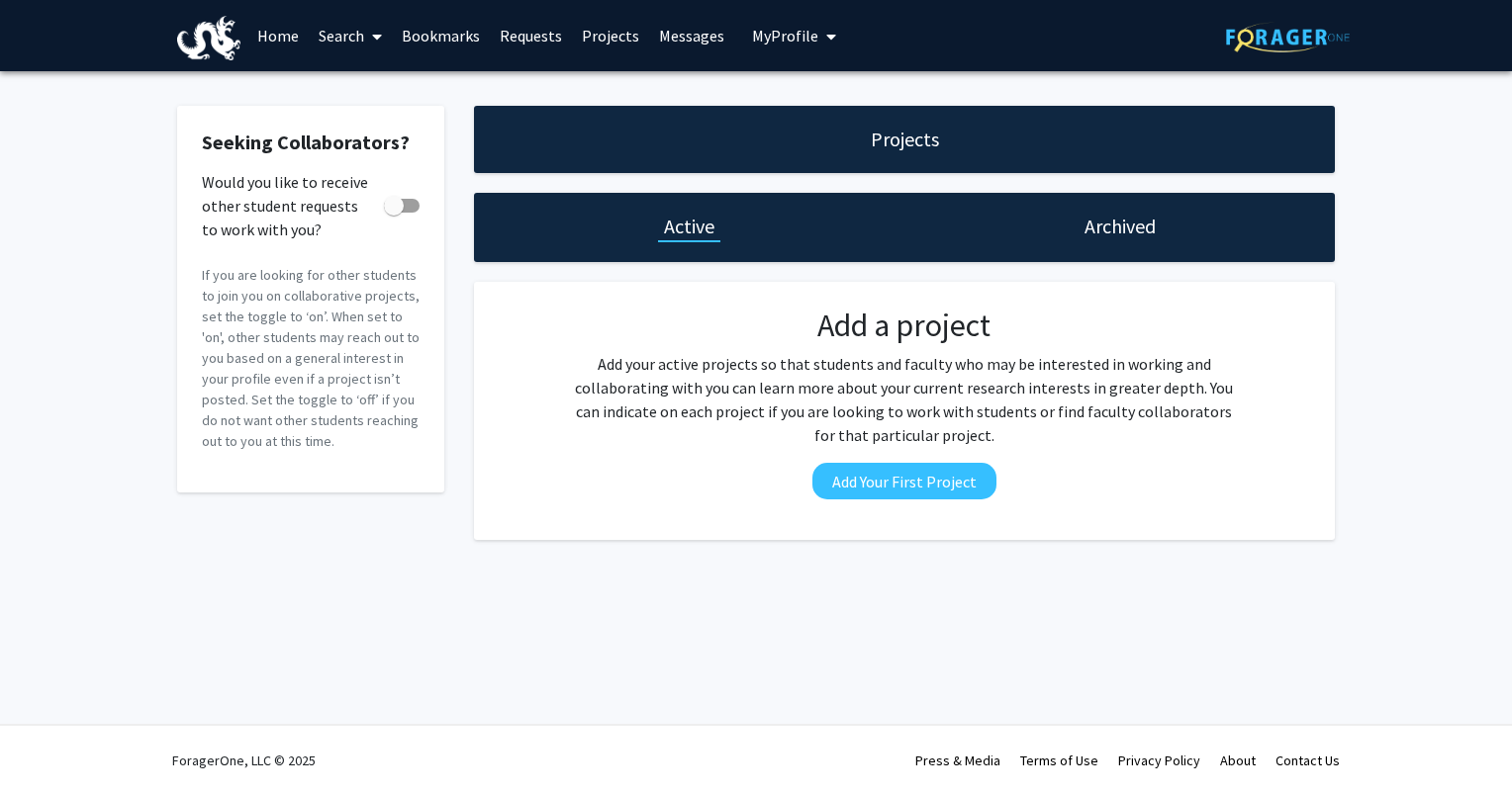
click at [684, 39] on link "Messages" at bounding box center [692, 36] width 86 height 70
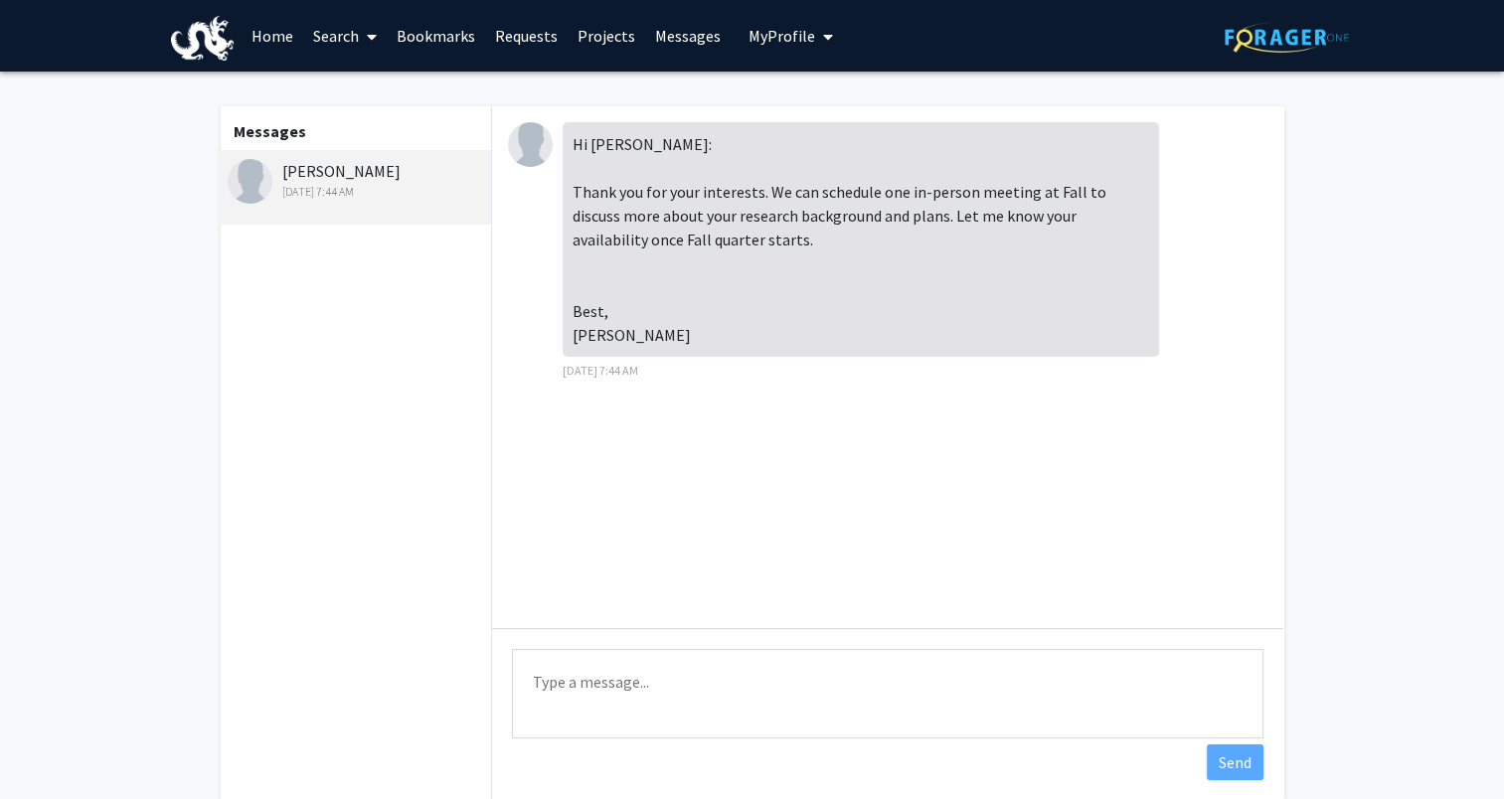
click at [594, 28] on link "Projects" at bounding box center [607, 36] width 78 height 70
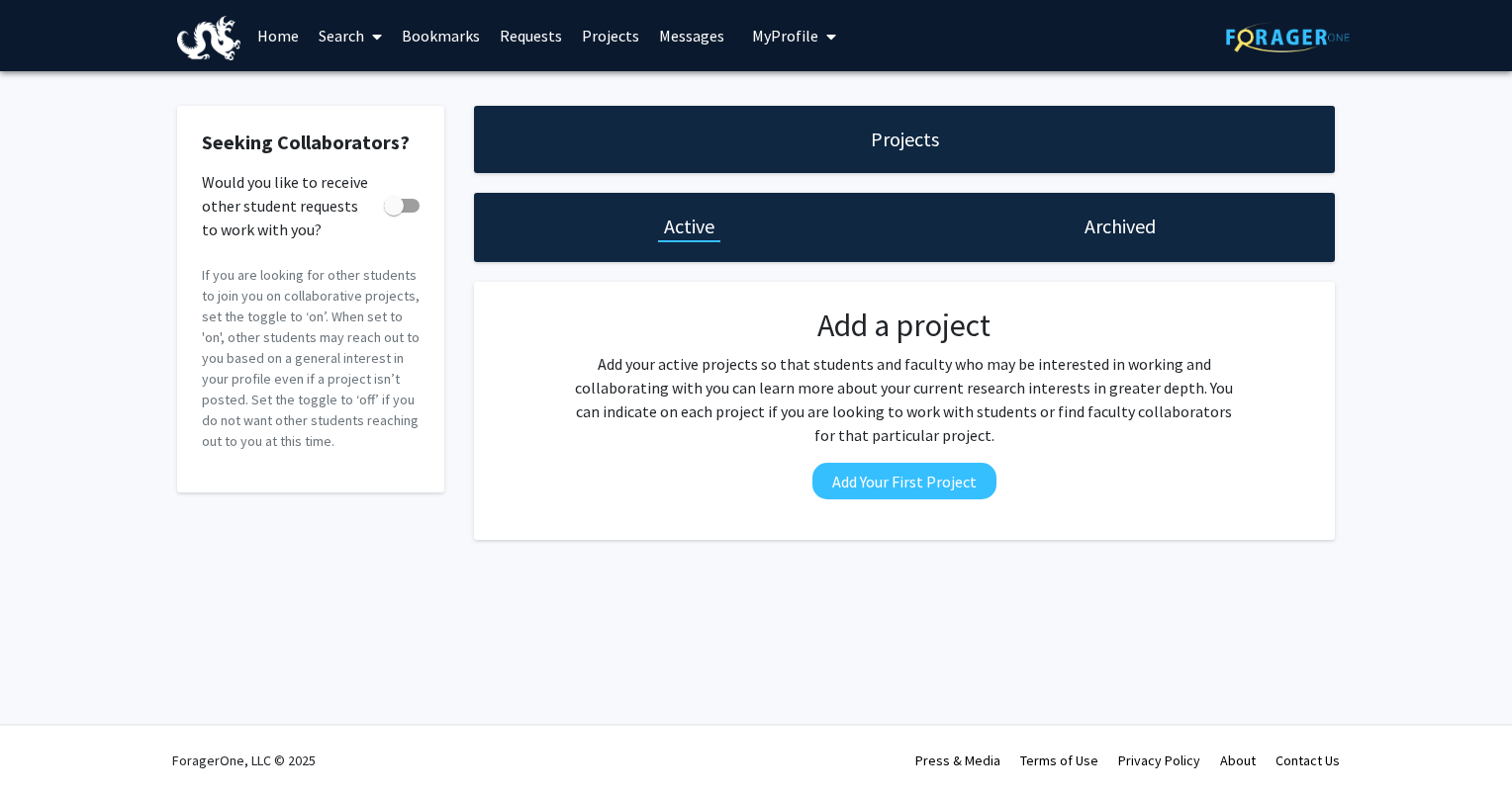
click at [442, 36] on link "Bookmarks" at bounding box center [441, 36] width 98 height 70
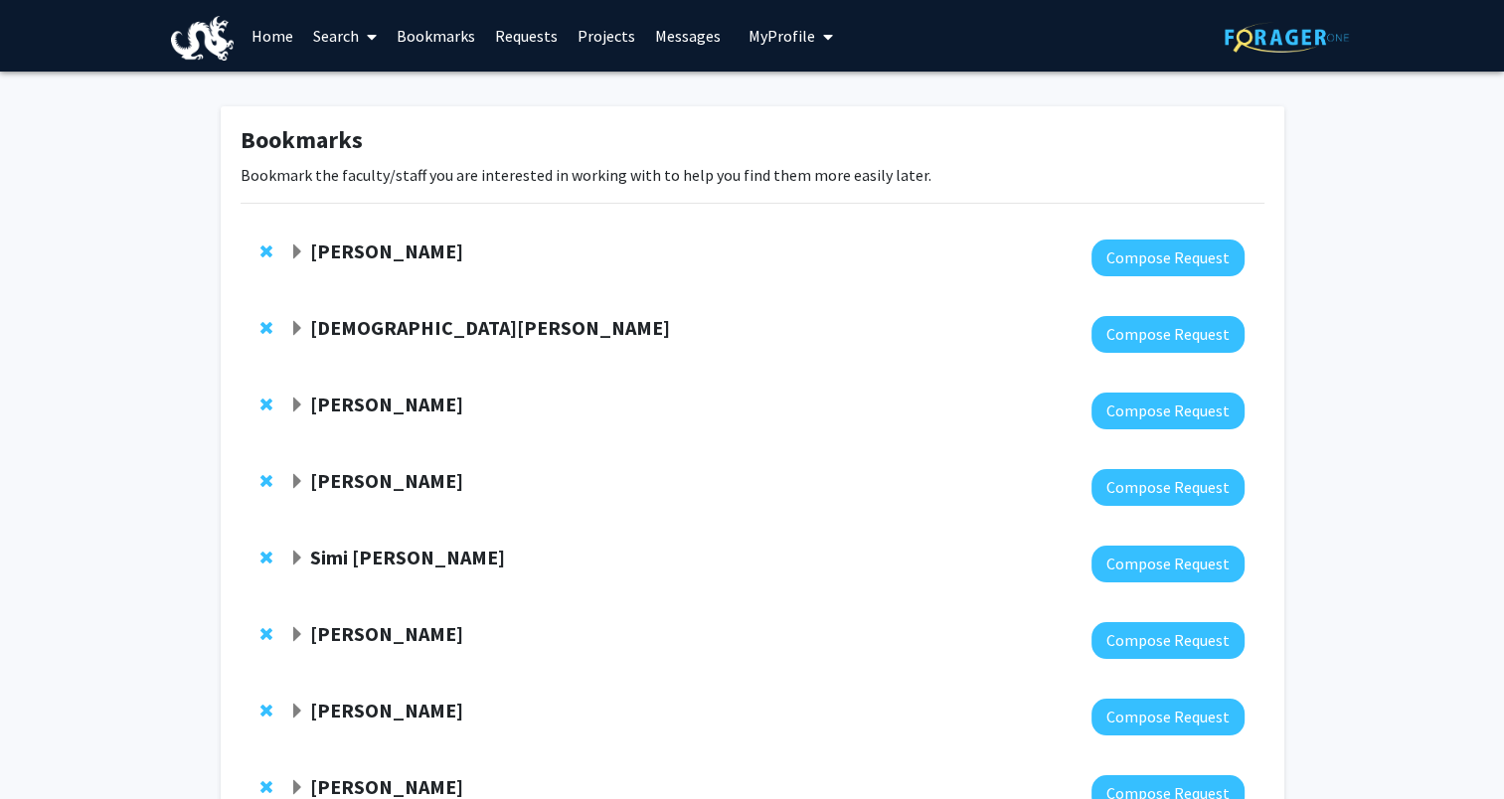
click at [270, 34] on link "Home" at bounding box center [273, 36] width 62 height 70
